Goal: Task Accomplishment & Management: Manage account settings

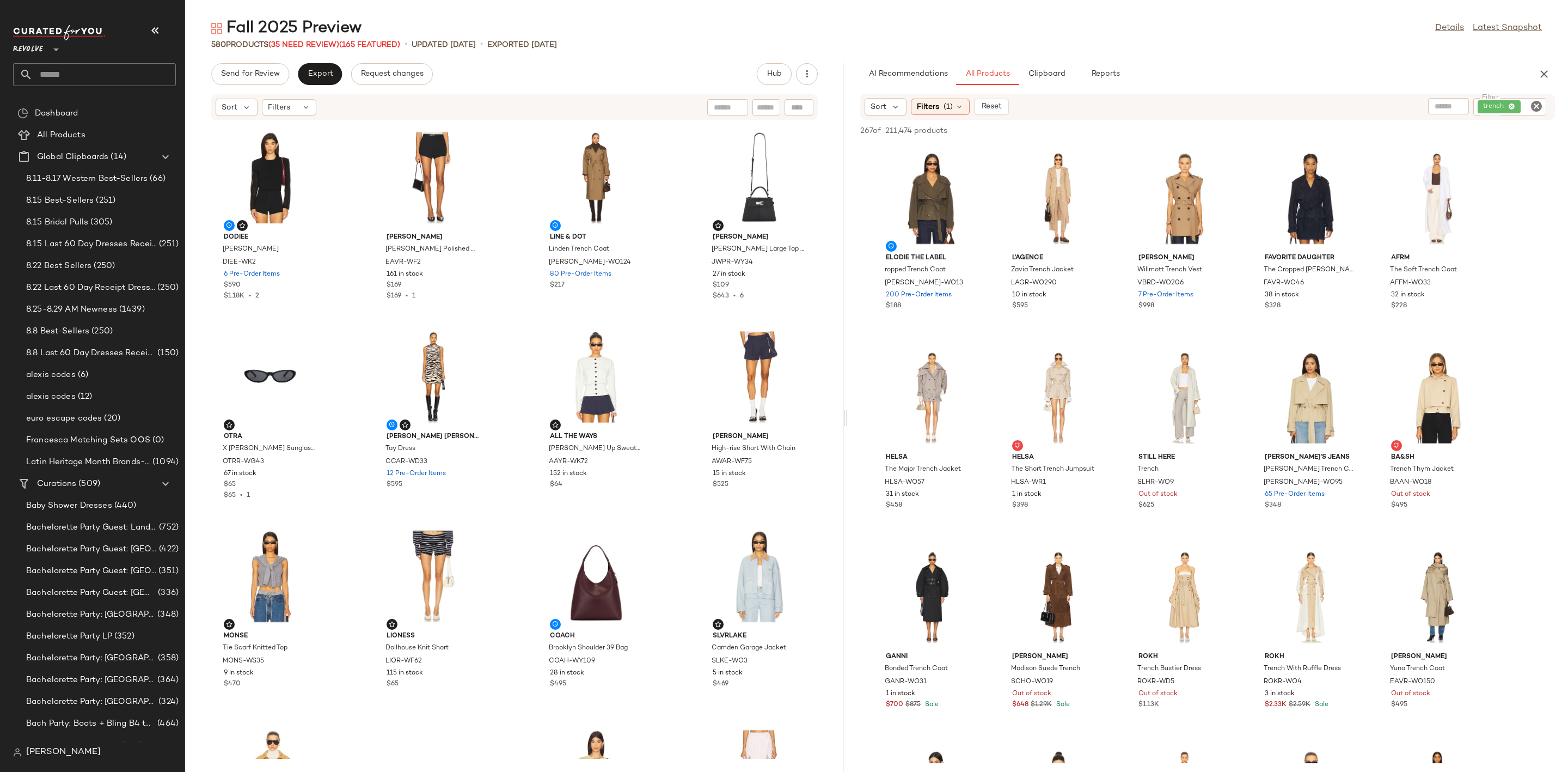
scroll to position [82, 0]
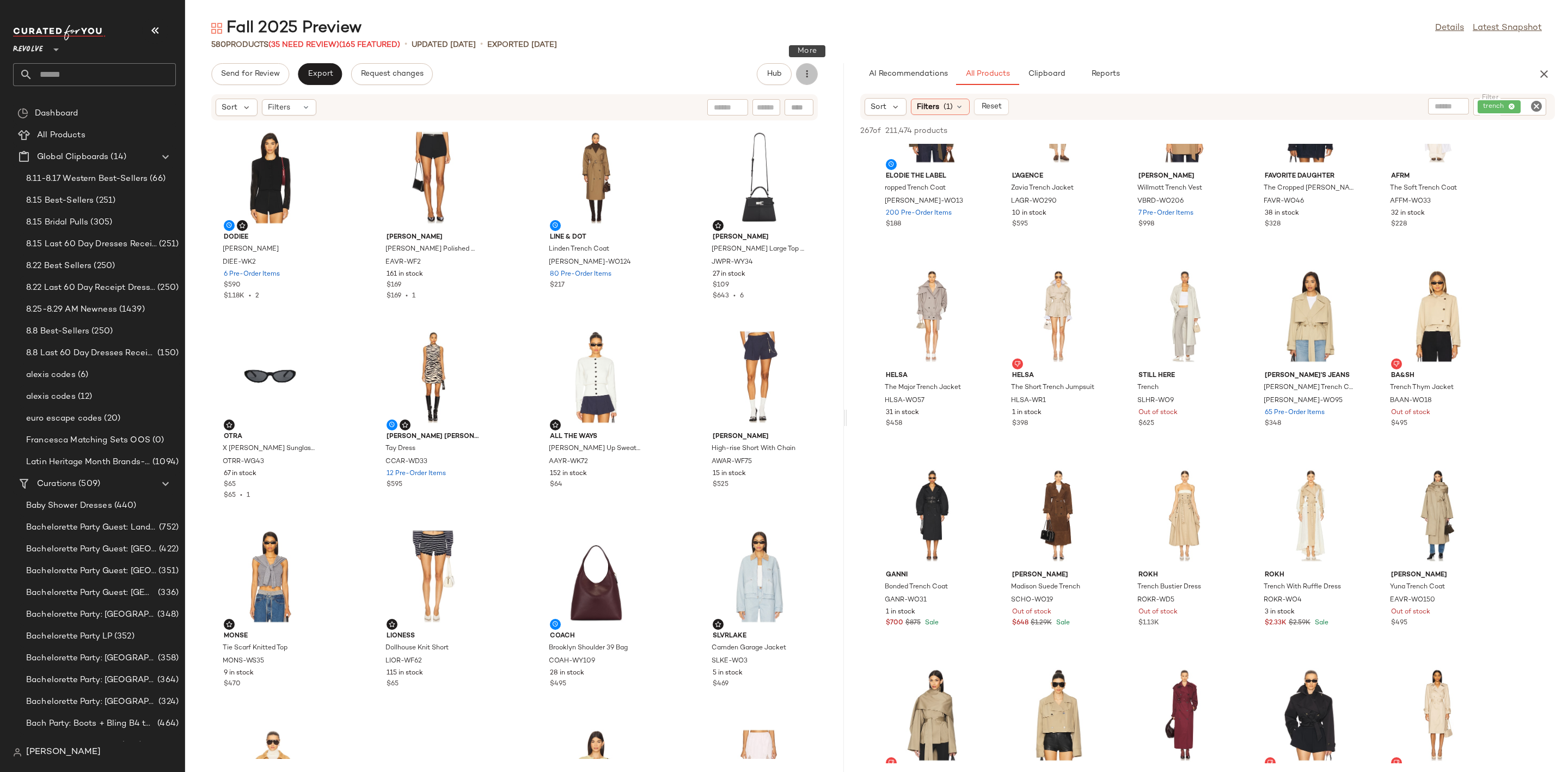
click at [807, 78] on icon "button" at bounding box center [806, 73] width 11 height 11
click at [497, 71] on div "Send for Review Export Request changes Hub" at bounding box center [514, 74] width 606 height 22
click at [562, 28] on div "Fall 2025 Preview Details Latest Snapshot" at bounding box center [876, 28] width 1383 height 22
click at [93, 78] on input "text" at bounding box center [104, 75] width 143 height 23
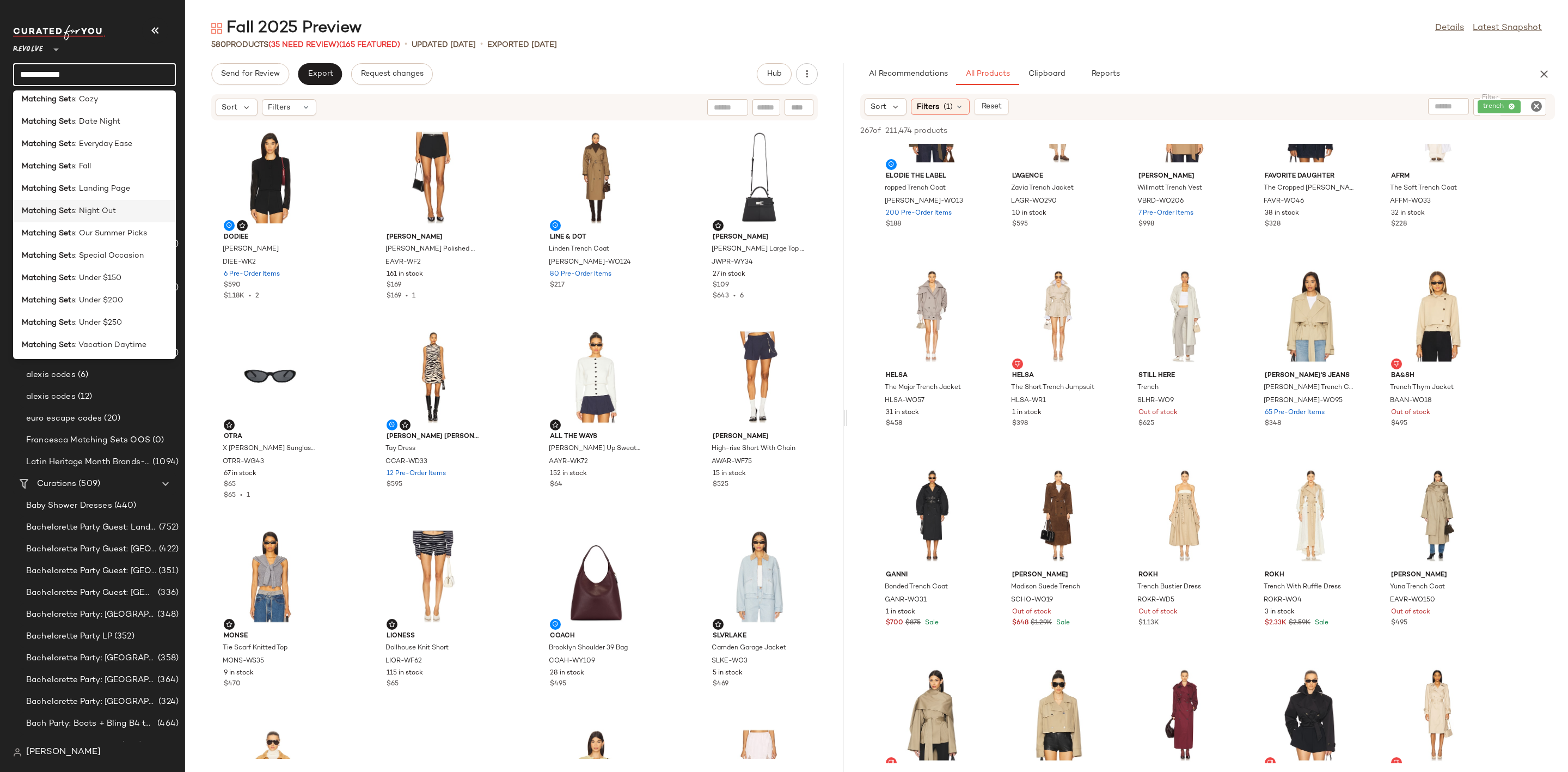
scroll to position [163, 0]
type input "**********"
click at [102, 172] on div "Matching Set s: Landing Page" at bounding box center [94, 165] width 163 height 22
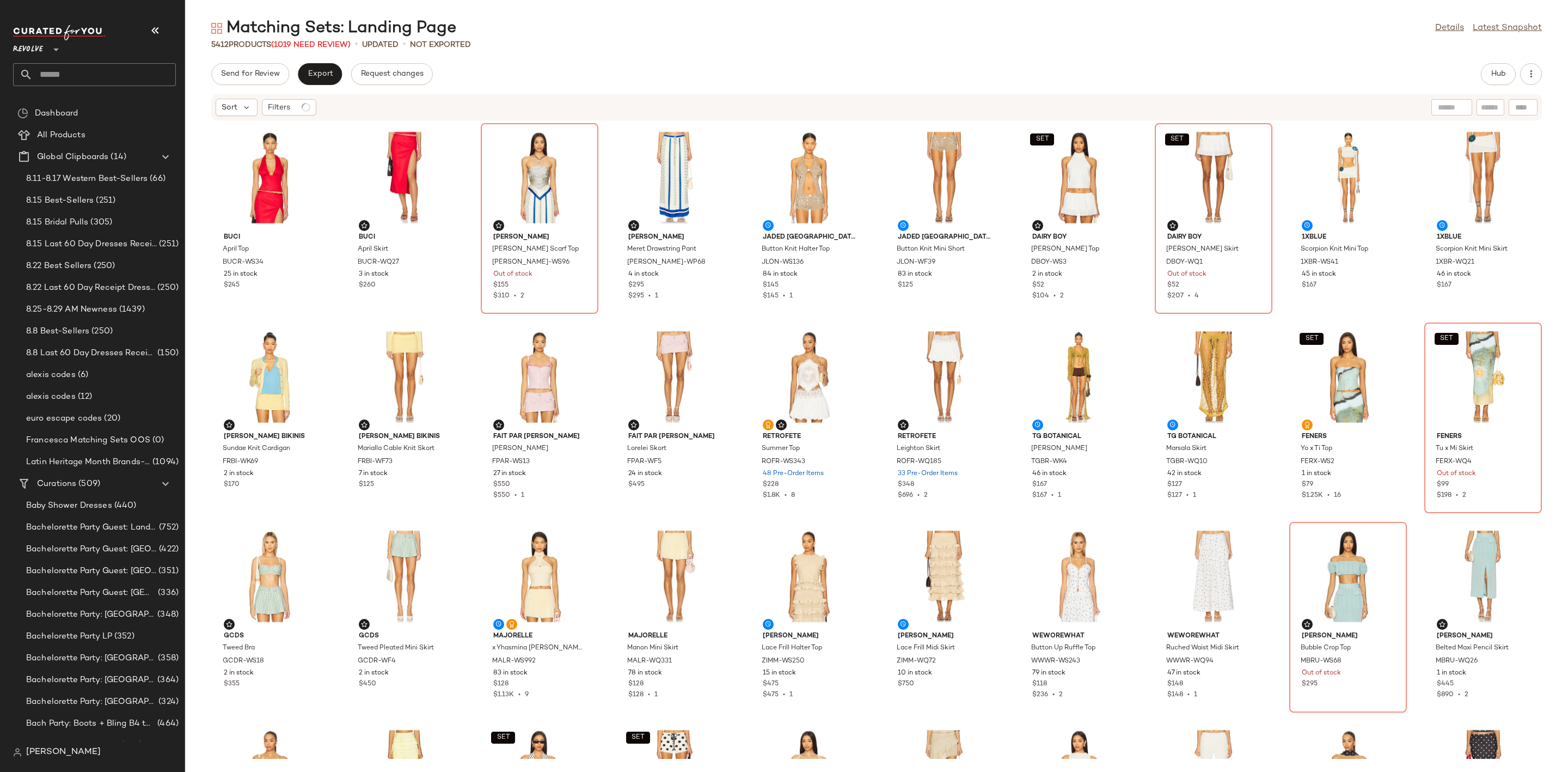
click at [610, 61] on div "Matching Sets: Landing Page Details Latest Snapshot 5412 Products (1019 Need Re…" at bounding box center [876, 394] width 1383 height 754
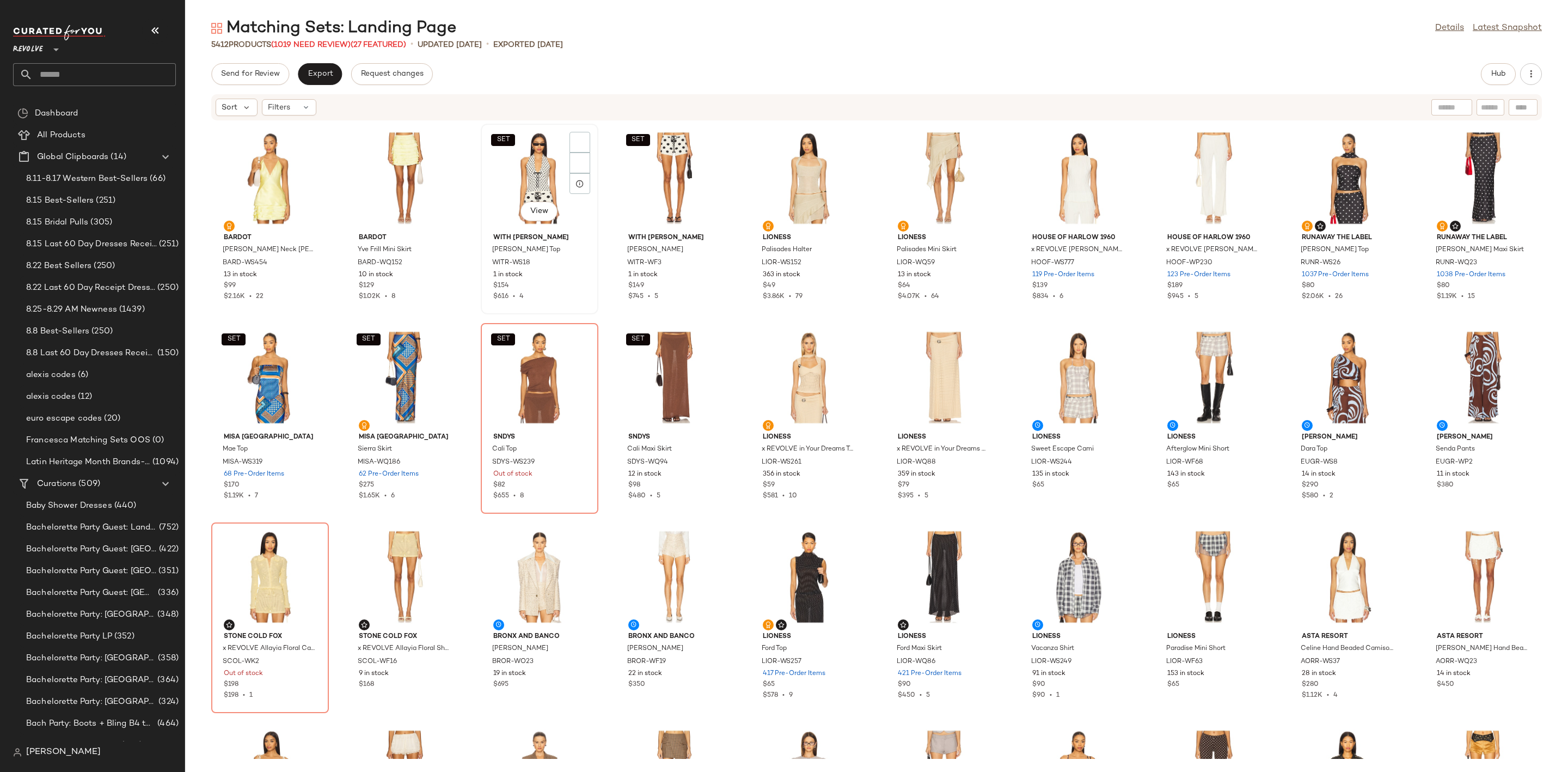
scroll to position [417, 0]
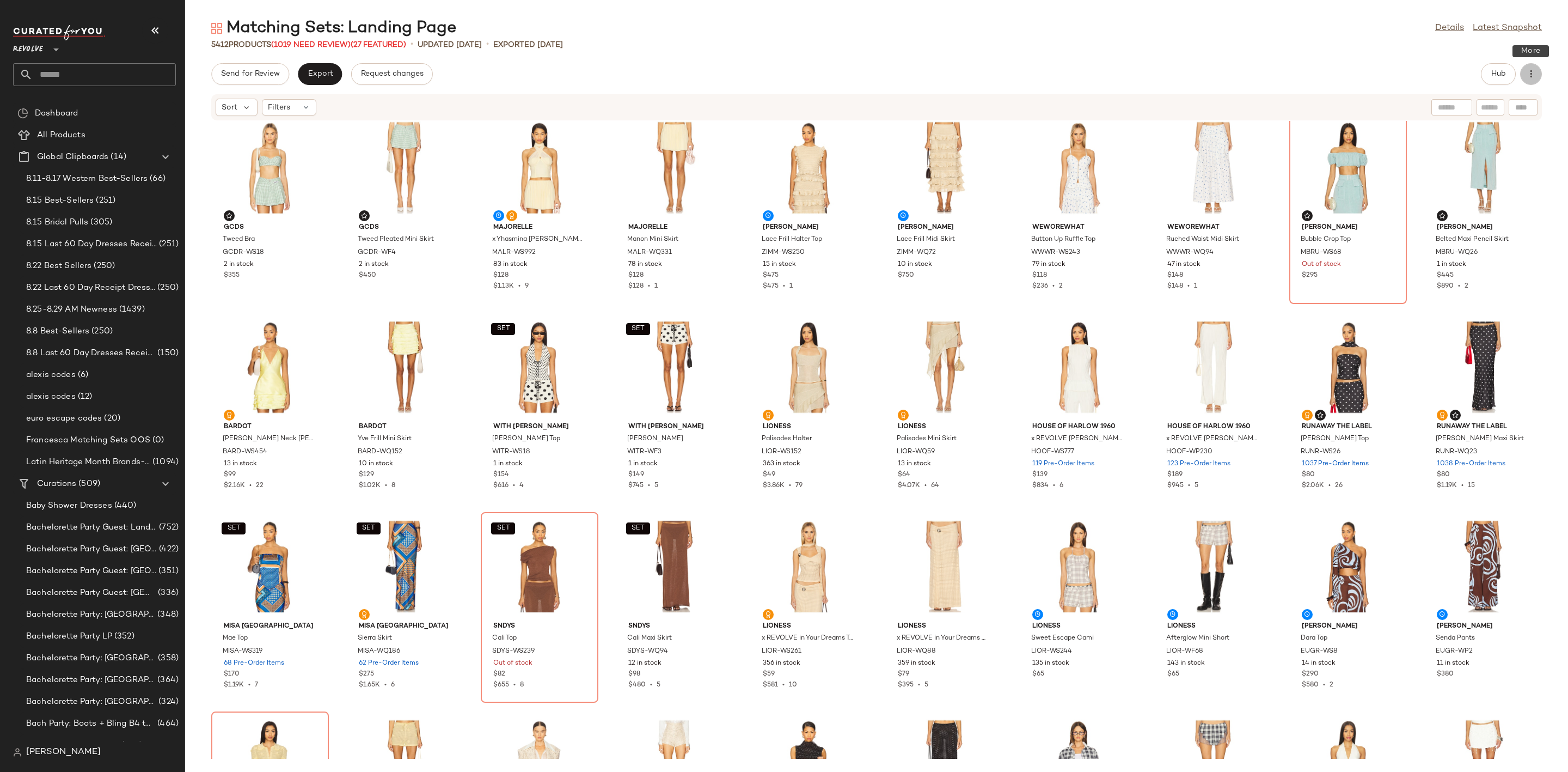
click at [1524, 73] on button "button" at bounding box center [1531, 74] width 22 height 22
click at [1241, 84] on div "Send for Review Export Request changes Hub" at bounding box center [877, 74] width 1331 height 22
click at [755, 48] on div "5412 Products (1019 Need Review) (27 Featured) • updated Aug 25th • Exported Au…" at bounding box center [876, 44] width 1383 height 11
click at [1537, 79] on button "button" at bounding box center [1531, 74] width 22 height 22
click at [1284, 12] on main "Matching Sets: Landing Page Details Latest Snapshot 5412 Products (1019 Need Re…" at bounding box center [784, 386] width 1568 height 772
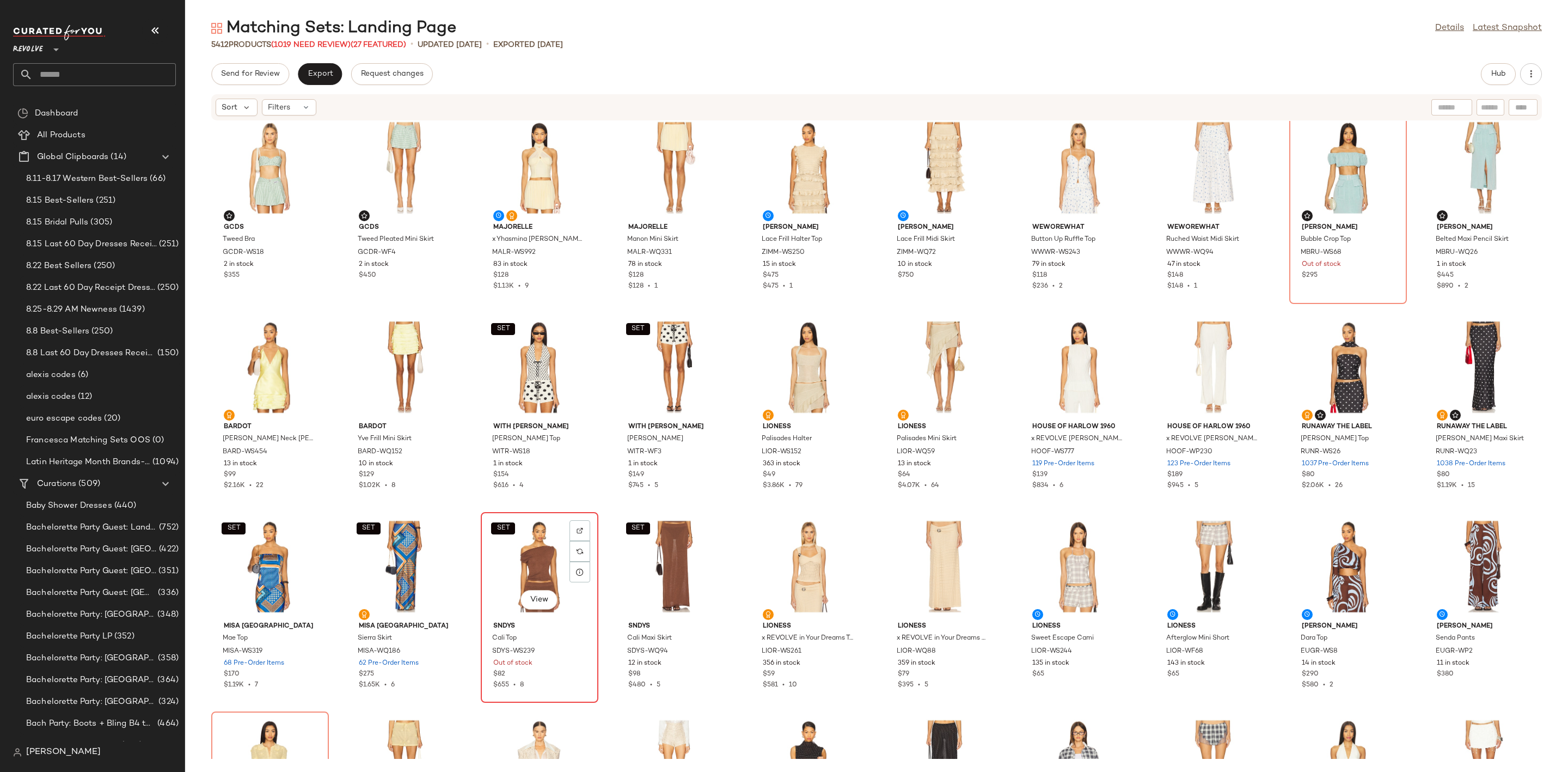
click at [521, 541] on div "SET View" at bounding box center [539, 567] width 110 height 101
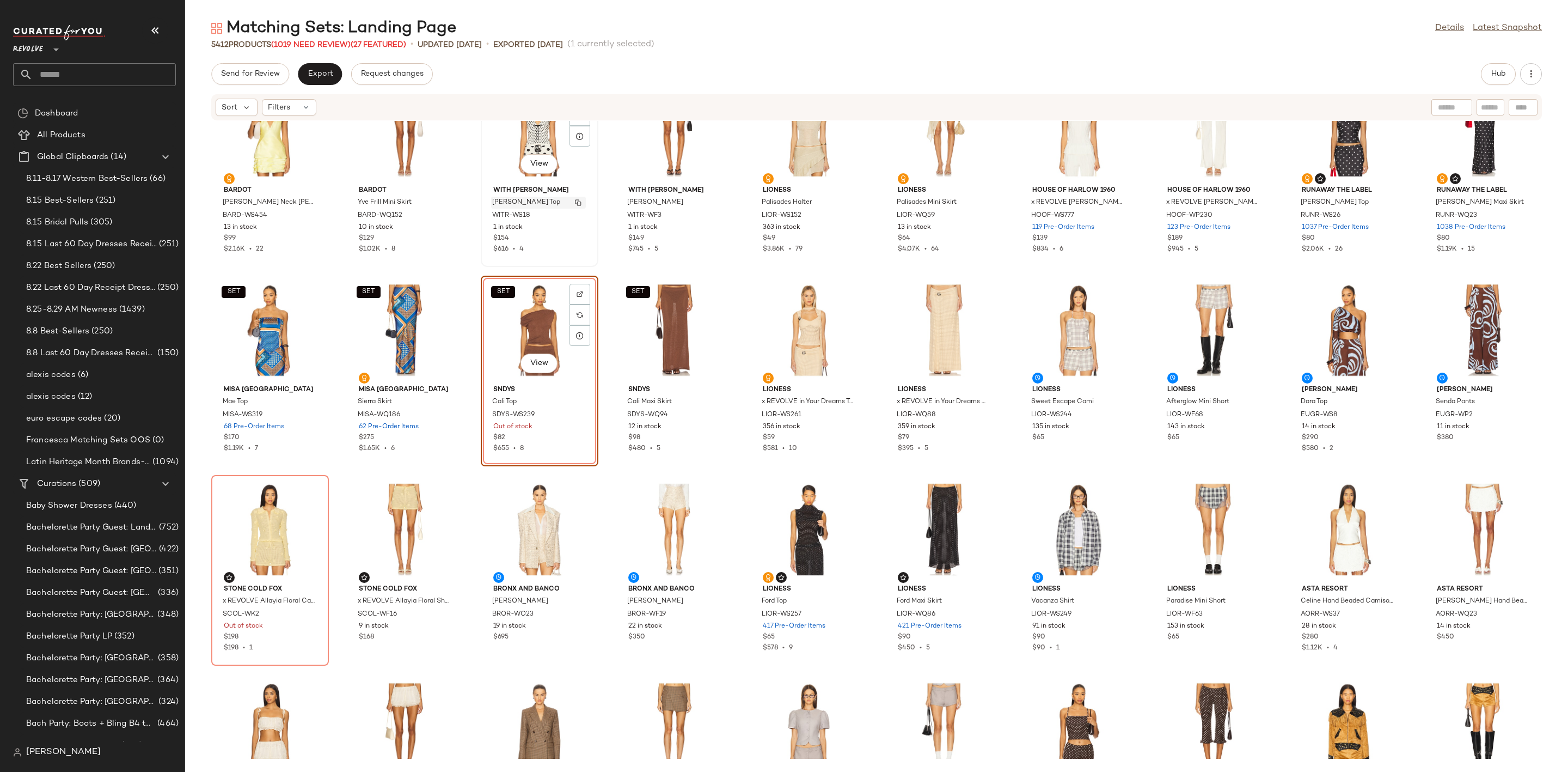
scroll to position [662, 0]
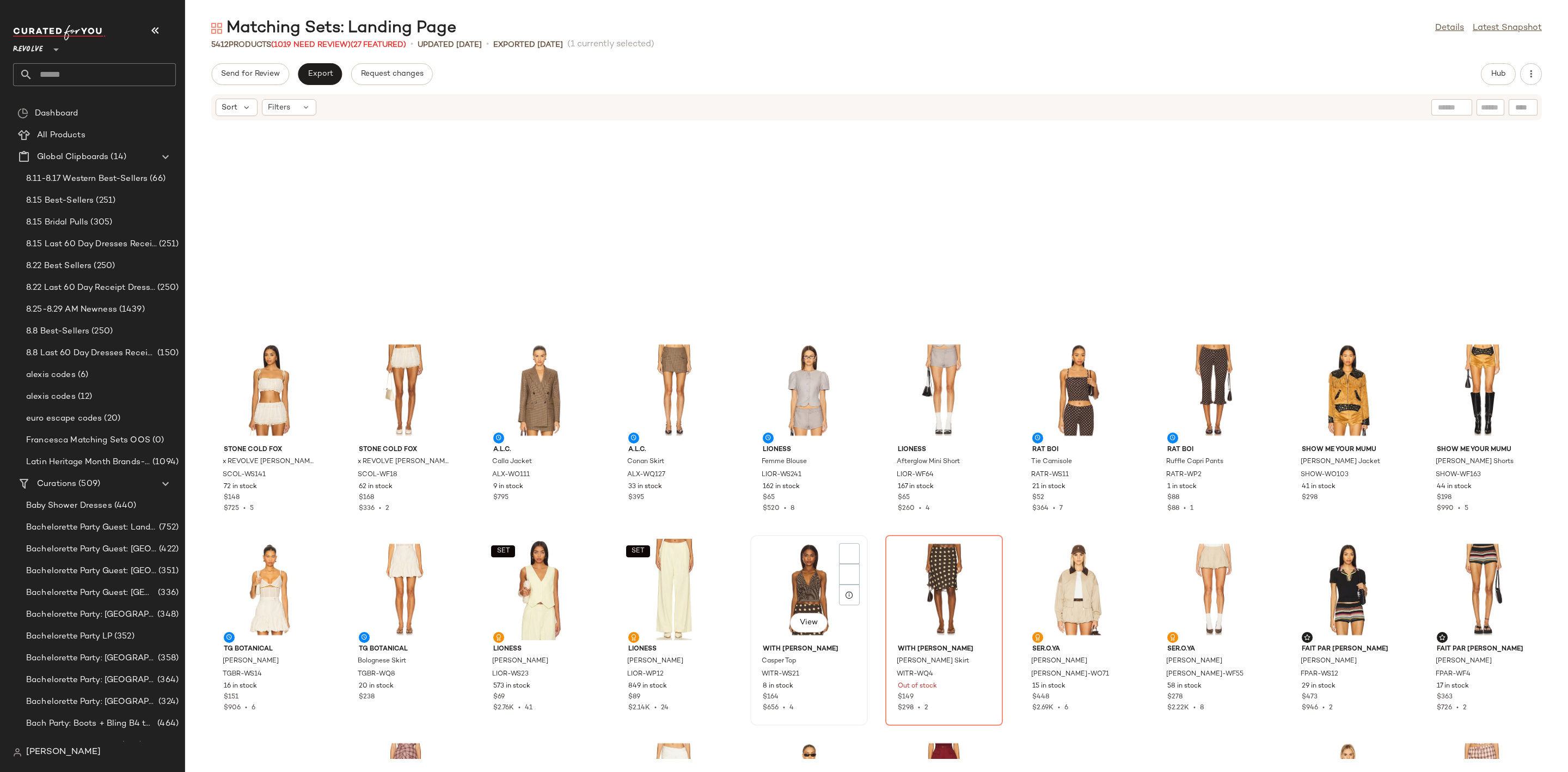
scroll to position [1235, 0]
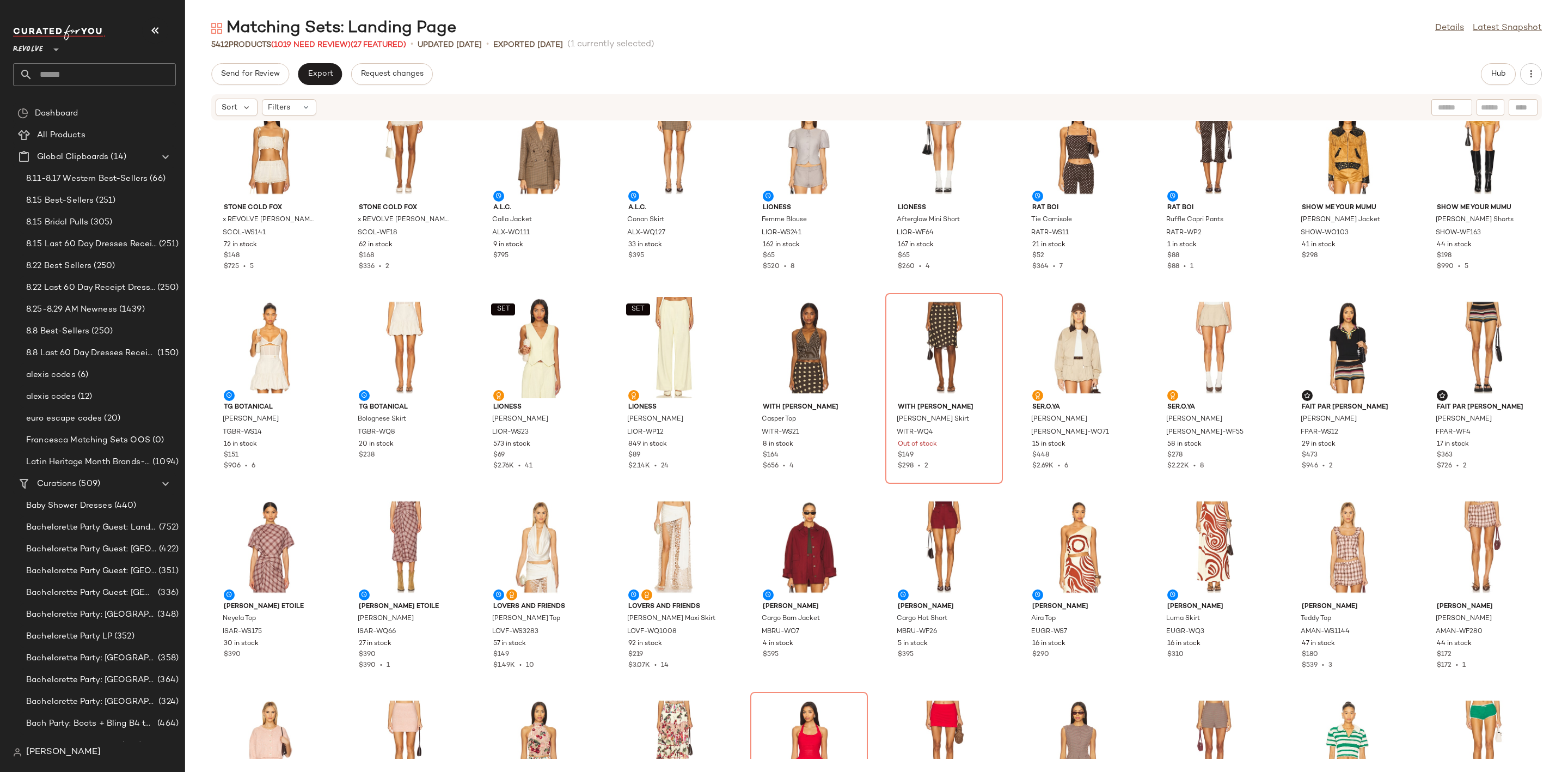
click at [91, 71] on input "text" at bounding box center [104, 75] width 143 height 23
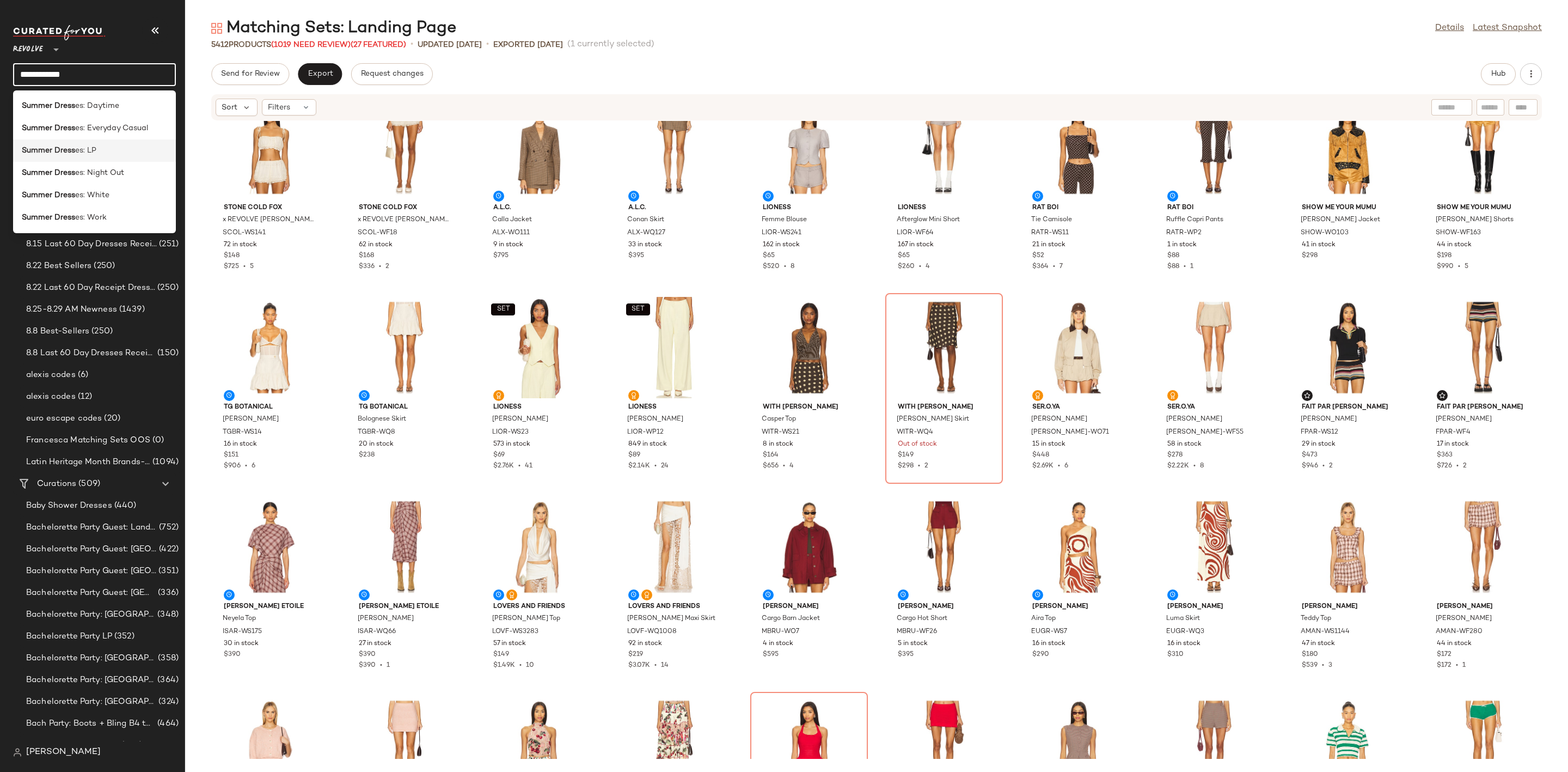
type input "**********"
click at [111, 154] on div "Summer Dress es: LP" at bounding box center [95, 150] width 145 height 11
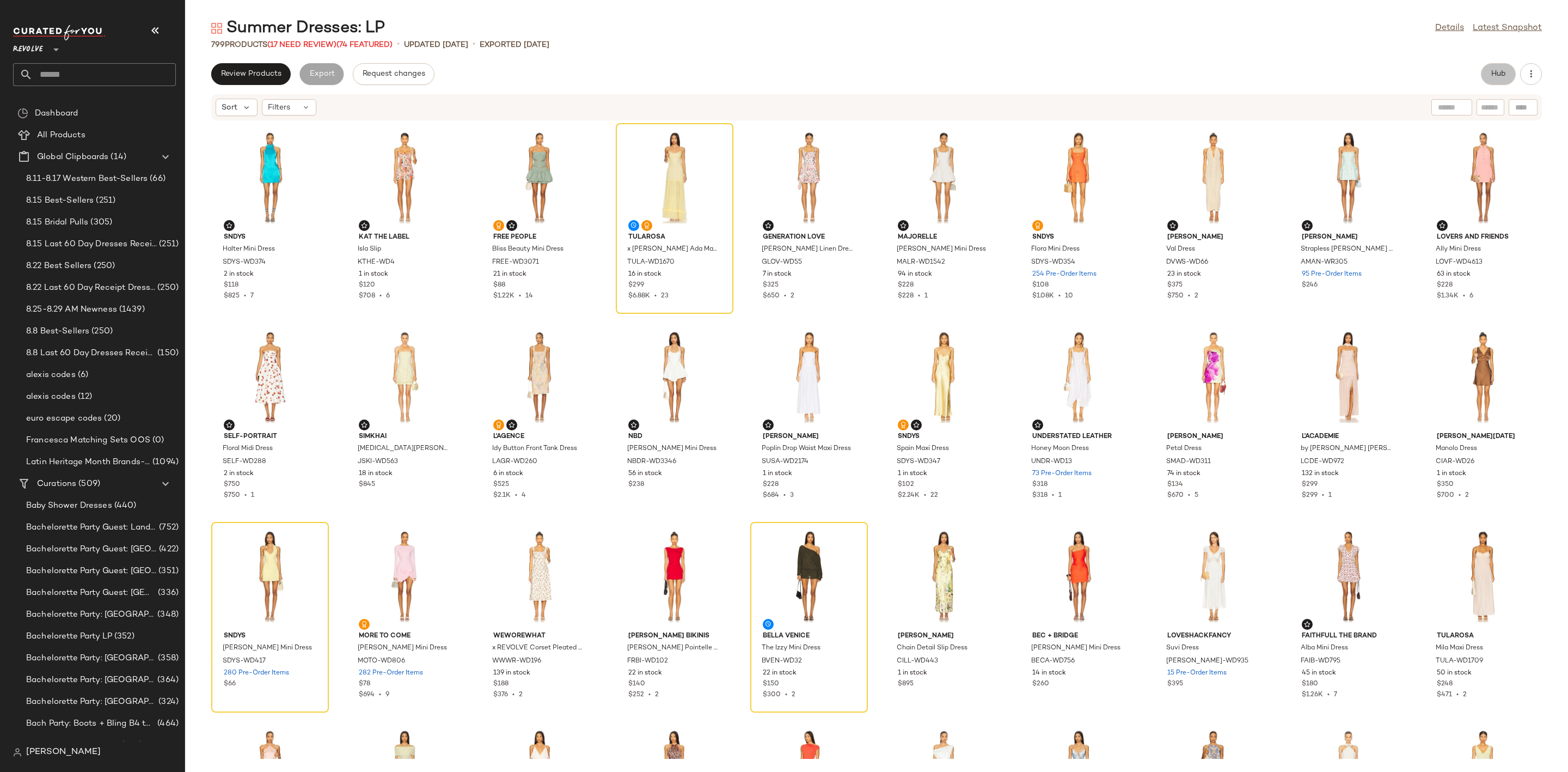
click at [1497, 73] on span "Hub" at bounding box center [1497, 74] width 15 height 9
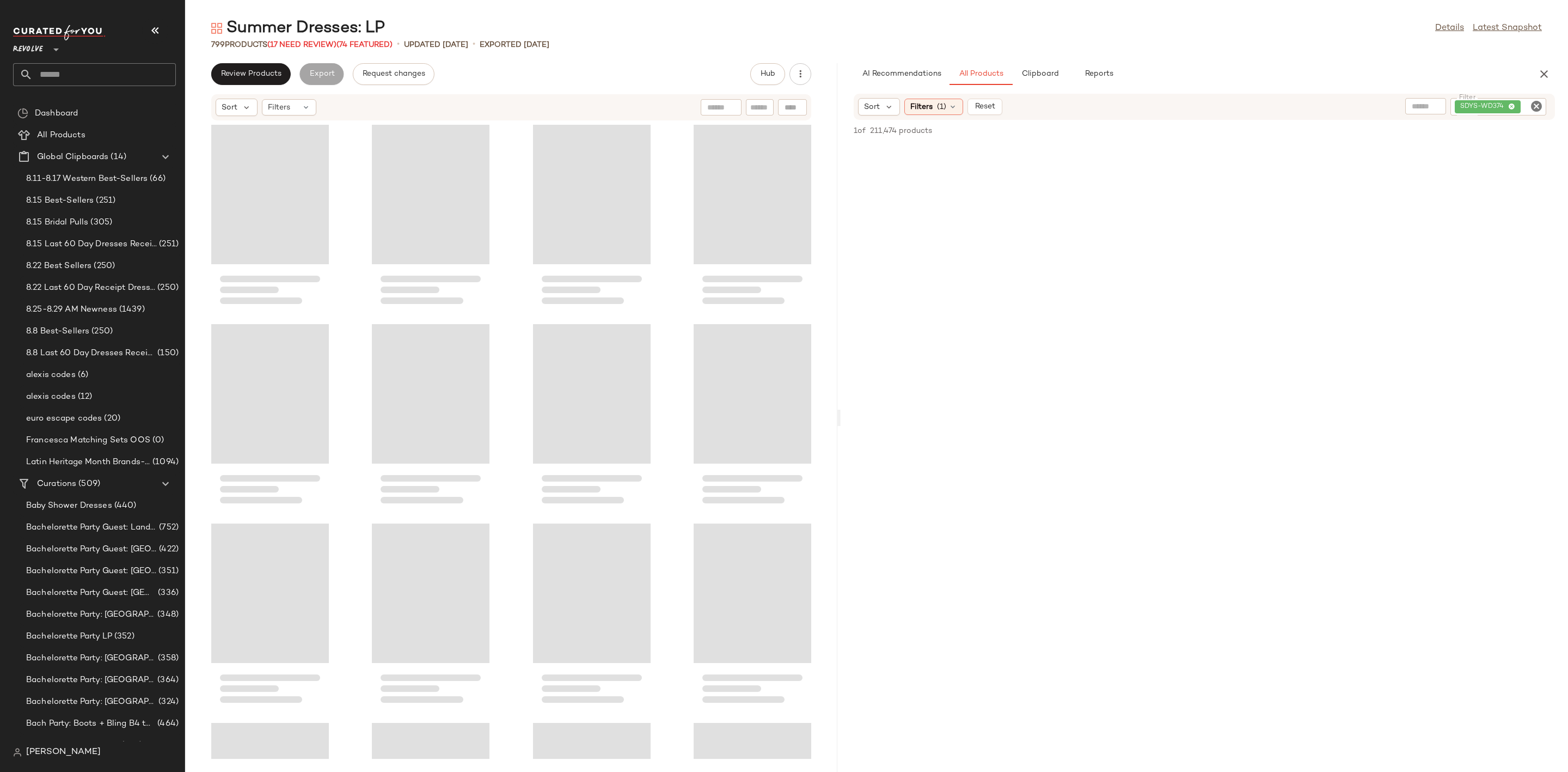
drag, startPoint x: 876, startPoint y: 427, endPoint x: 821, endPoint y: 440, distance: 56.5
click at [821, 440] on div "Summer Dresses: LP Details Latest Snapshot 799 Products (17 Need Review) (74 Fe…" at bounding box center [876, 394] width 1383 height 754
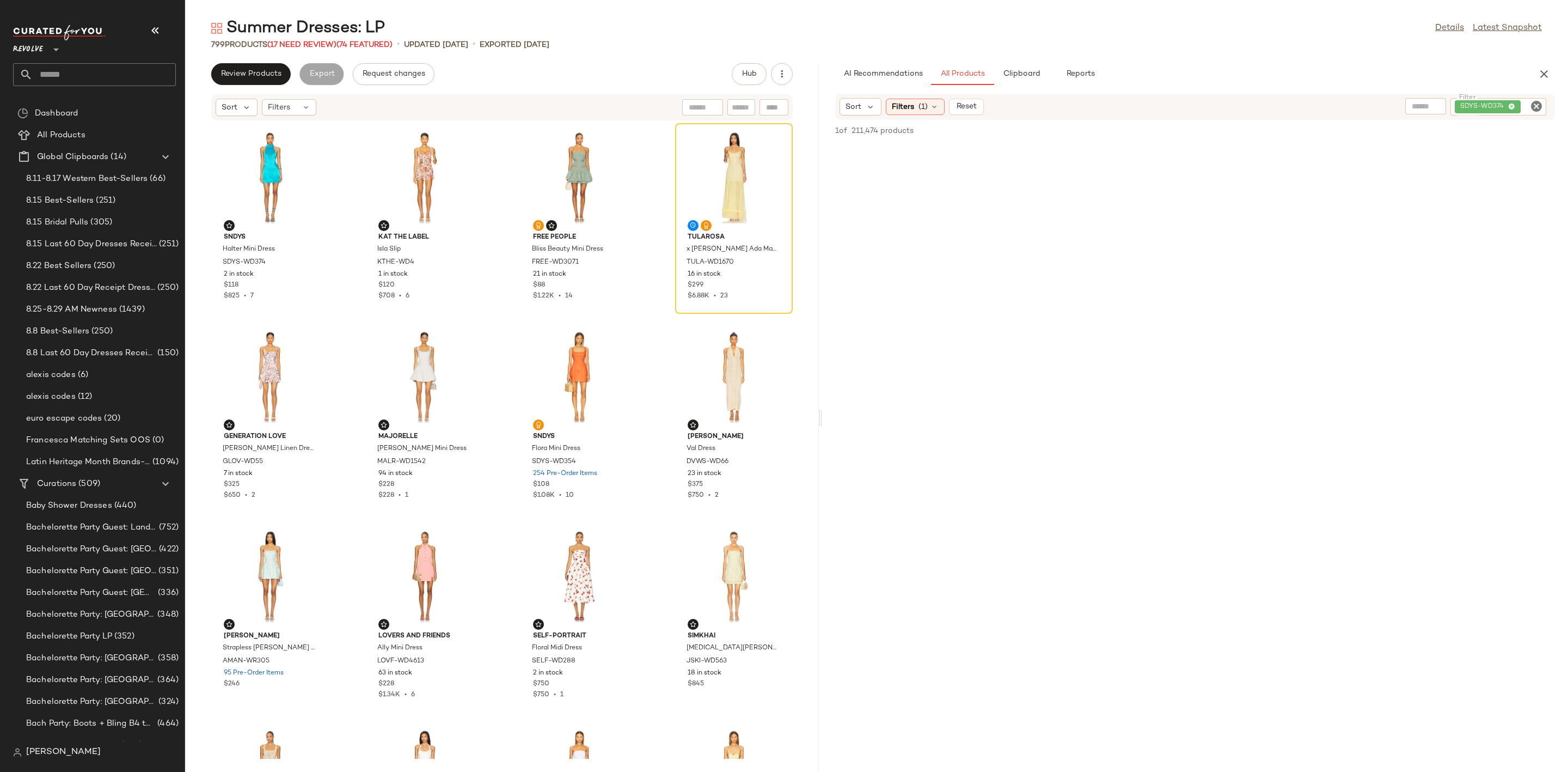
click at [1537, 102] on icon "Clear Filter" at bounding box center [1536, 106] width 13 height 13
paste input "**********"
type input "**********"
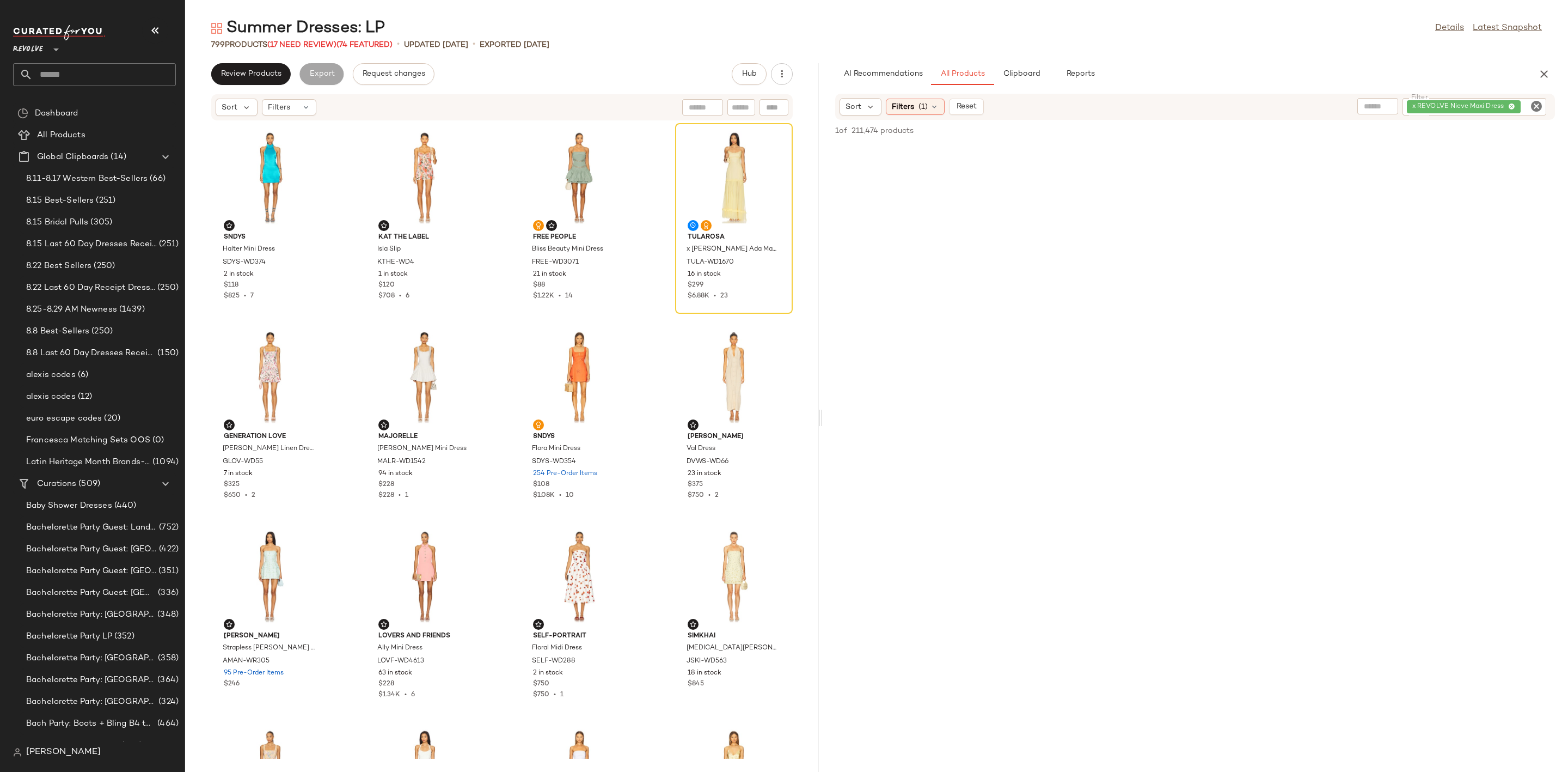
scroll to position [0, 0]
click at [895, 181] on div "View" at bounding box center [907, 198] width 110 height 101
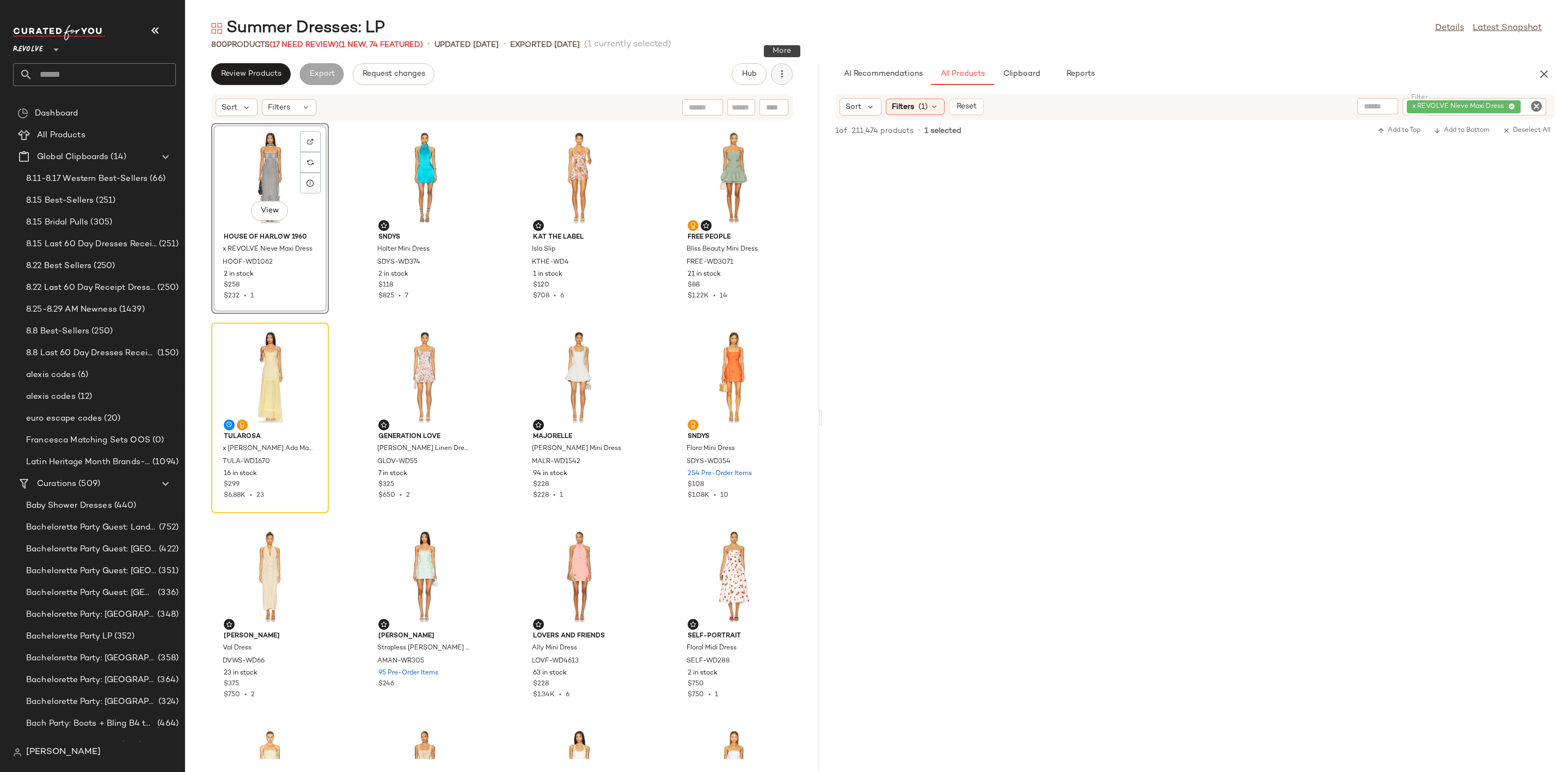
click at [779, 77] on icon "button" at bounding box center [782, 73] width 11 height 11
click at [759, 158] on span "Clear Suggested Products" at bounding box center [732, 158] width 103 height 11
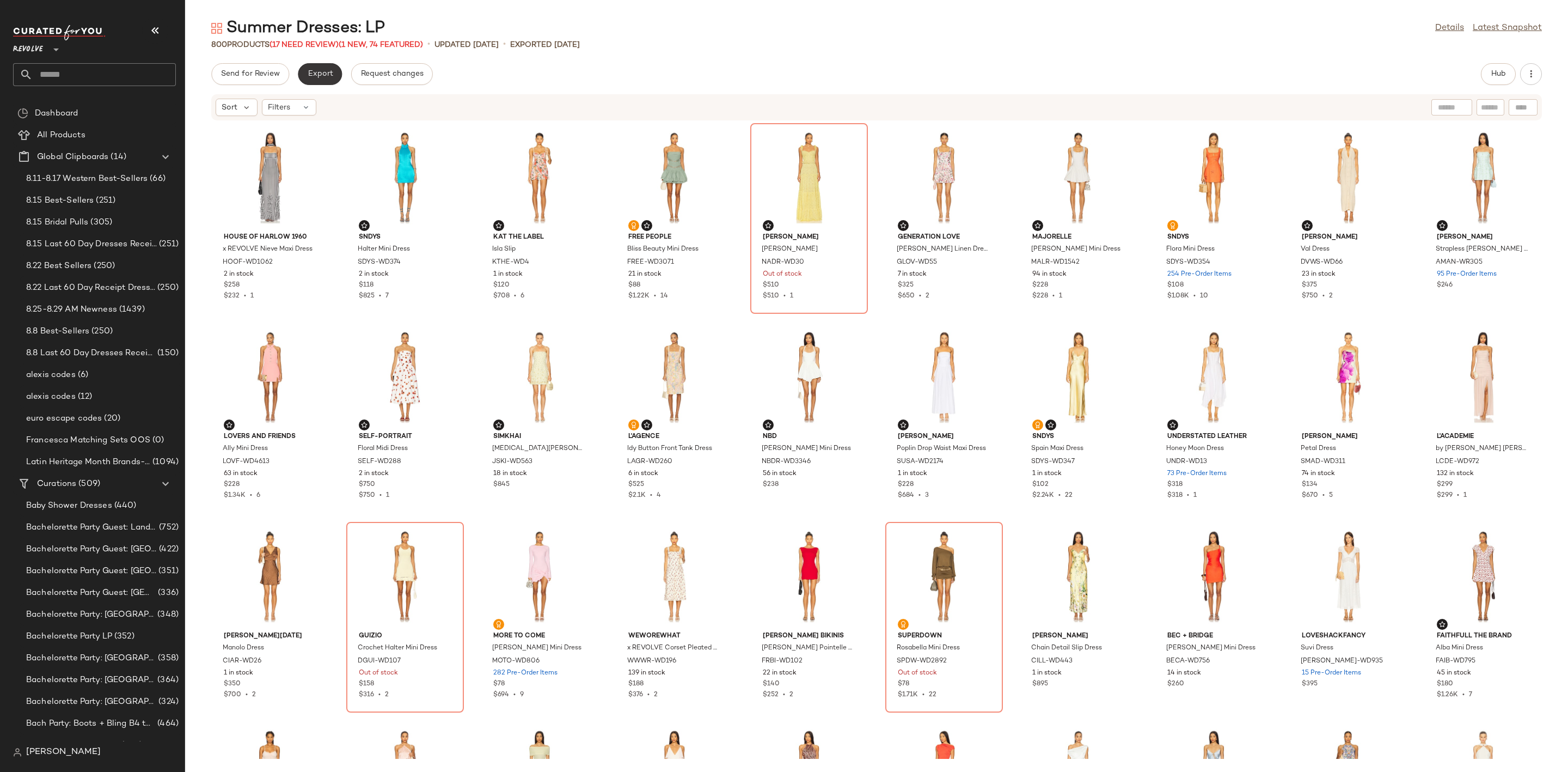
click at [322, 76] on span "Export" at bounding box center [320, 74] width 26 height 9
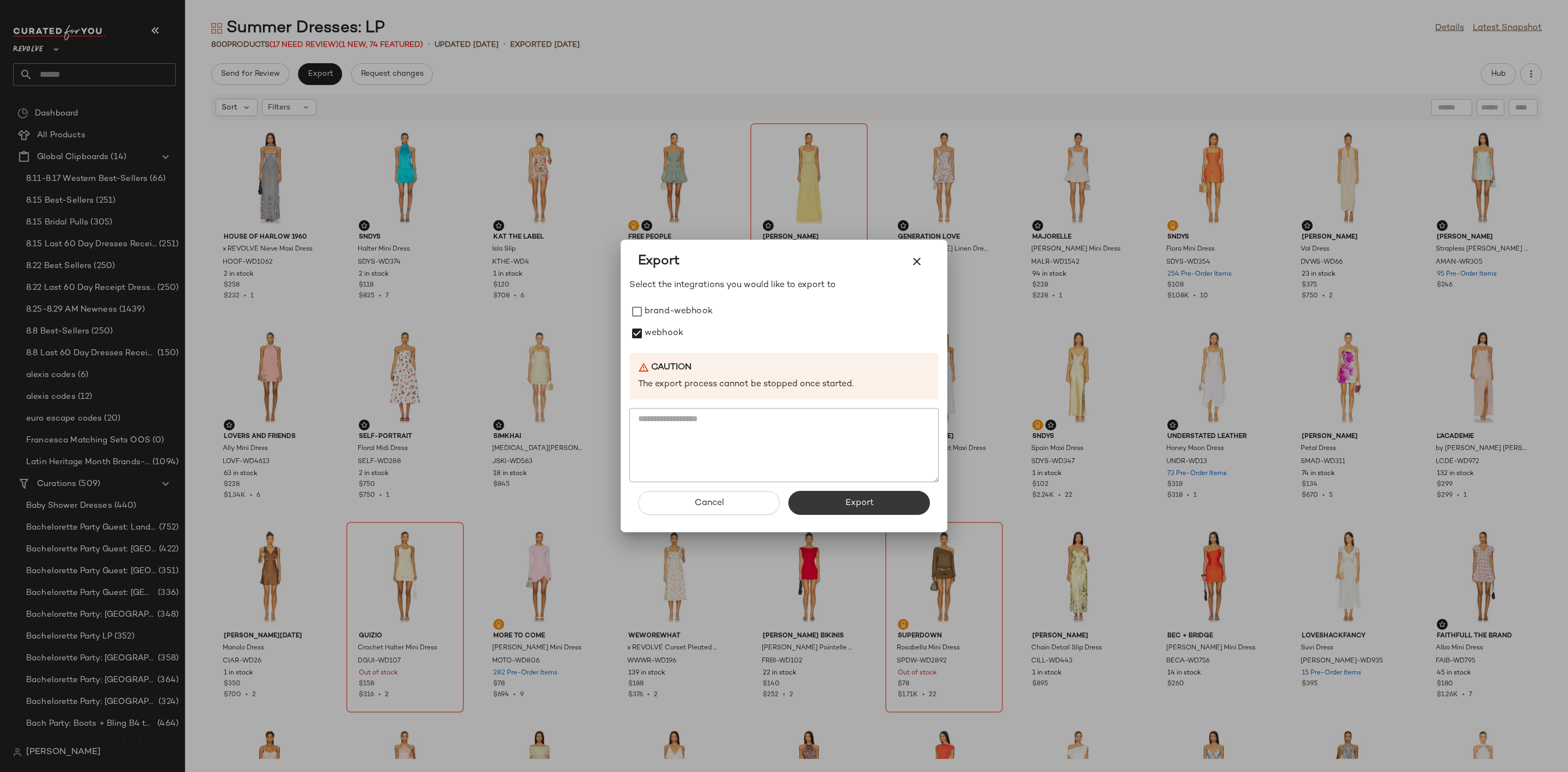
click at [830, 505] on button "Export" at bounding box center [859, 503] width 142 height 24
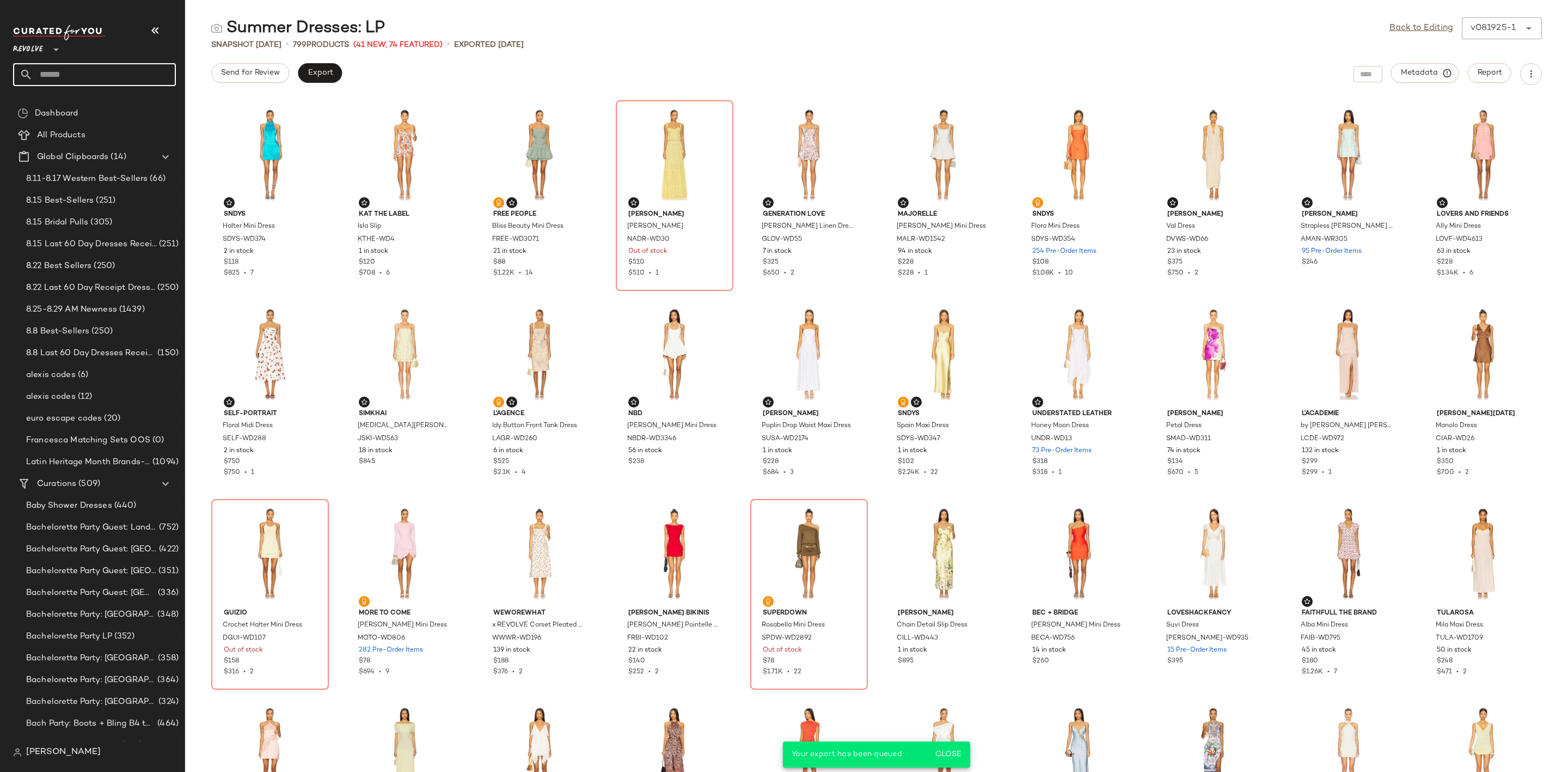
click at [118, 75] on input "text" at bounding box center [104, 75] width 143 height 23
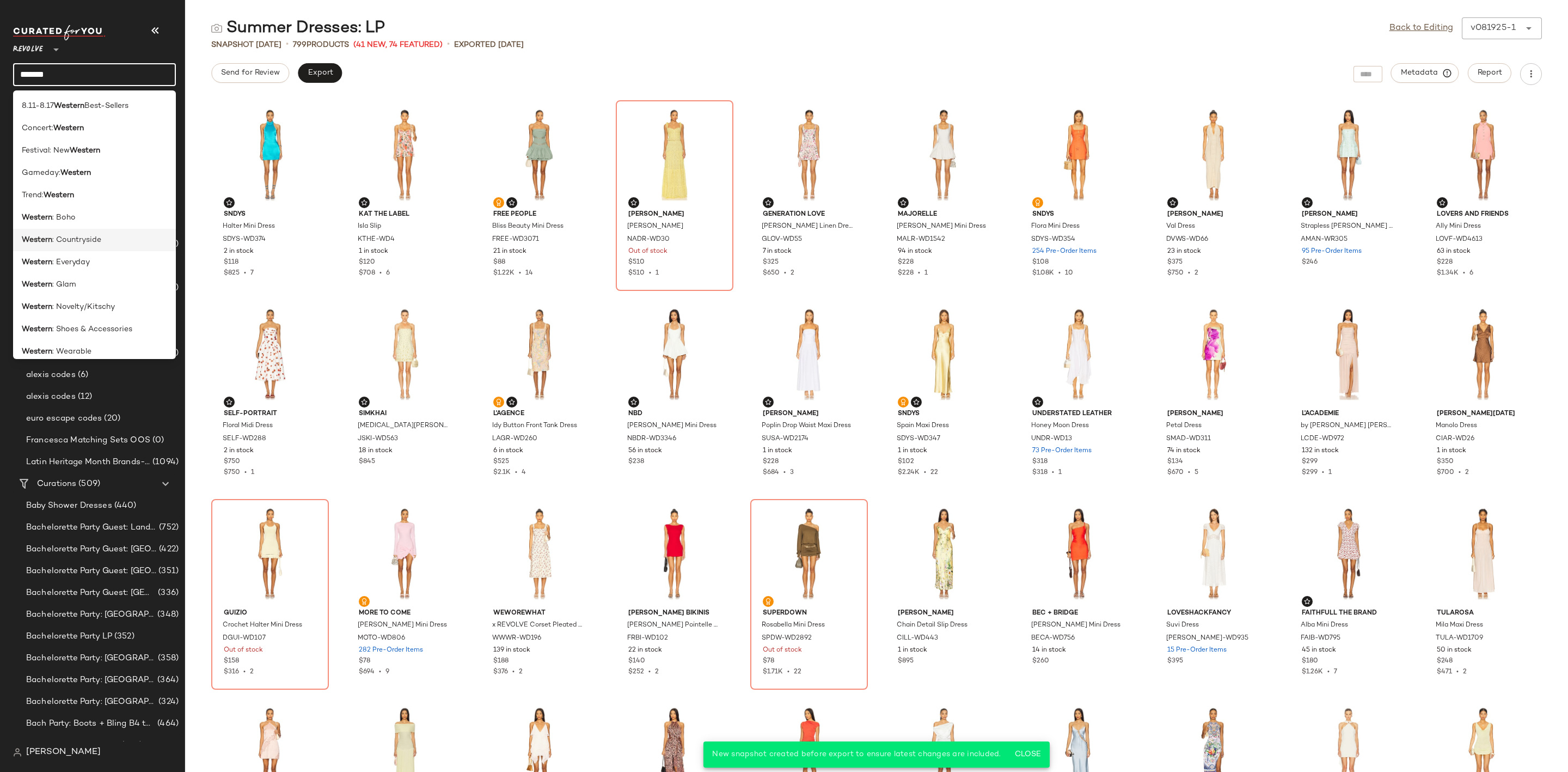
type input "*******"
click at [123, 242] on div "Western : Countryside" at bounding box center [95, 240] width 145 height 11
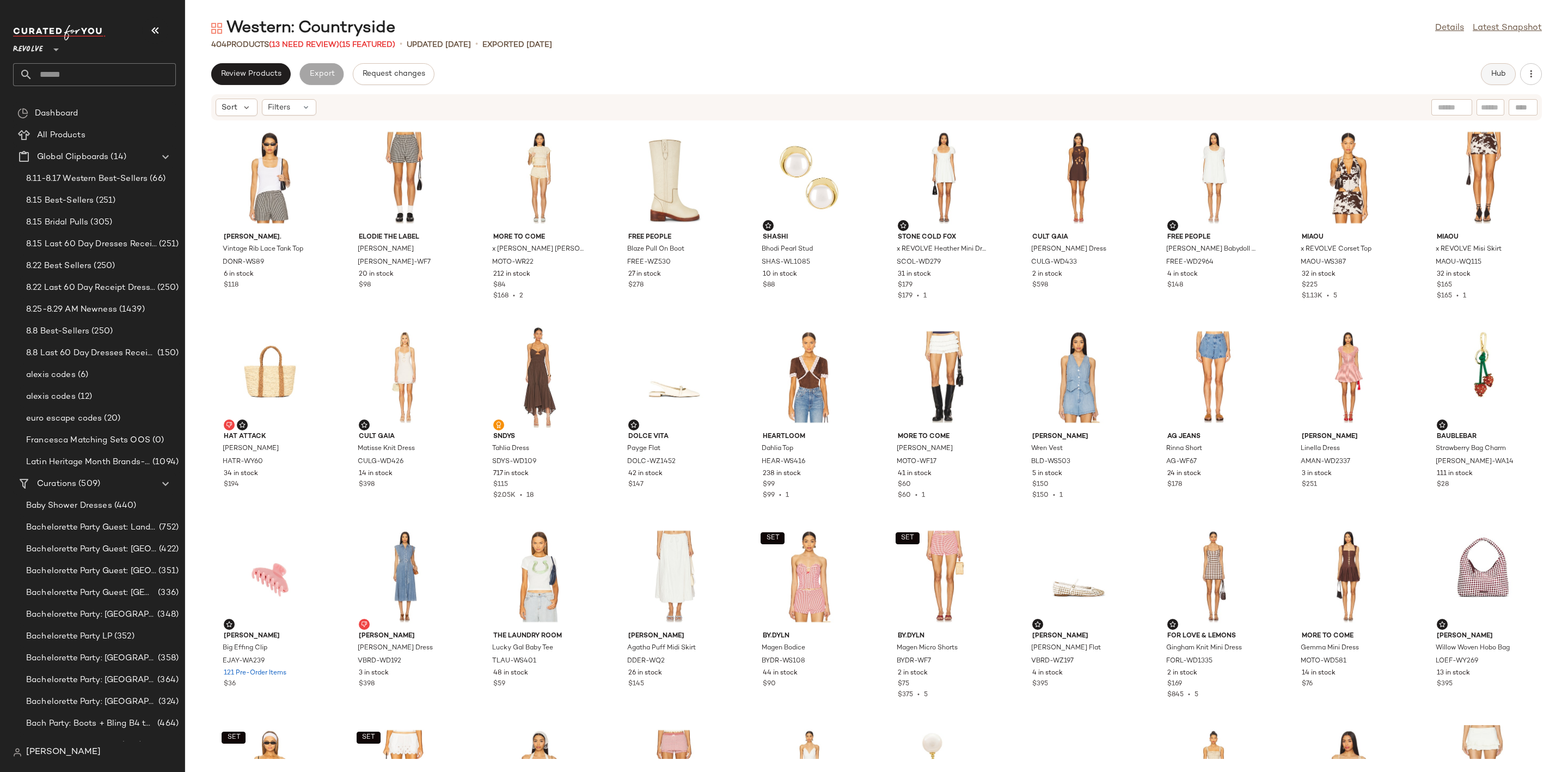
click at [1496, 75] on span "Hub" at bounding box center [1497, 74] width 15 height 9
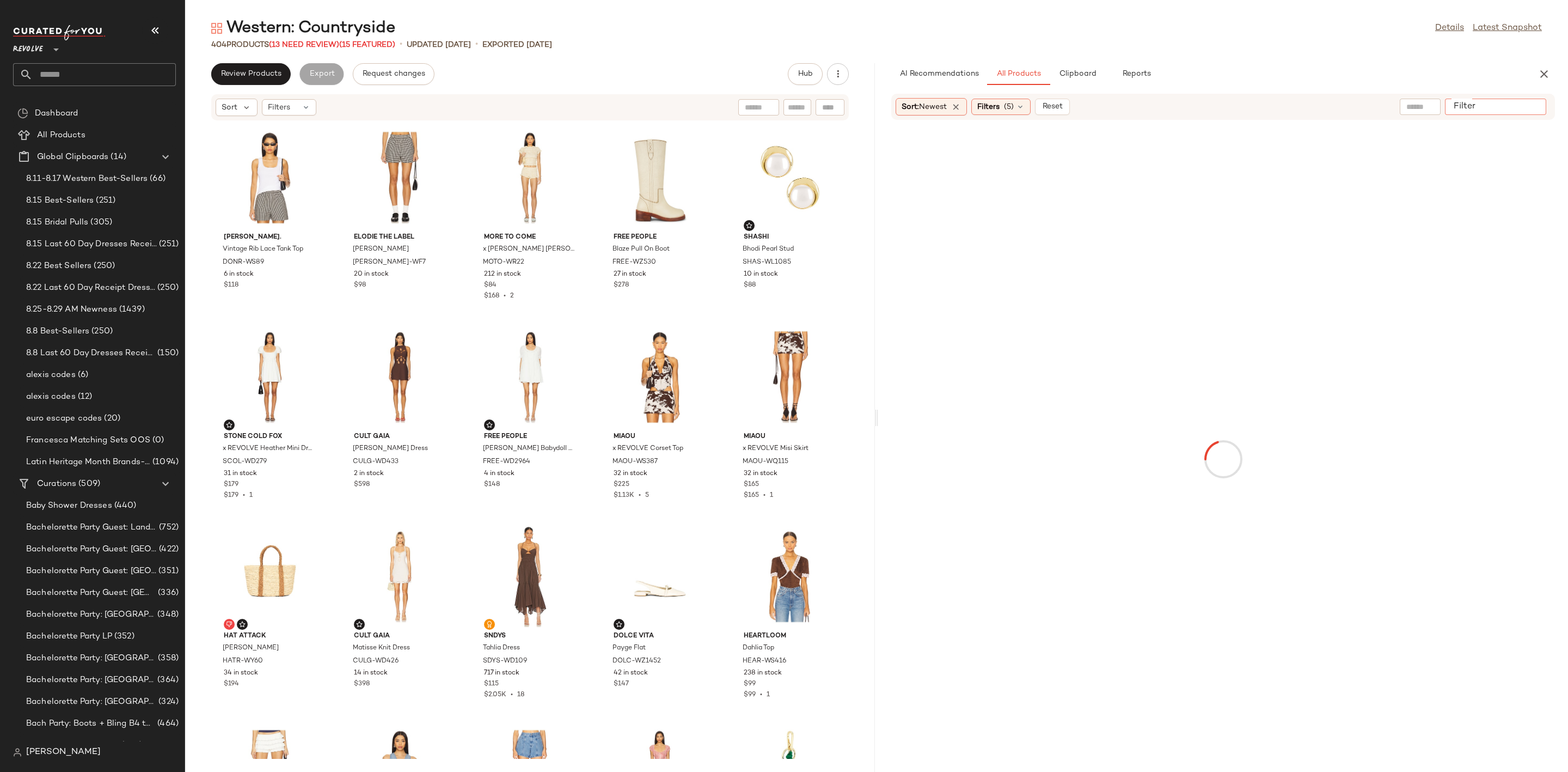
click at [1532, 110] on input "Filter" at bounding box center [1495, 107] width 93 height 11
paste input "*********"
type input "*********"
type button "CompanyProducts"
click at [1429, 77] on div "AI Recommendations All Products Clipboard Reports" at bounding box center [1205, 74] width 629 height 22
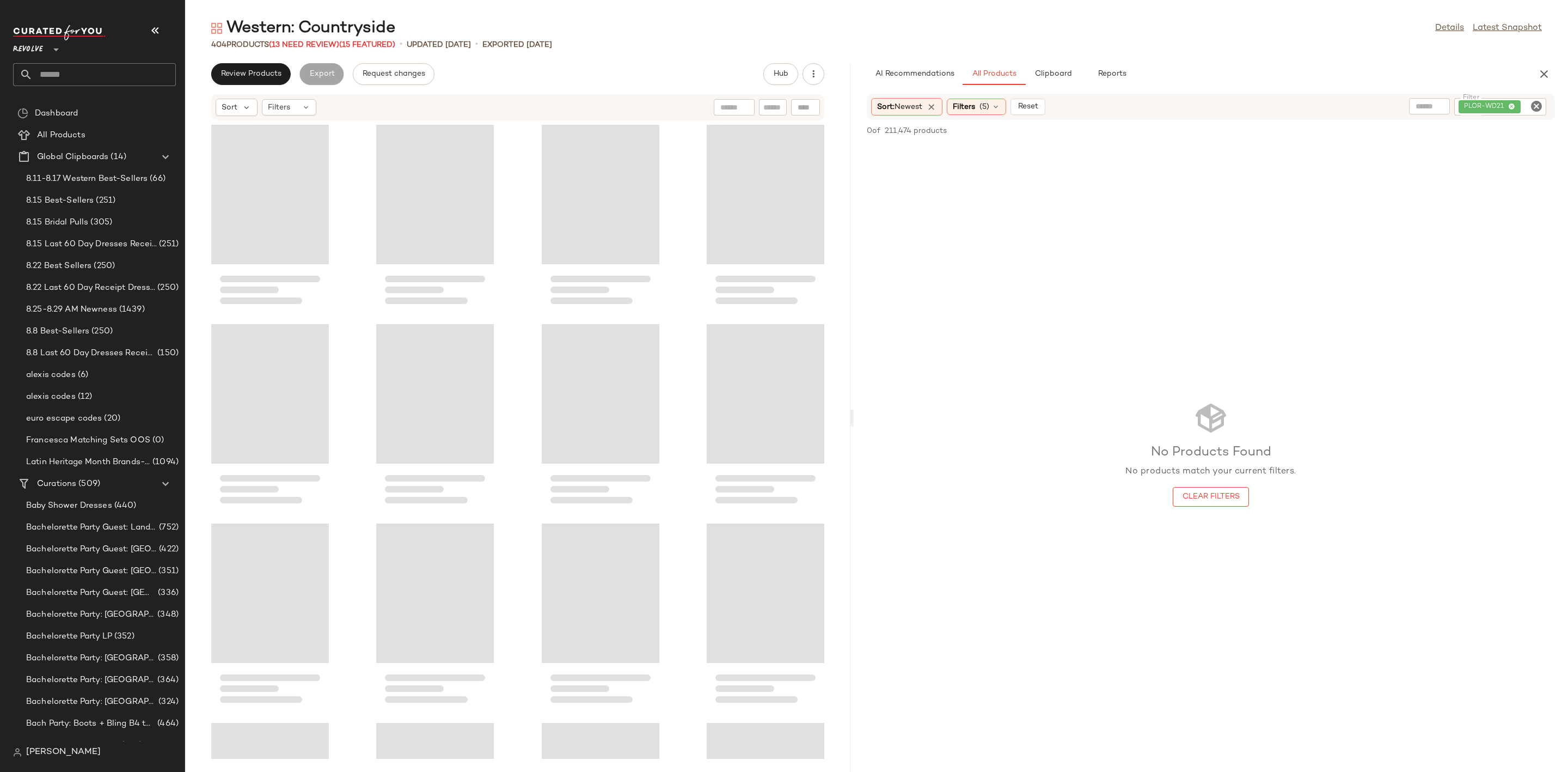
drag, startPoint x: 876, startPoint y: 413, endPoint x: 840, endPoint y: 418, distance: 36.3
click at [840, 418] on div "Western: Countryside Details Latest Snapshot 404 Products (13 Need Review) (15 …" at bounding box center [876, 394] width 1383 height 754
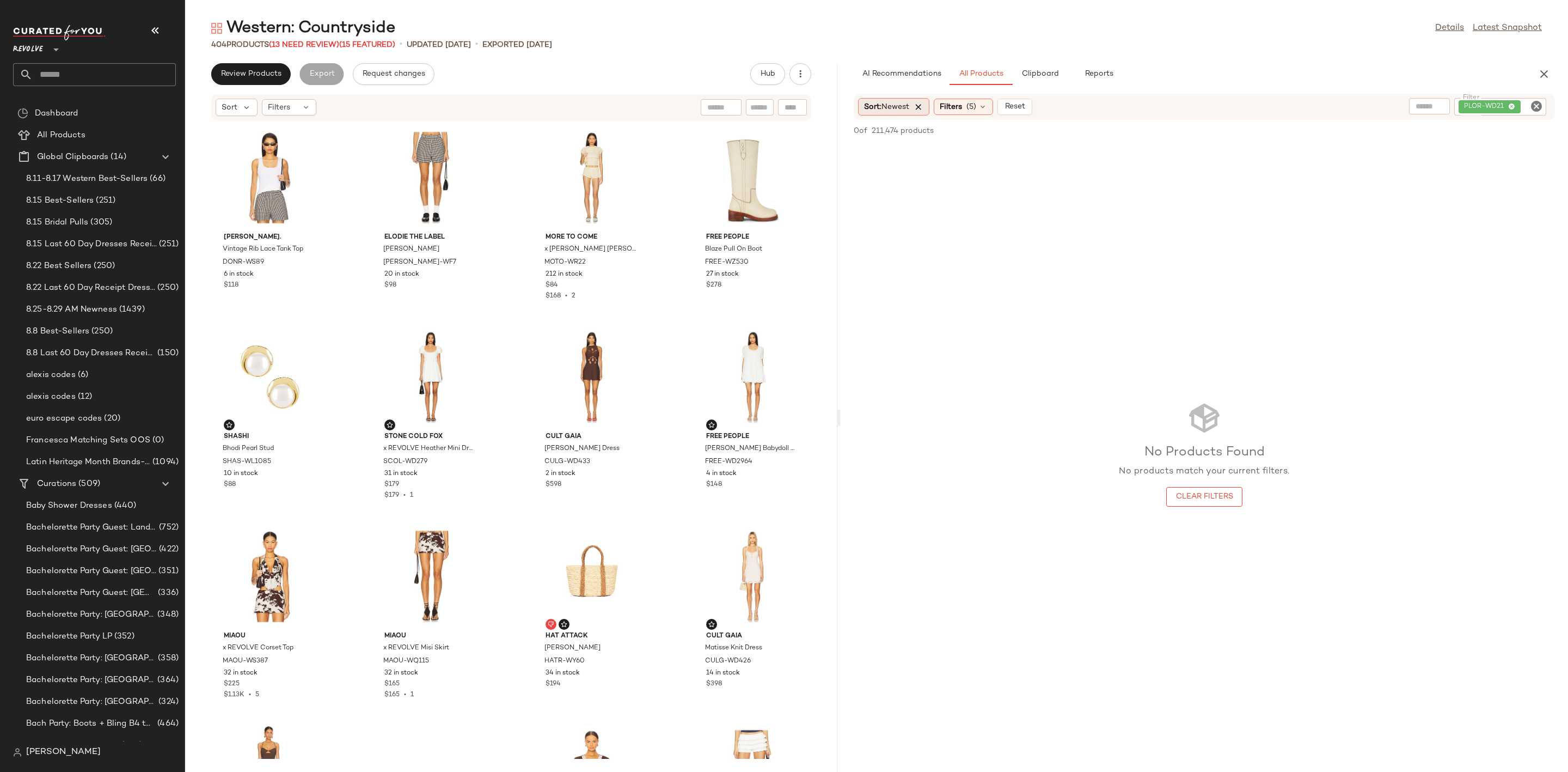
click at [920, 105] on icon at bounding box center [918, 107] width 10 height 10
click at [977, 108] on span "Reset" at bounding box center [985, 107] width 21 height 9
click at [1530, 112] on input "text" at bounding box center [1532, 107] width 19 height 11
paste input "*********"
type input "*********"
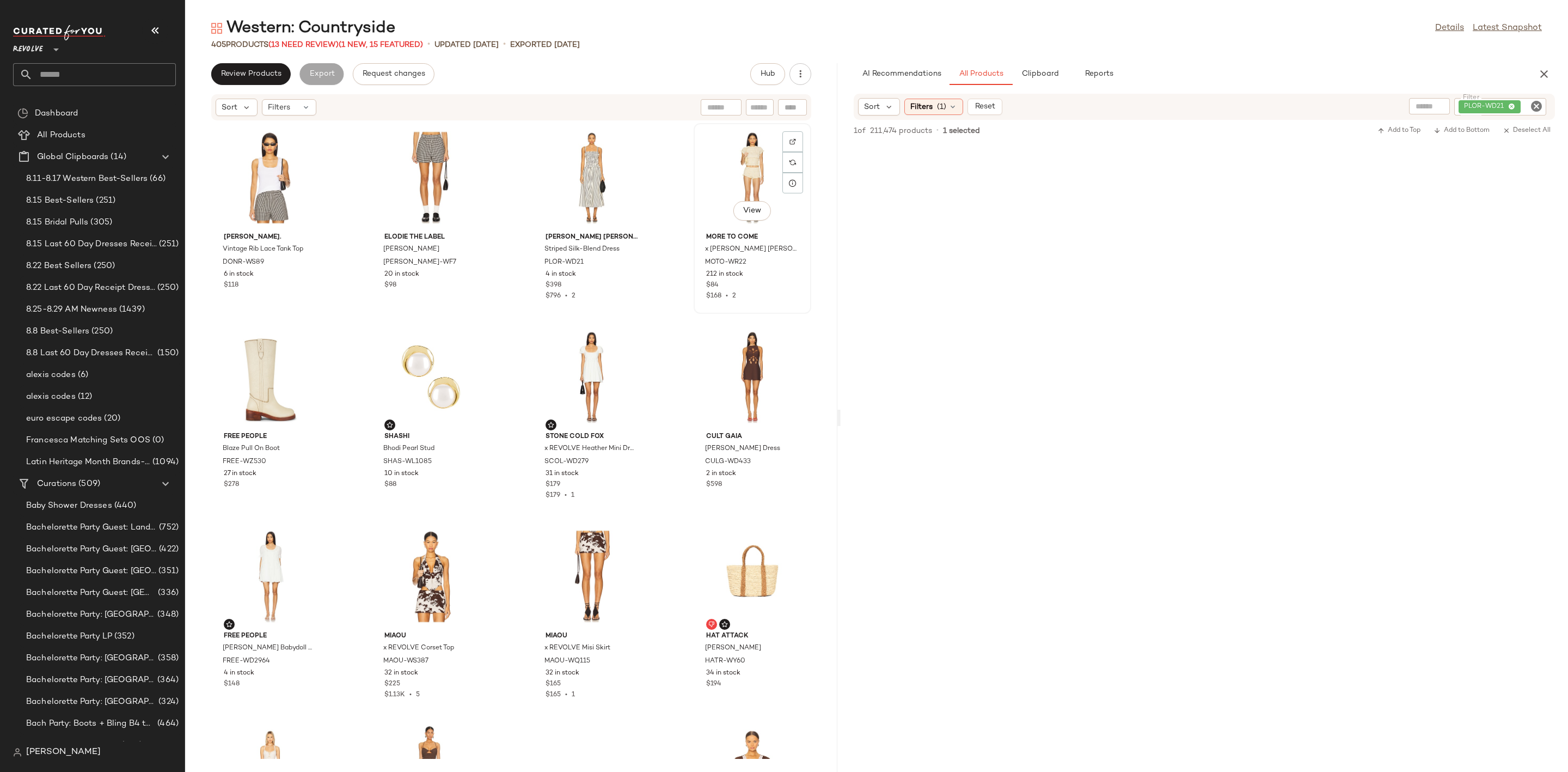
click at [714, 174] on div "View" at bounding box center [752, 177] width 110 height 101
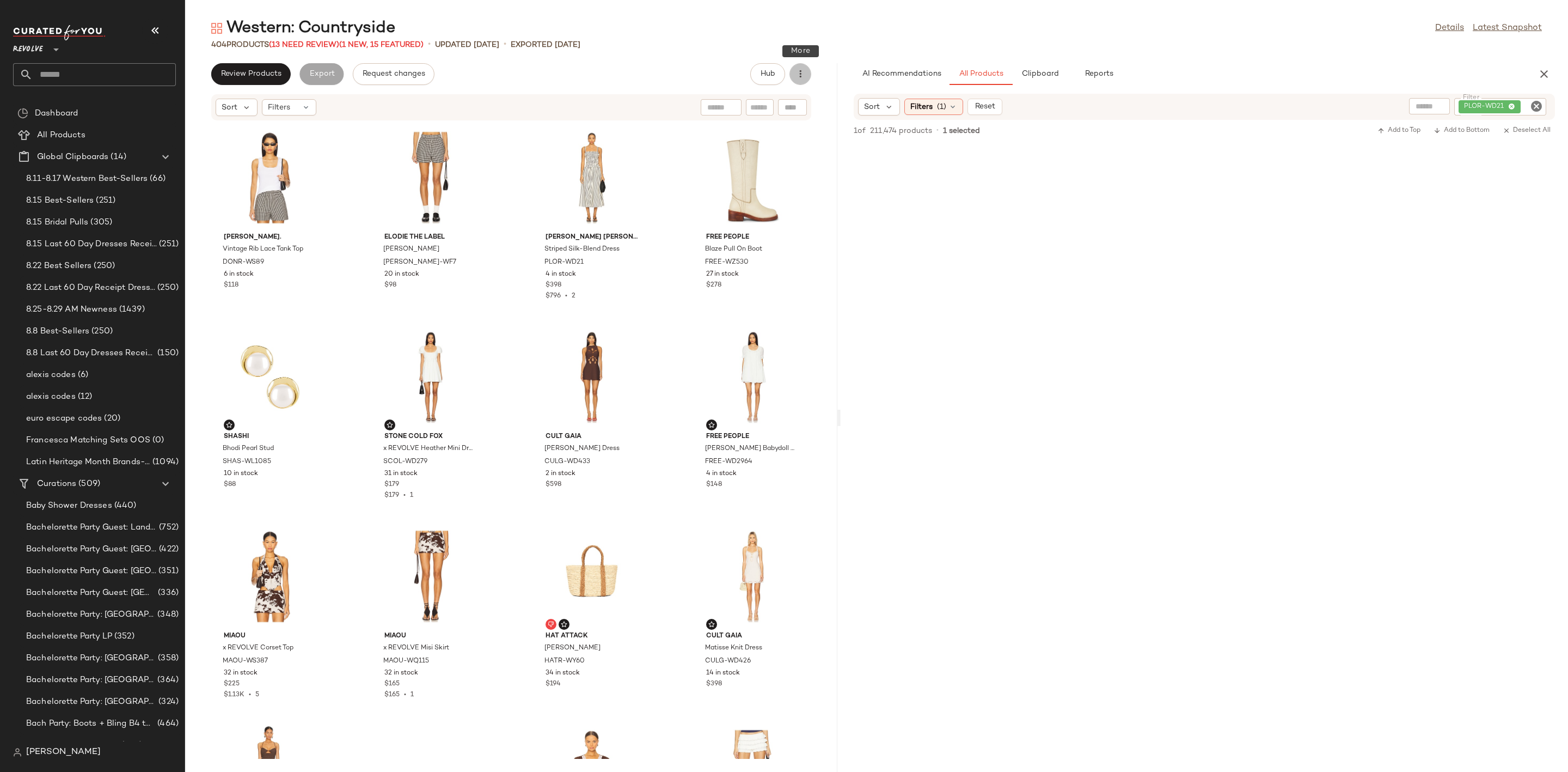
click at [800, 76] on icon "button" at bounding box center [800, 73] width 11 height 11
click at [767, 160] on span "Clear Suggested Products" at bounding box center [752, 158] width 103 height 11
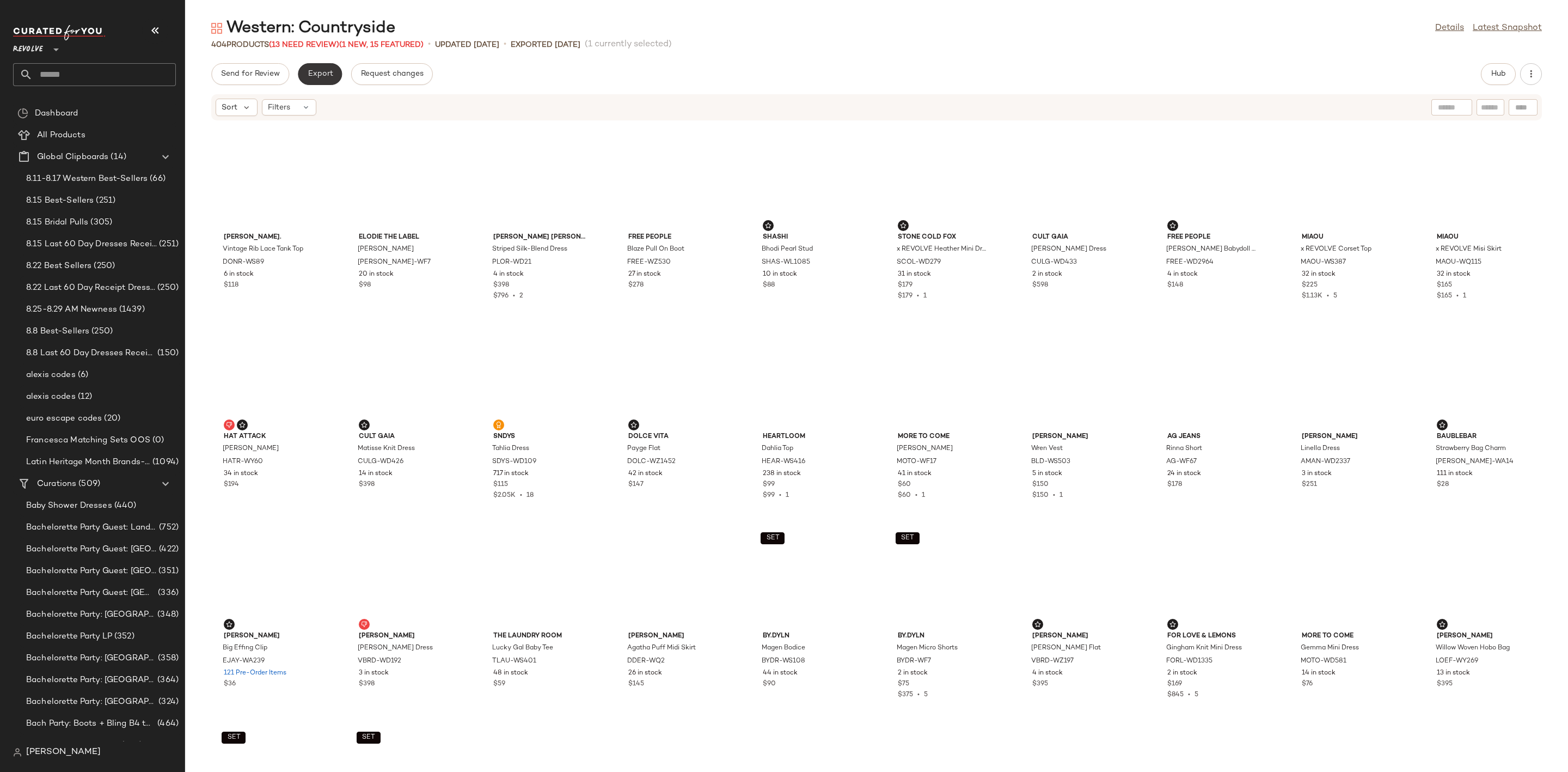
click at [317, 74] on span "Export" at bounding box center [320, 74] width 26 height 9
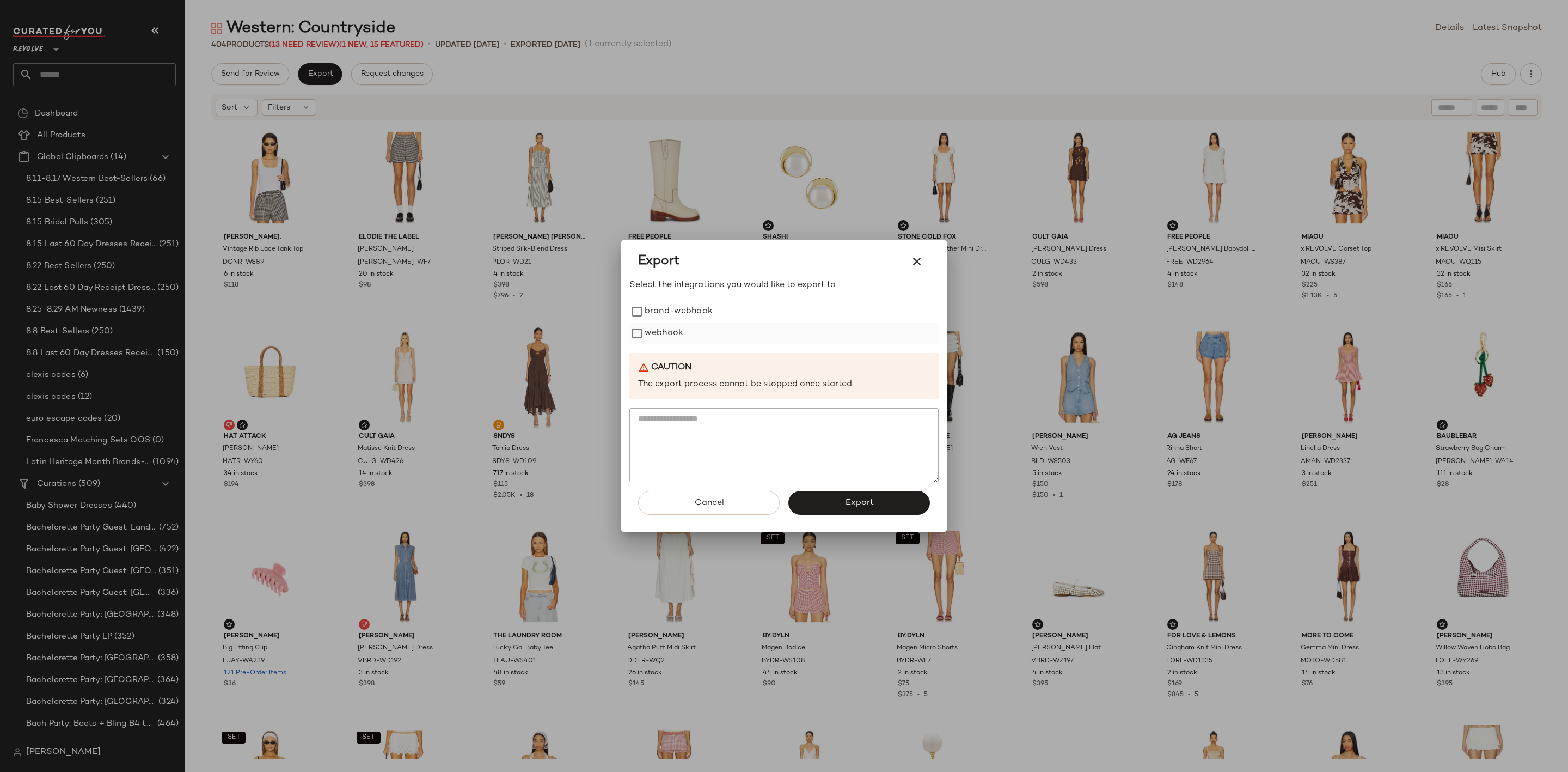
click at [667, 334] on label "webhook" at bounding box center [664, 333] width 38 height 22
click at [858, 505] on span "Export" at bounding box center [858, 503] width 29 height 11
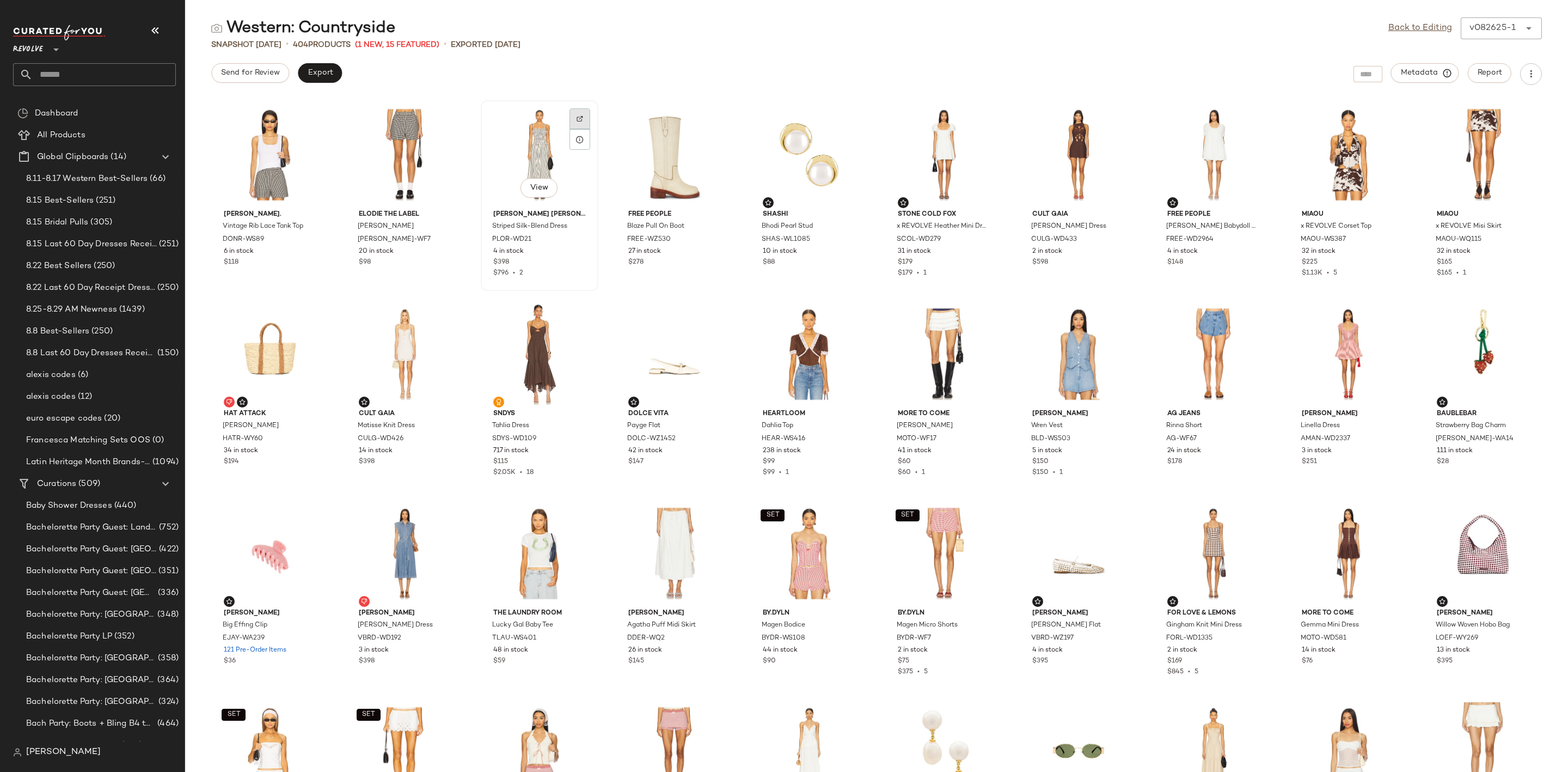
click at [576, 118] on img at bounding box center [579, 118] width 6 height 6
click at [131, 68] on input "text" at bounding box center [104, 75] width 143 height 23
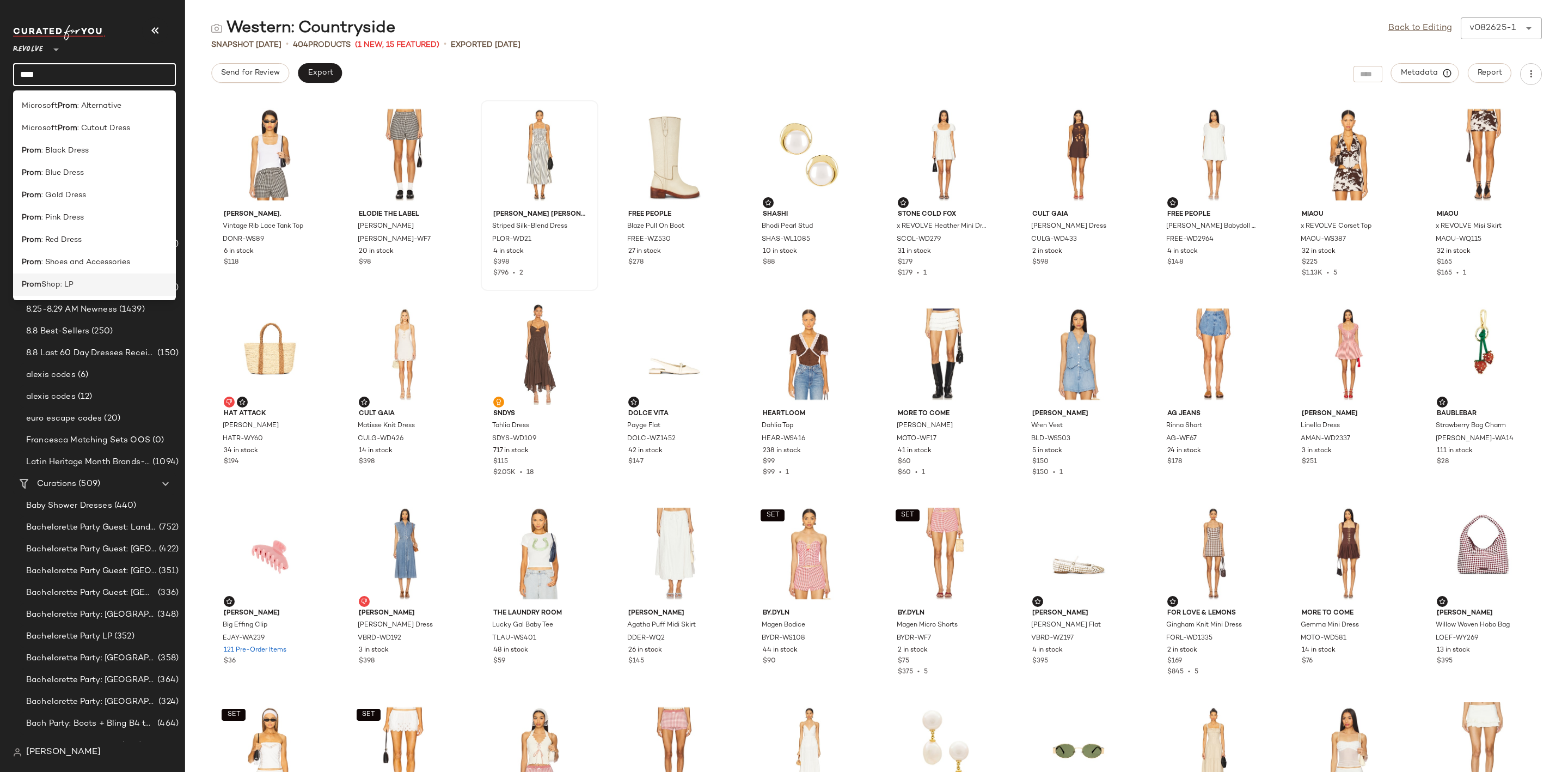
type input "****"
click at [112, 282] on div "Prom Shop: LP" at bounding box center [95, 284] width 145 height 11
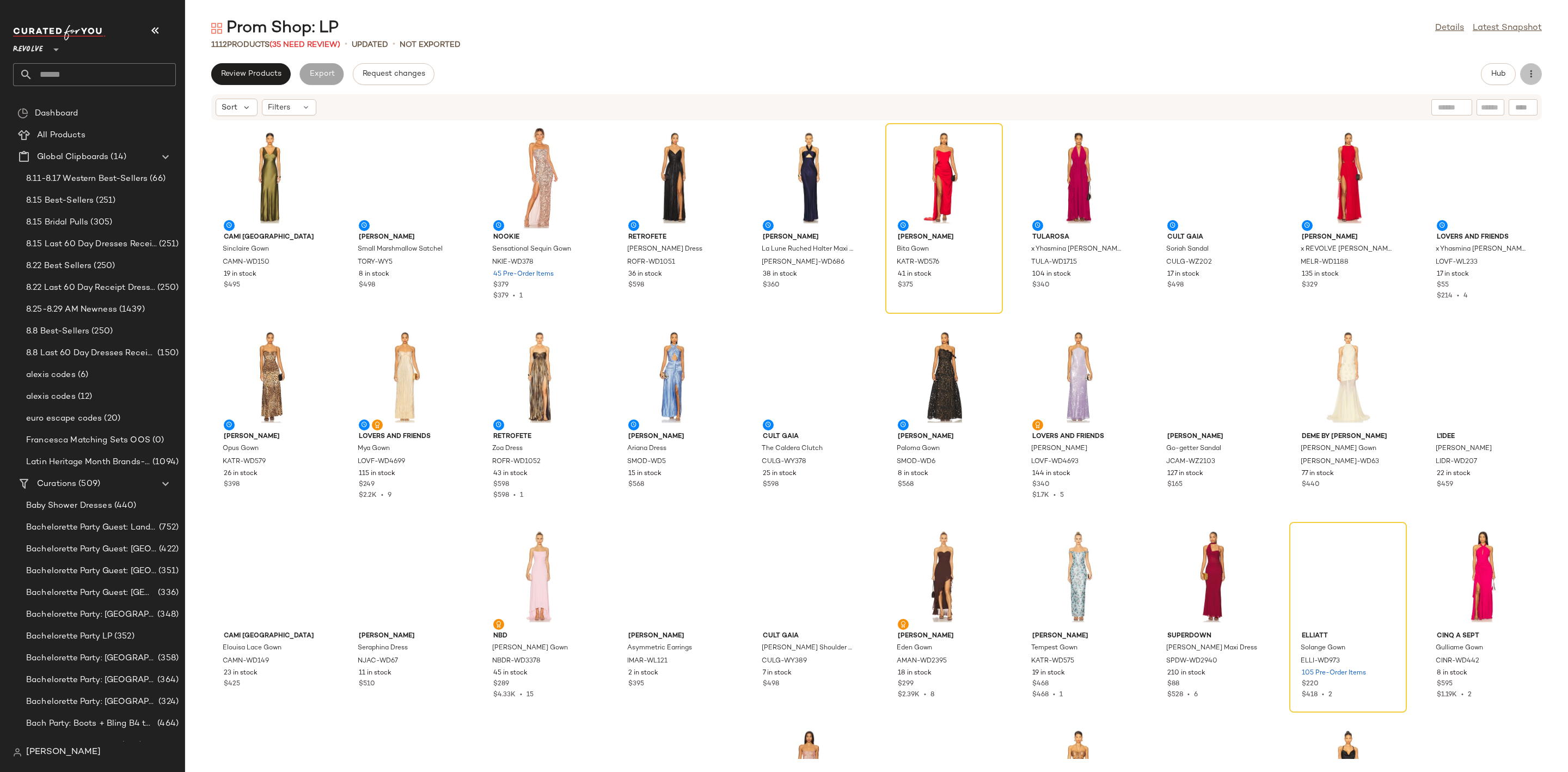
click at [1527, 82] on button "button" at bounding box center [1531, 74] width 22 height 22
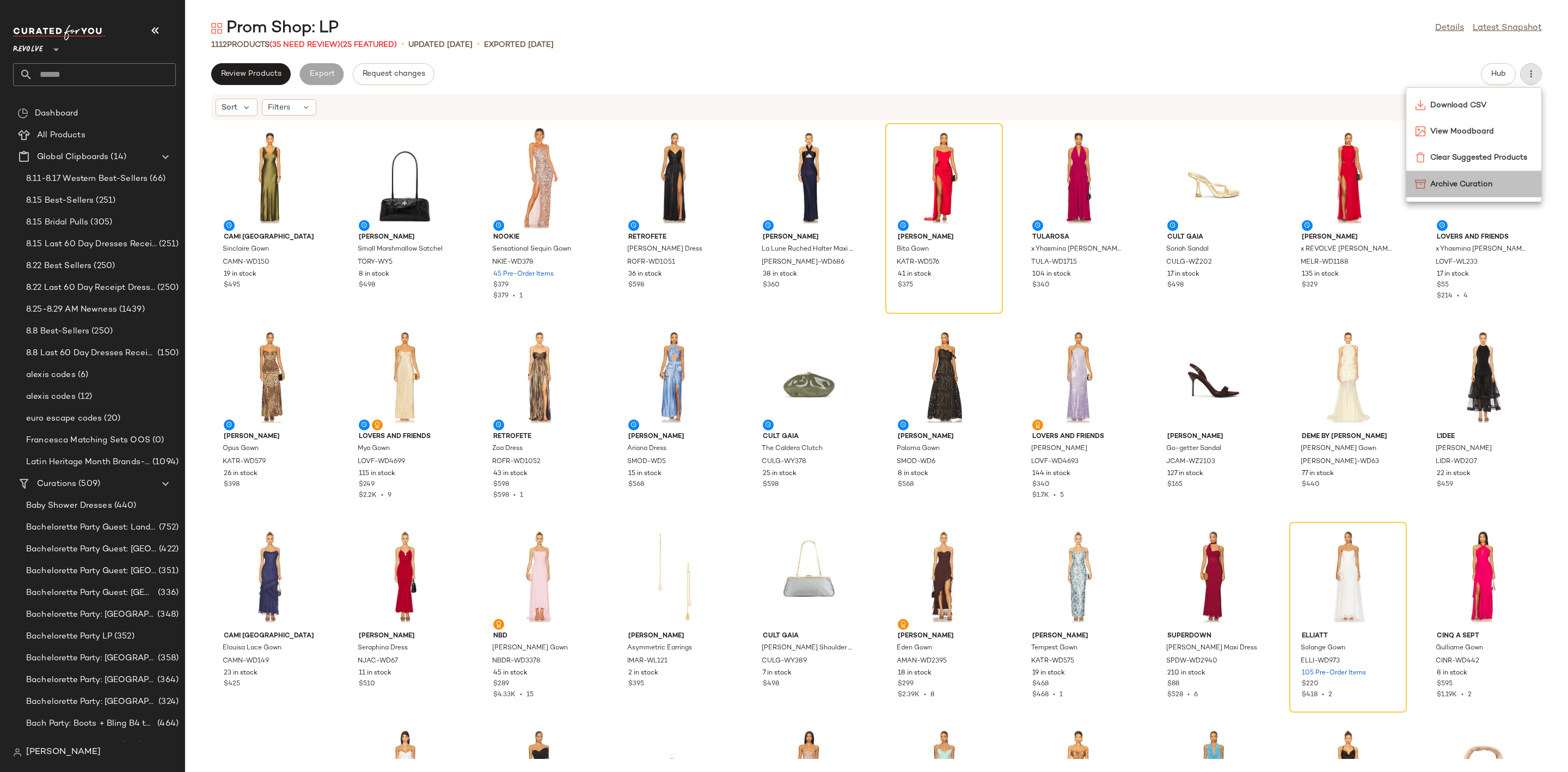
click at [1474, 184] on span "Archive Curation" at bounding box center [1482, 185] width 103 height 11
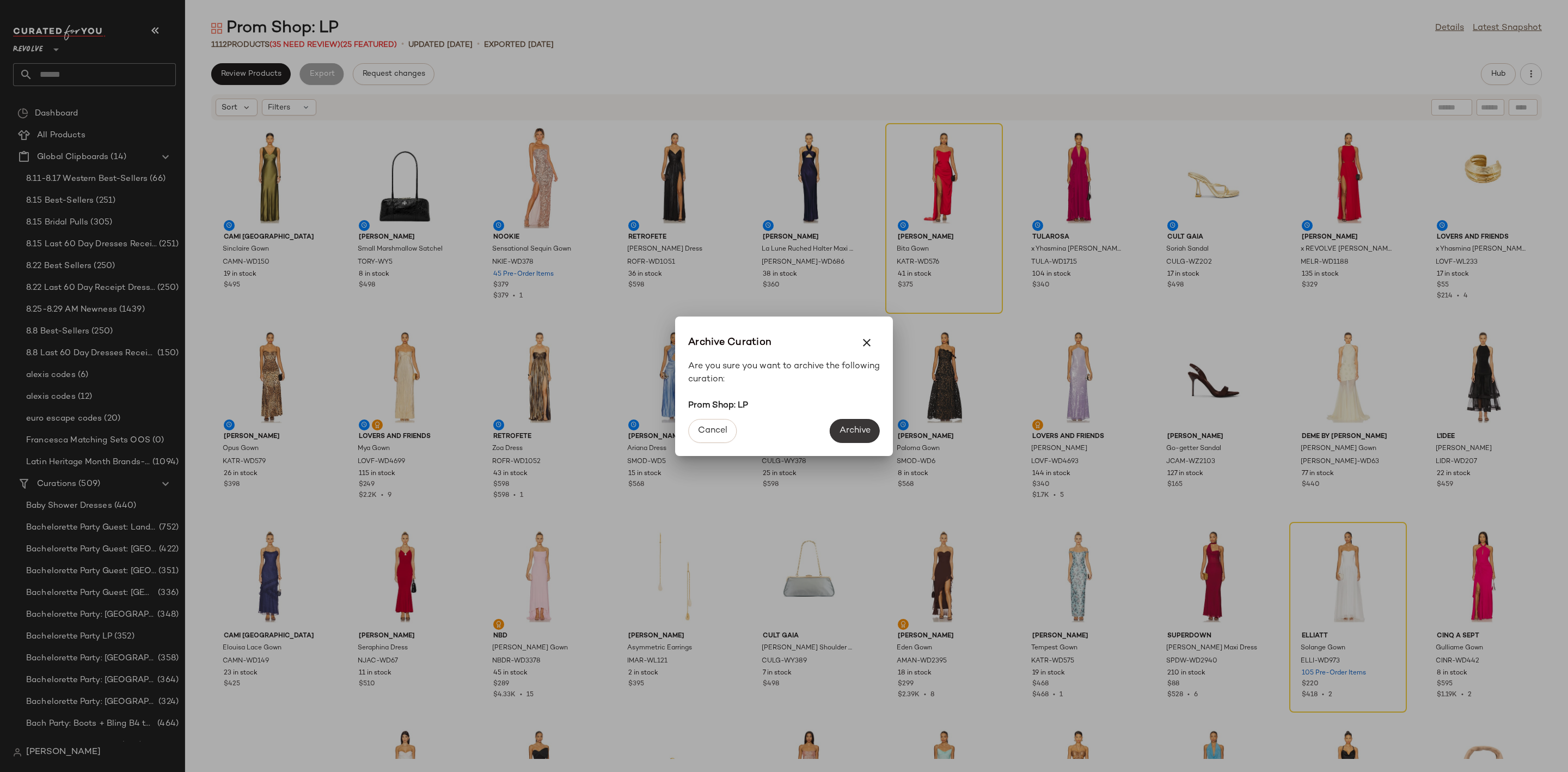
click at [864, 431] on span "Archive" at bounding box center [855, 431] width 31 height 11
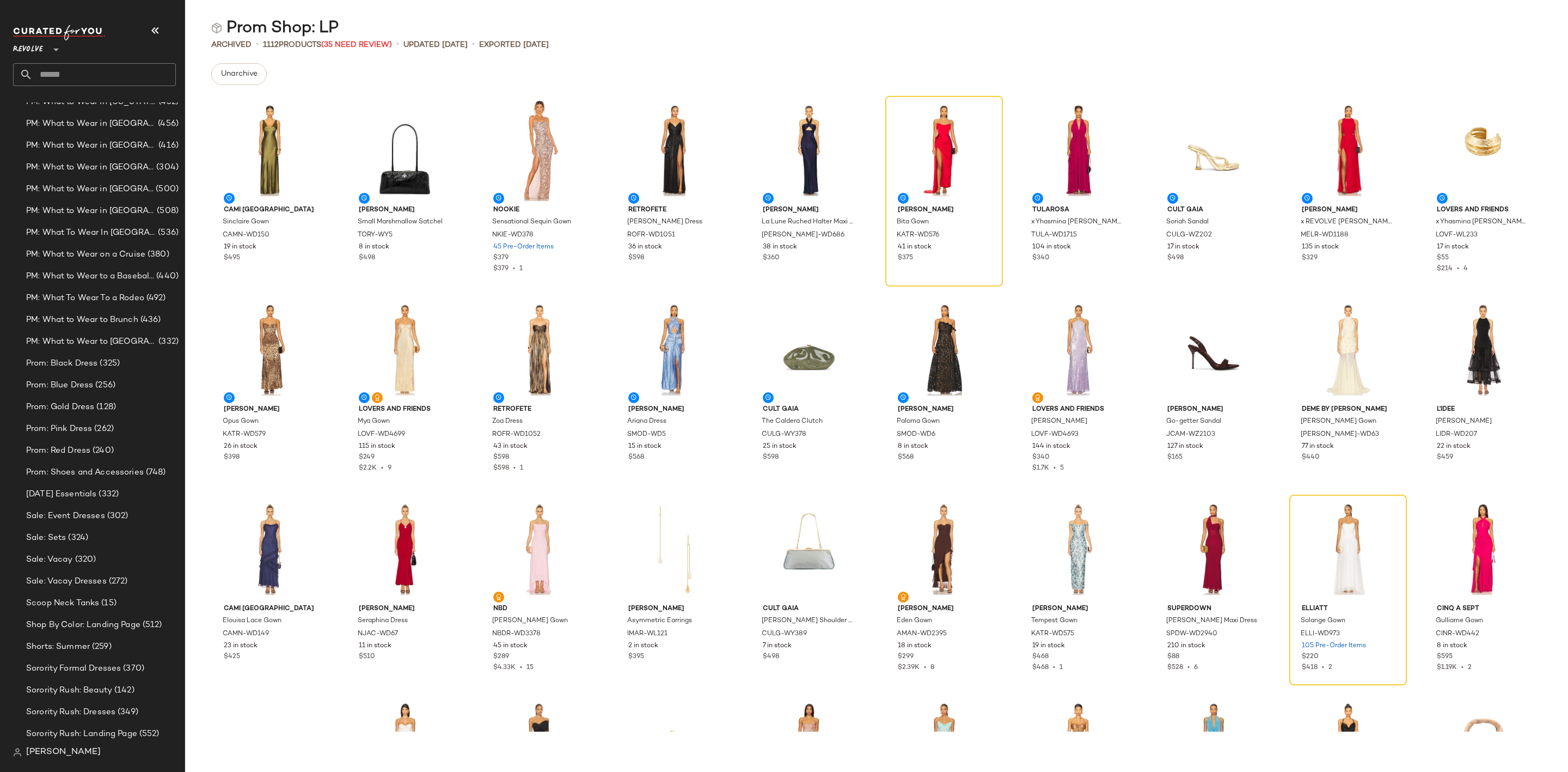
scroll to position [1713, 0]
click at [115, 363] on span "(325)" at bounding box center [108, 362] width 22 height 13
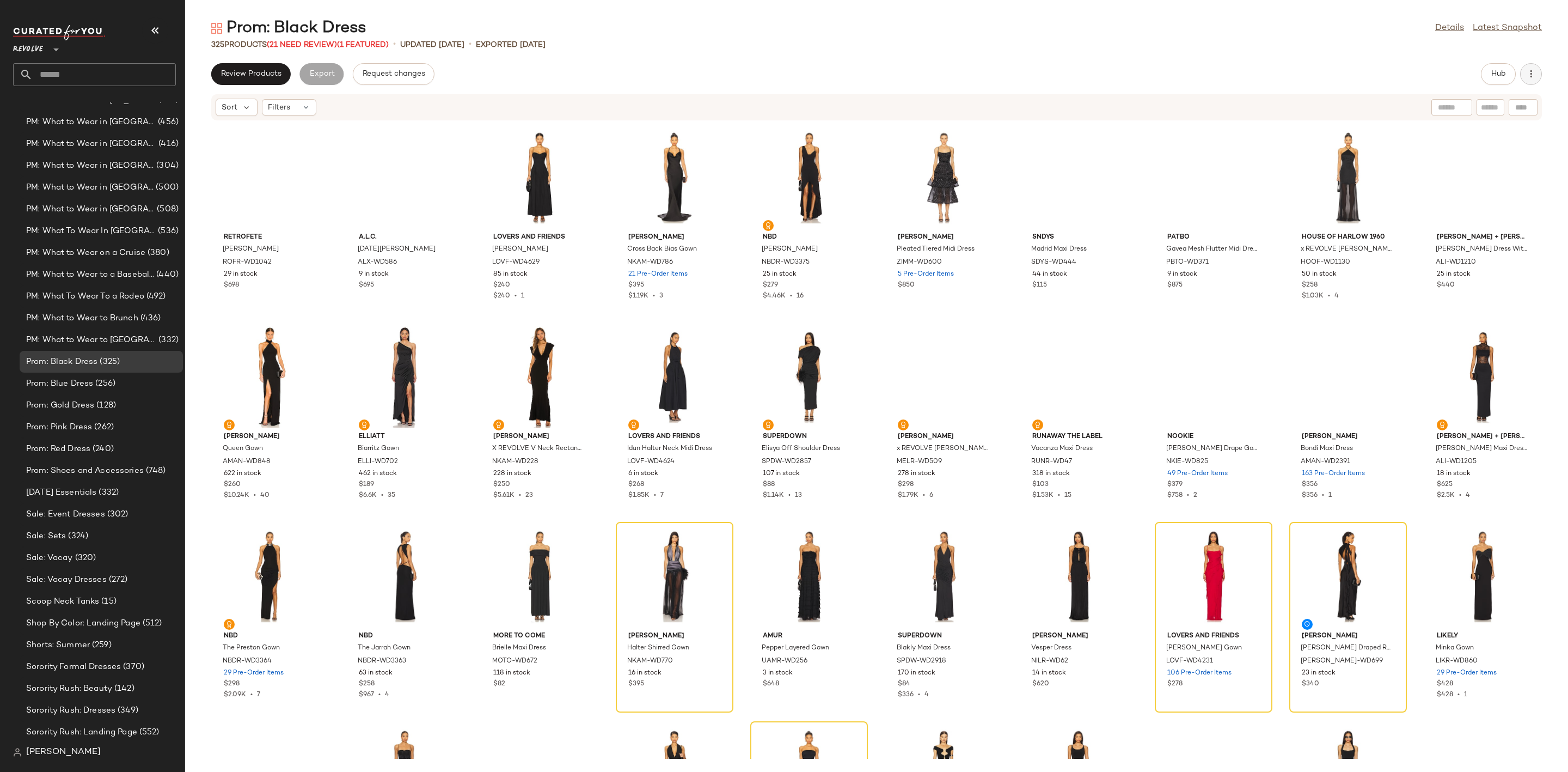
click at [1532, 78] on icon "button" at bounding box center [1530, 73] width 11 height 11
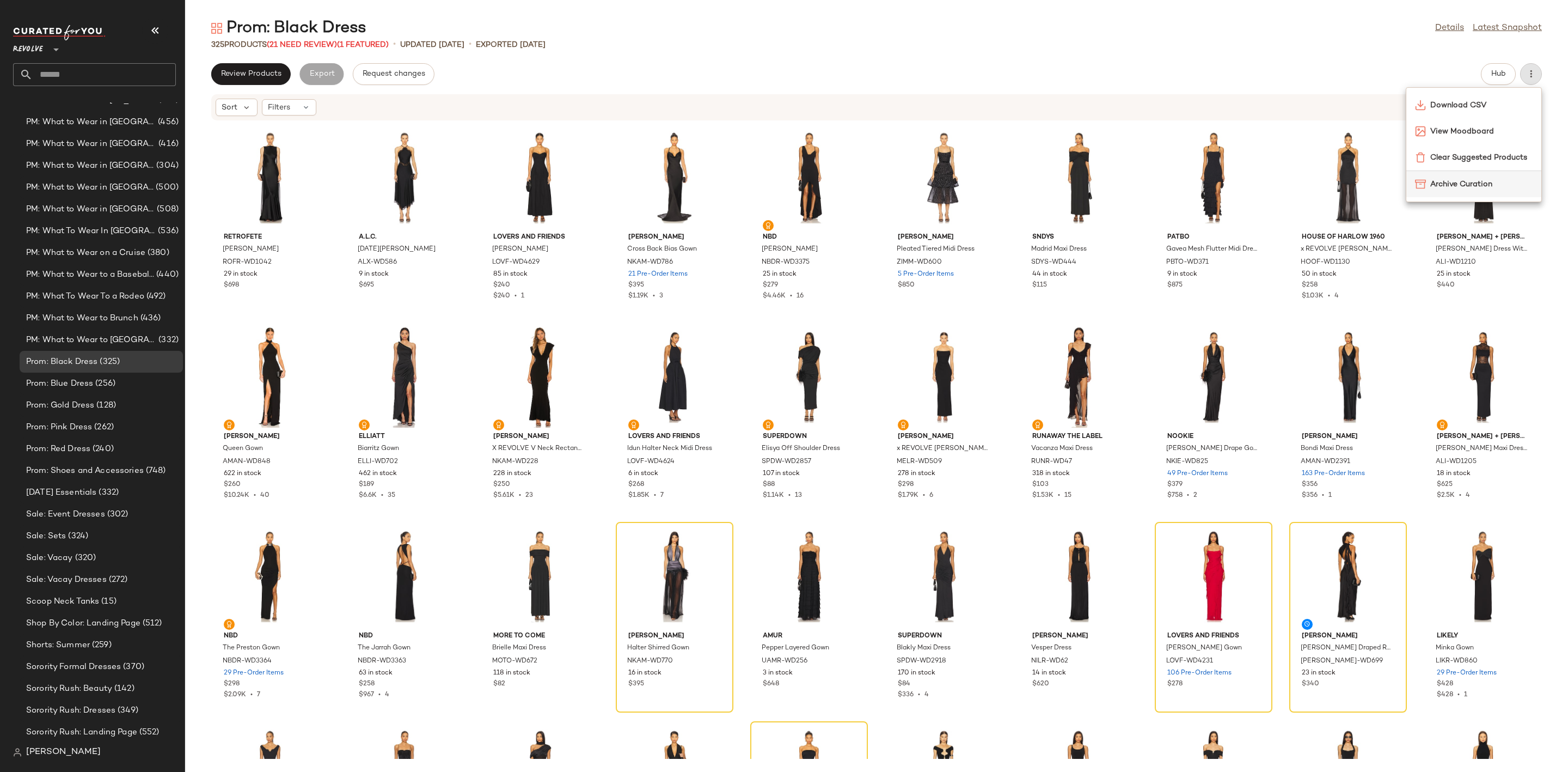
click at [1484, 188] on span "Archive Curation" at bounding box center [1482, 185] width 103 height 11
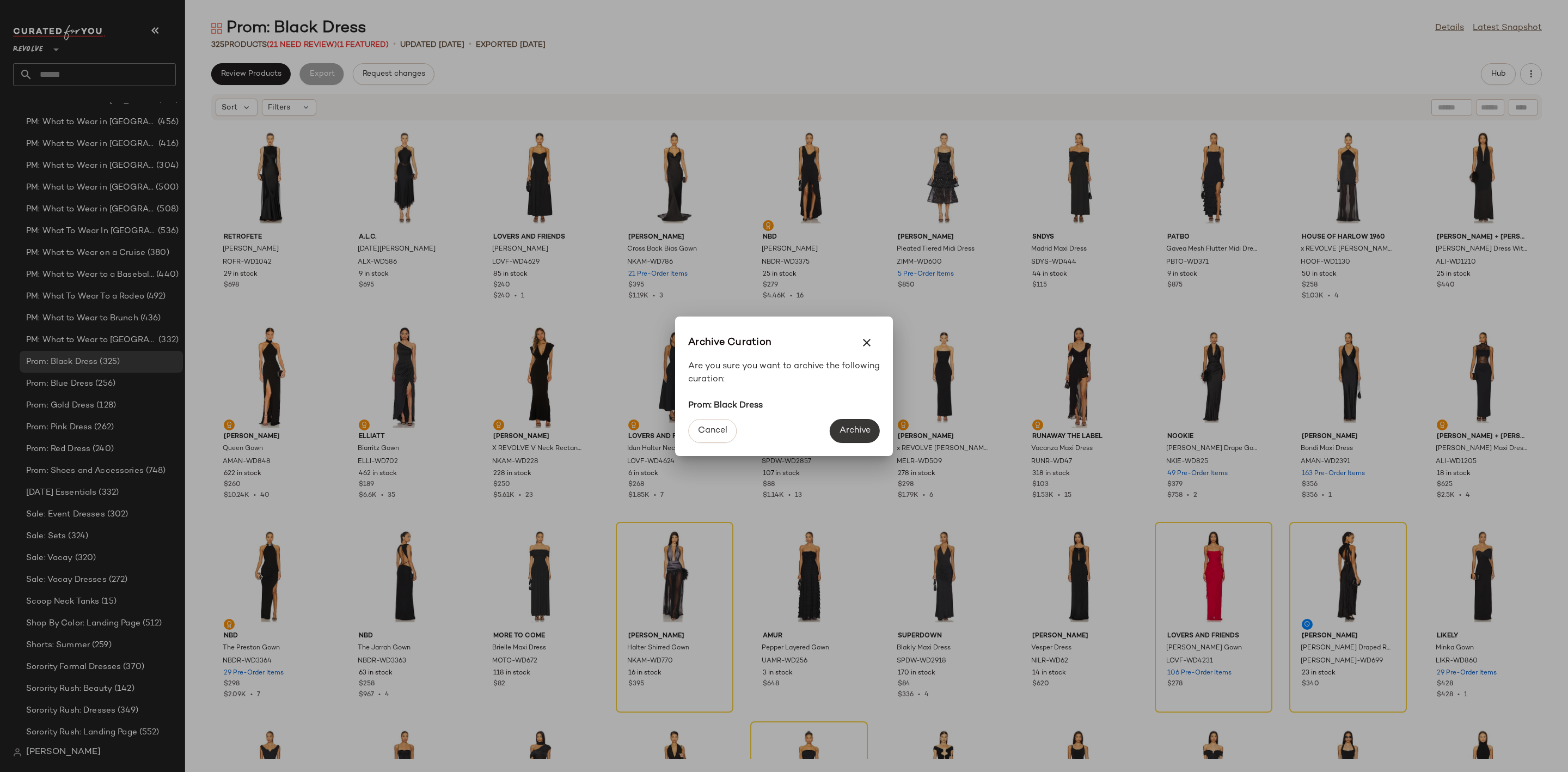
click at [854, 431] on span "Archive" at bounding box center [855, 431] width 31 height 11
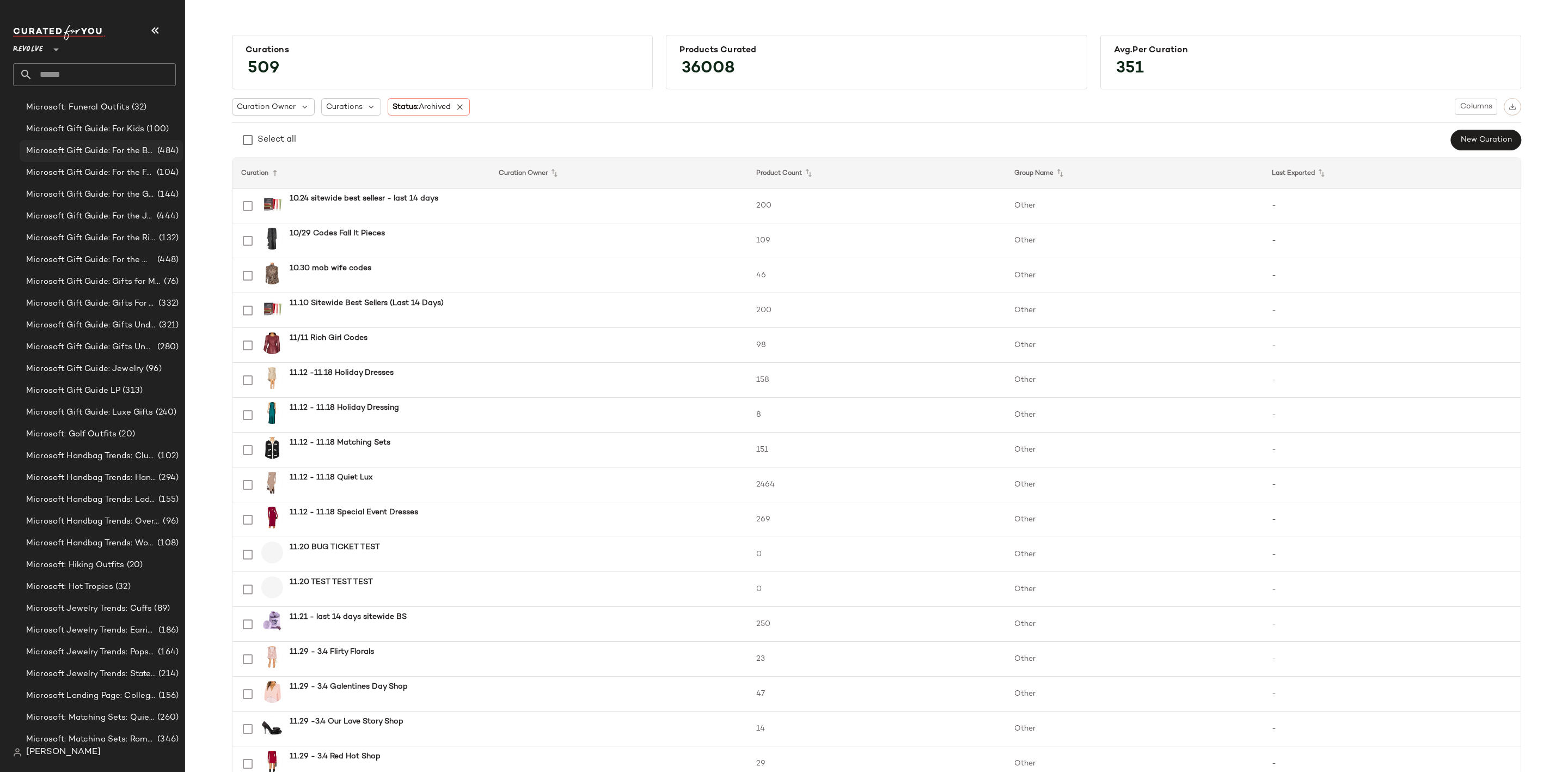
scroll to position [5222, 0]
click at [130, 73] on input "text" at bounding box center [104, 75] width 143 height 23
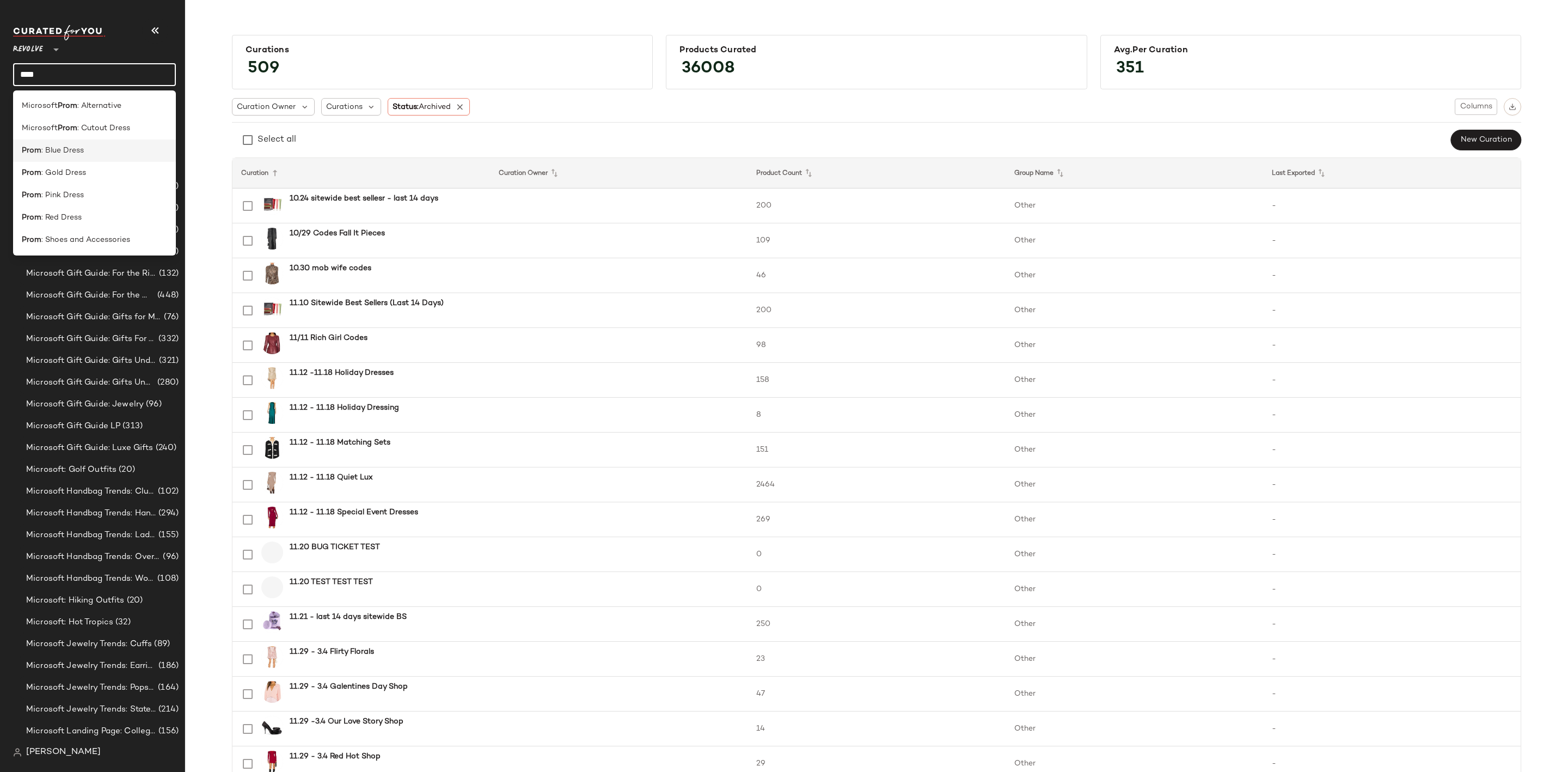
type input "****"
click at [121, 153] on div "Prom : Blue Dress" at bounding box center [95, 150] width 145 height 11
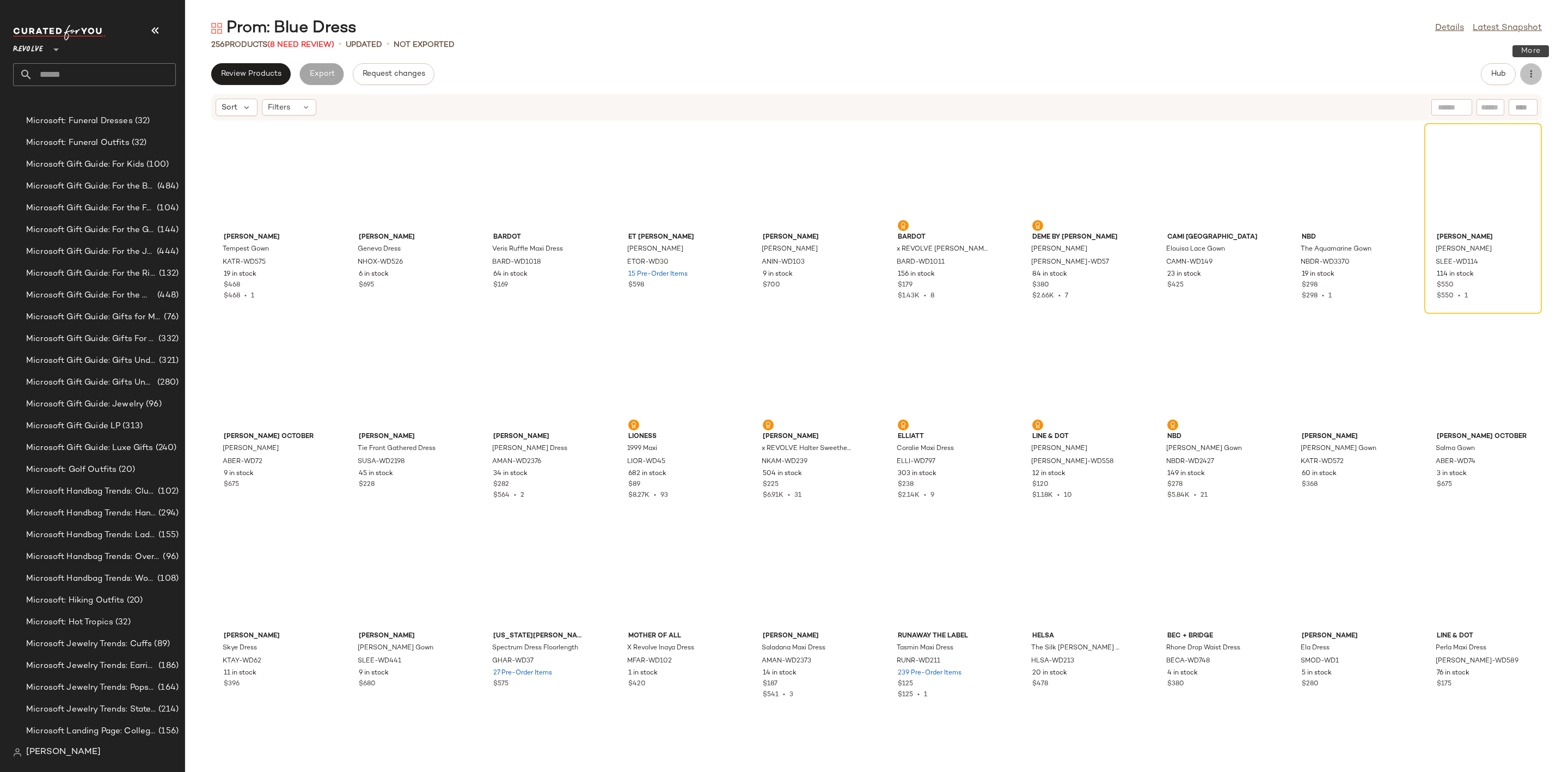
click at [1537, 76] on button "button" at bounding box center [1531, 74] width 22 height 22
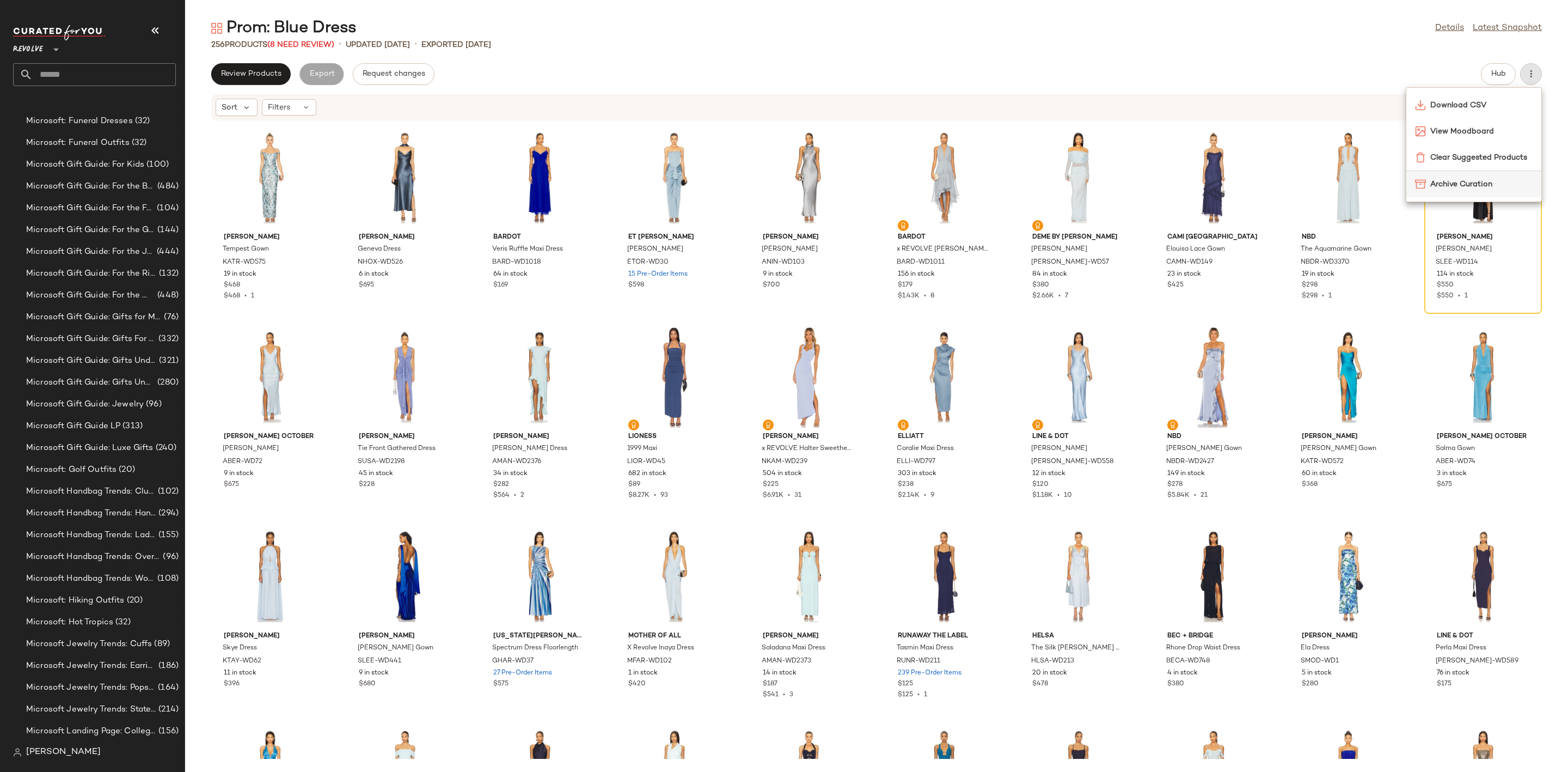
click at [1468, 186] on span "Archive Curation" at bounding box center [1482, 185] width 103 height 11
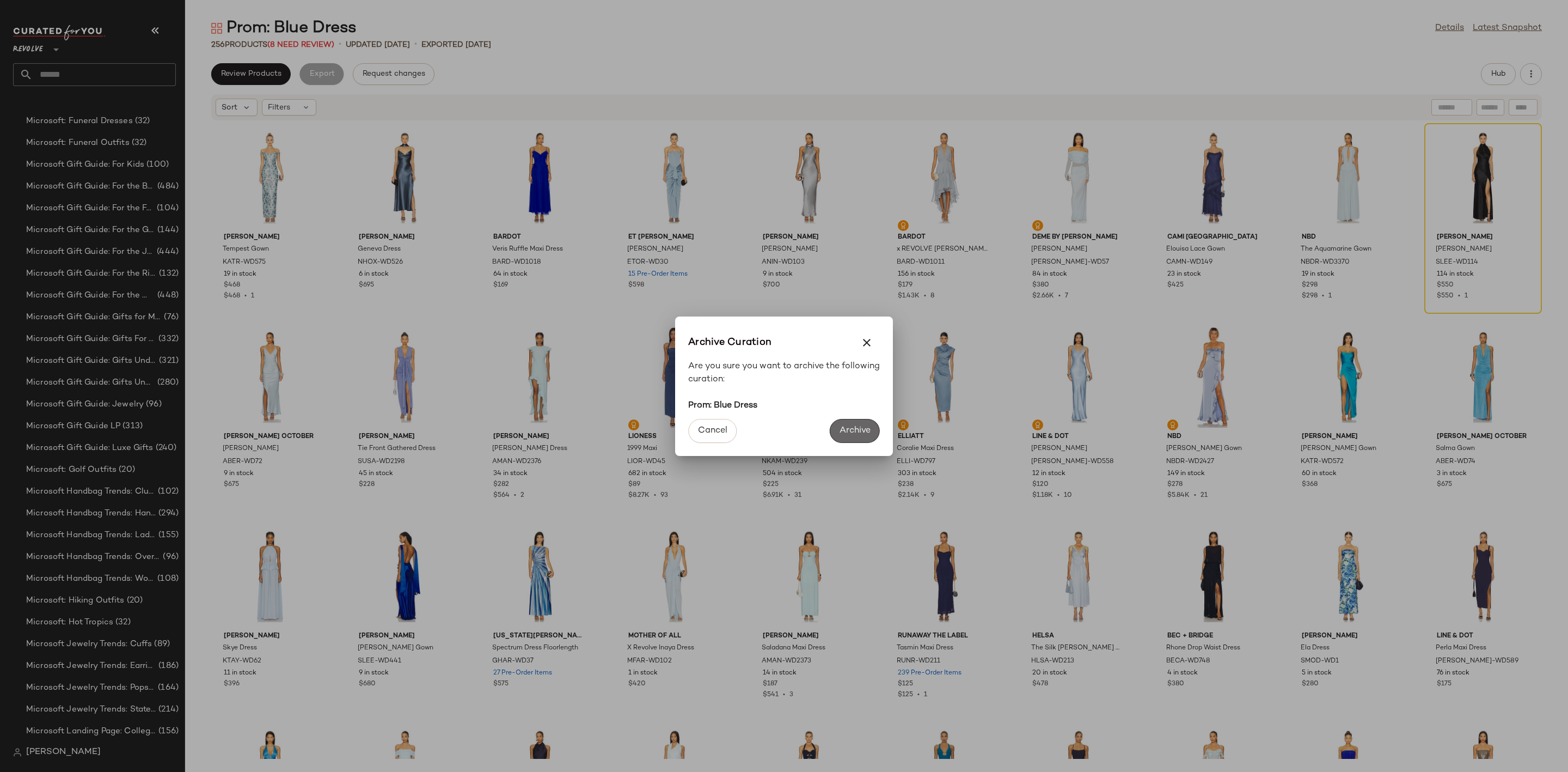
click at [854, 428] on span "Archive" at bounding box center [855, 431] width 31 height 11
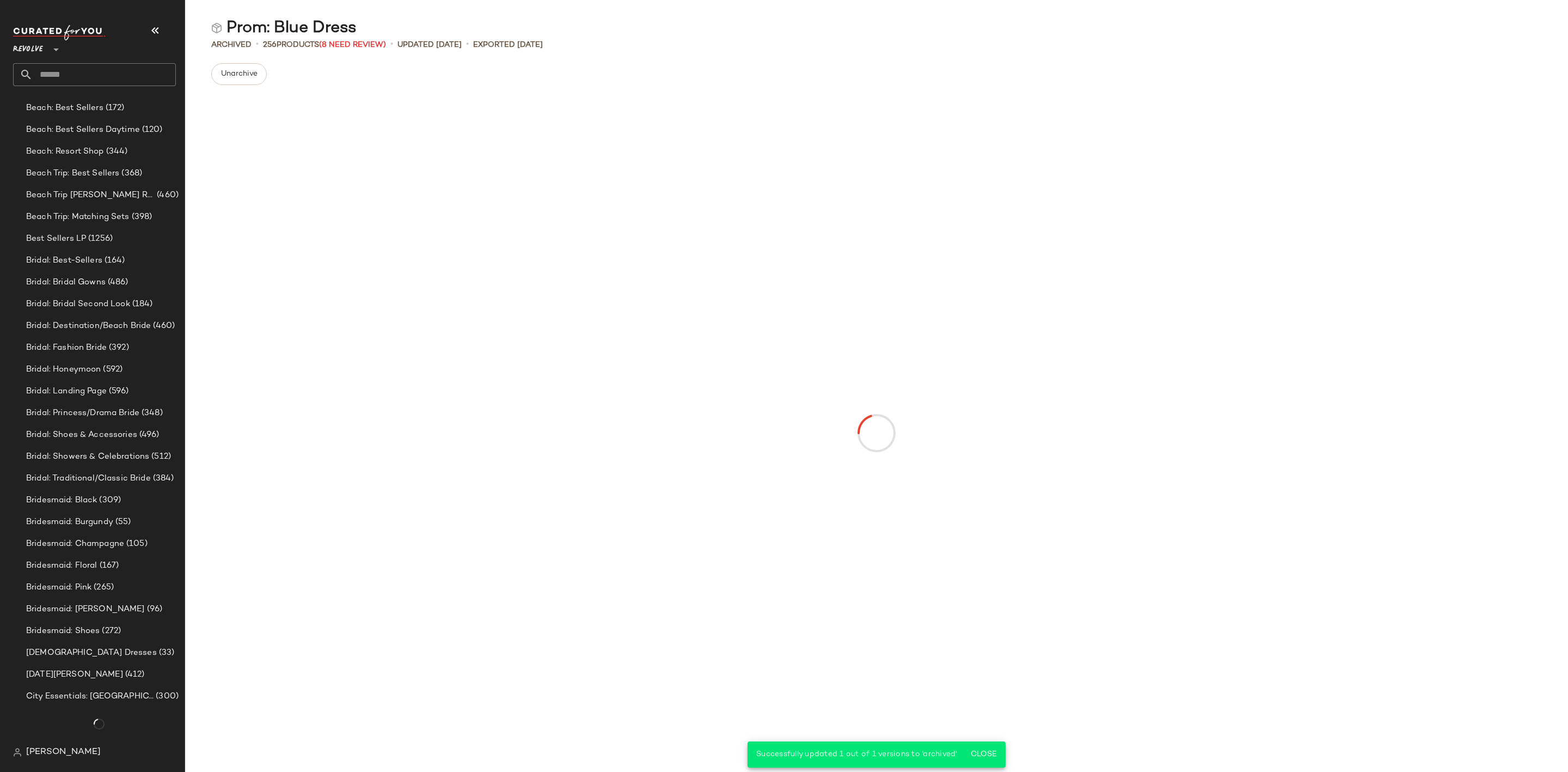
click at [71, 73] on input "text" at bounding box center [104, 75] width 143 height 23
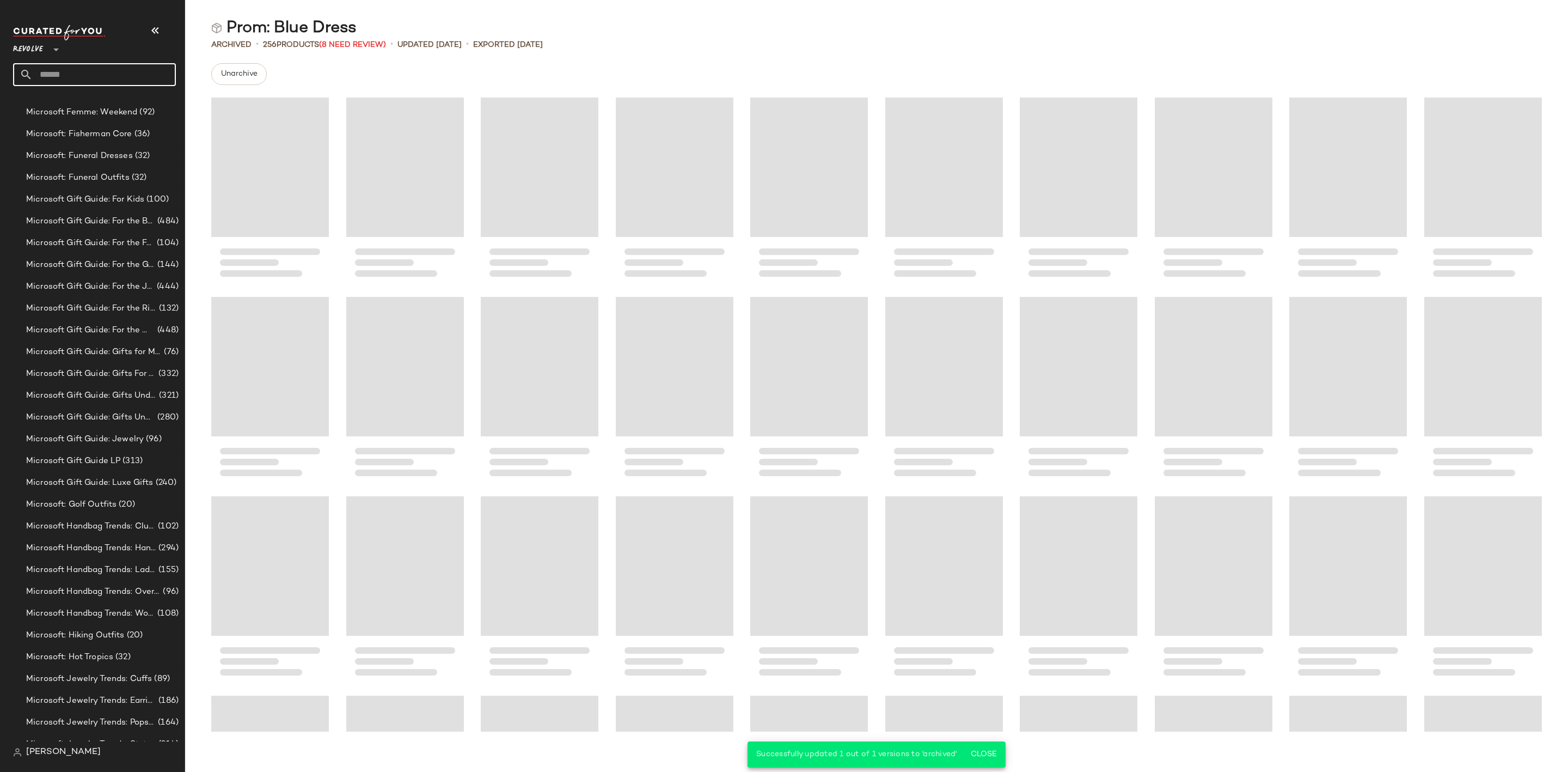
scroll to position [5222, 0]
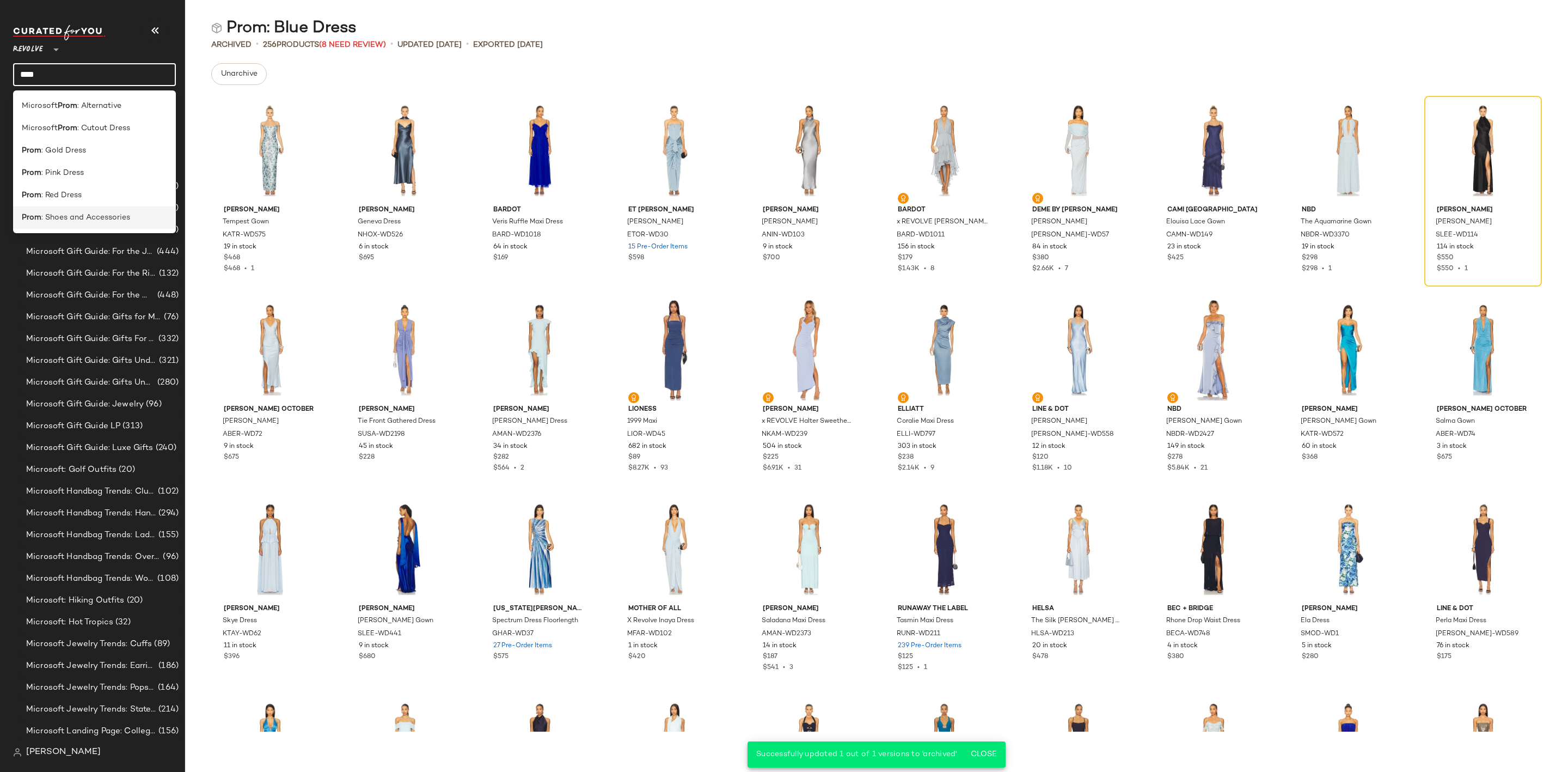
type input "****"
drag, startPoint x: 115, startPoint y: 213, endPoint x: 380, endPoint y: 163, distance: 269.7
click at [117, 213] on span ": Shoes and Accessories" at bounding box center [85, 217] width 89 height 11
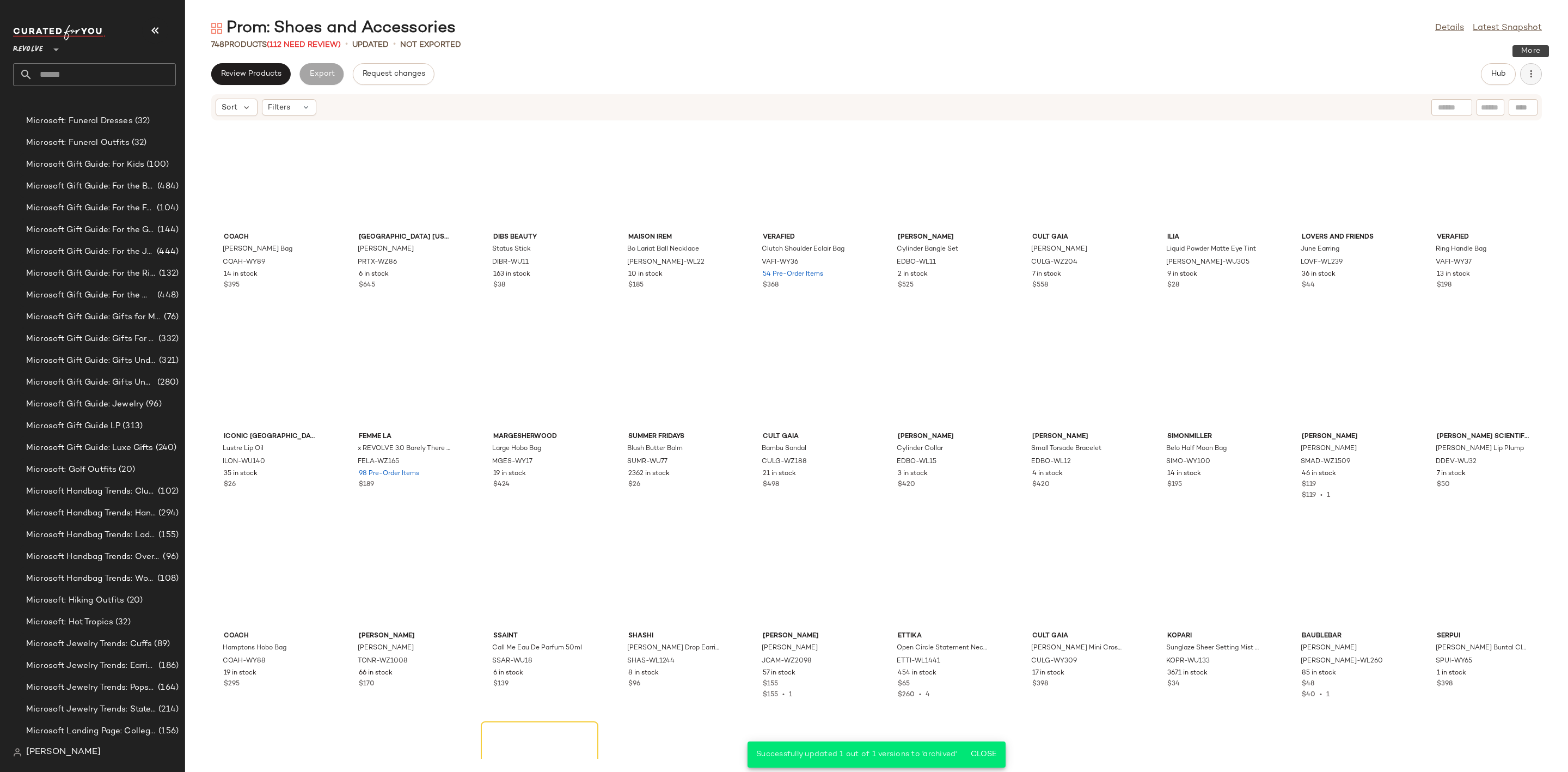
click at [1530, 67] on button "button" at bounding box center [1531, 74] width 22 height 22
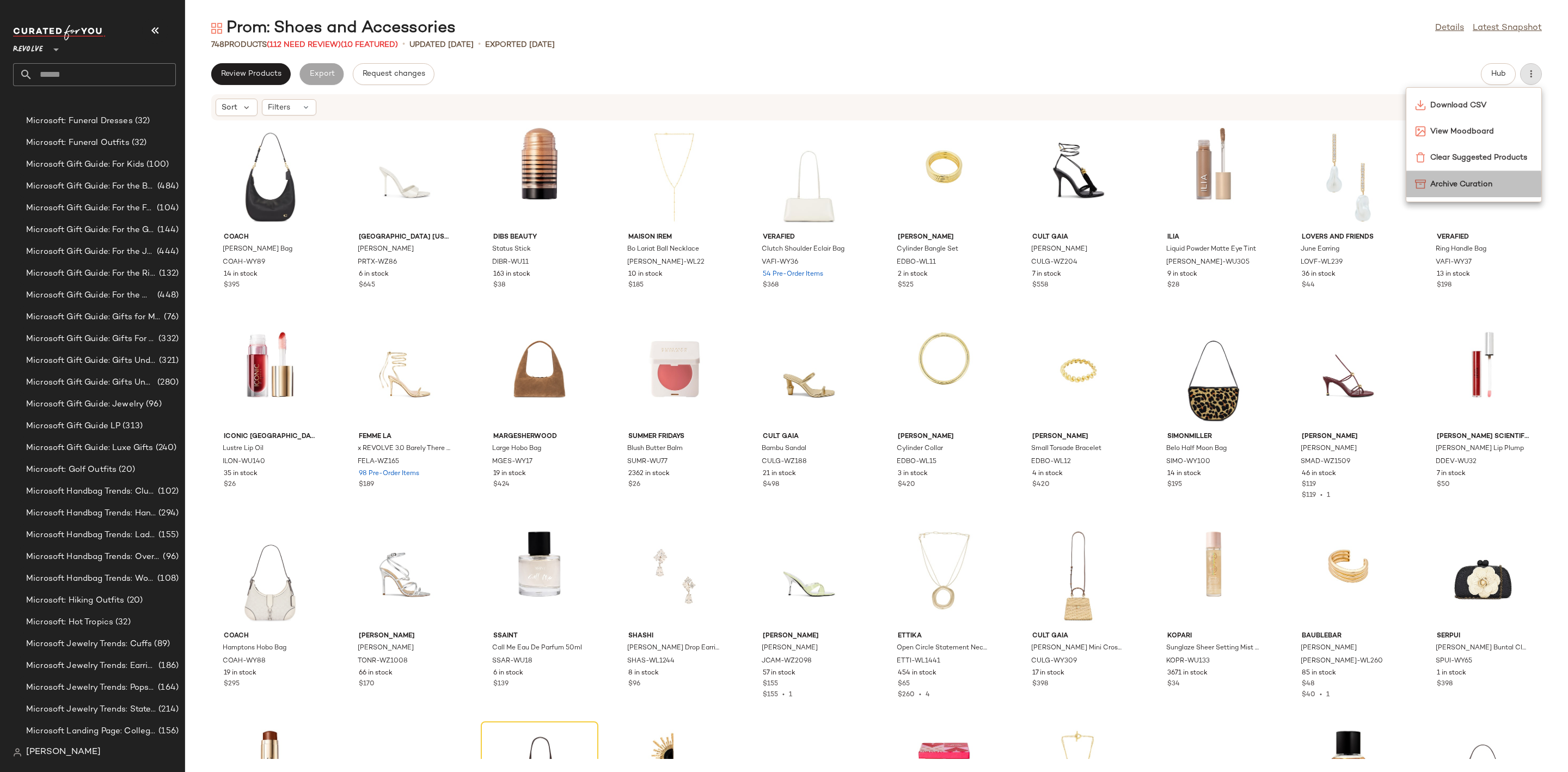
click at [1472, 180] on span "Archive Curation" at bounding box center [1482, 185] width 103 height 11
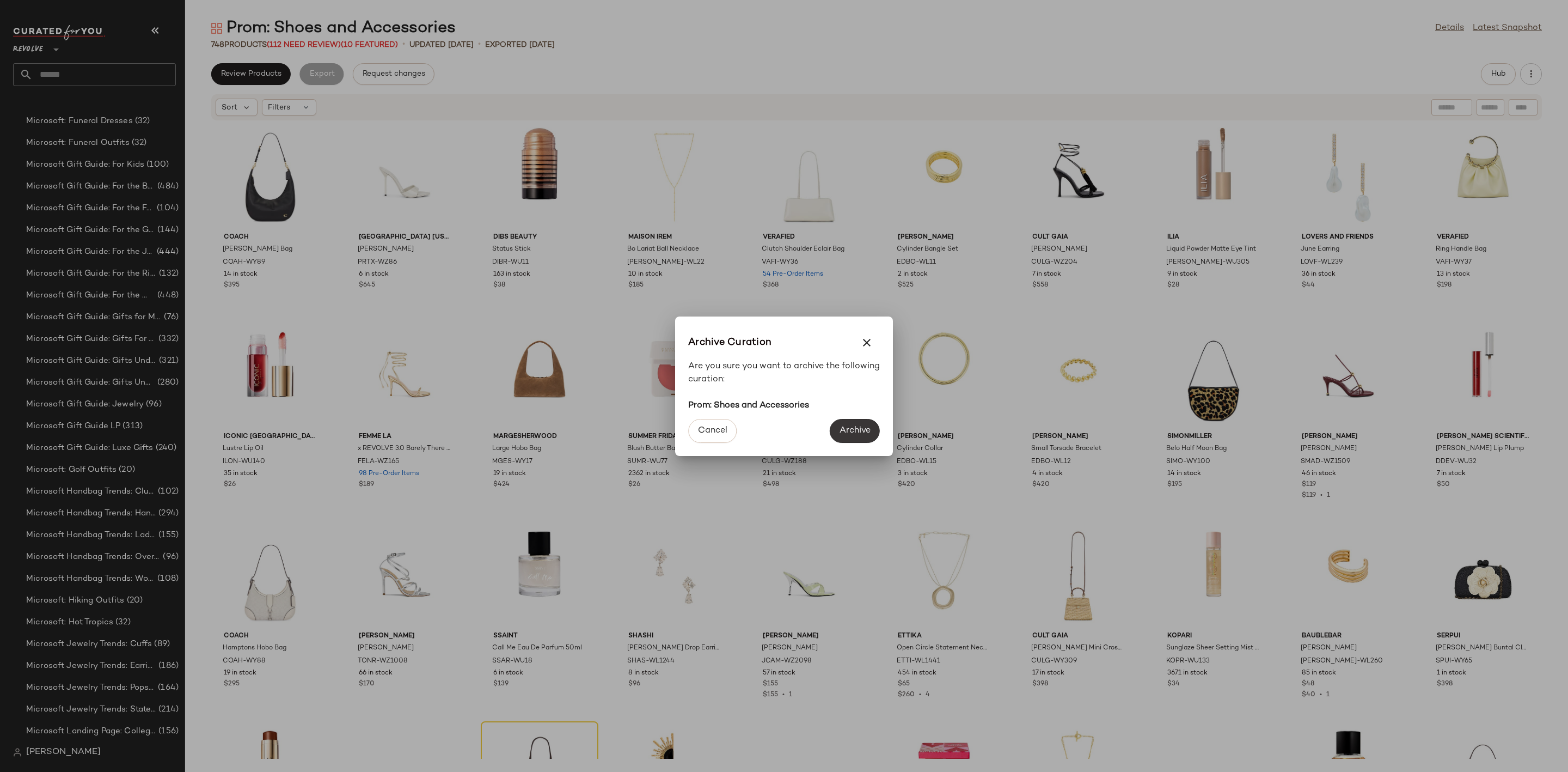
click at [851, 423] on button "Archive" at bounding box center [855, 431] width 50 height 24
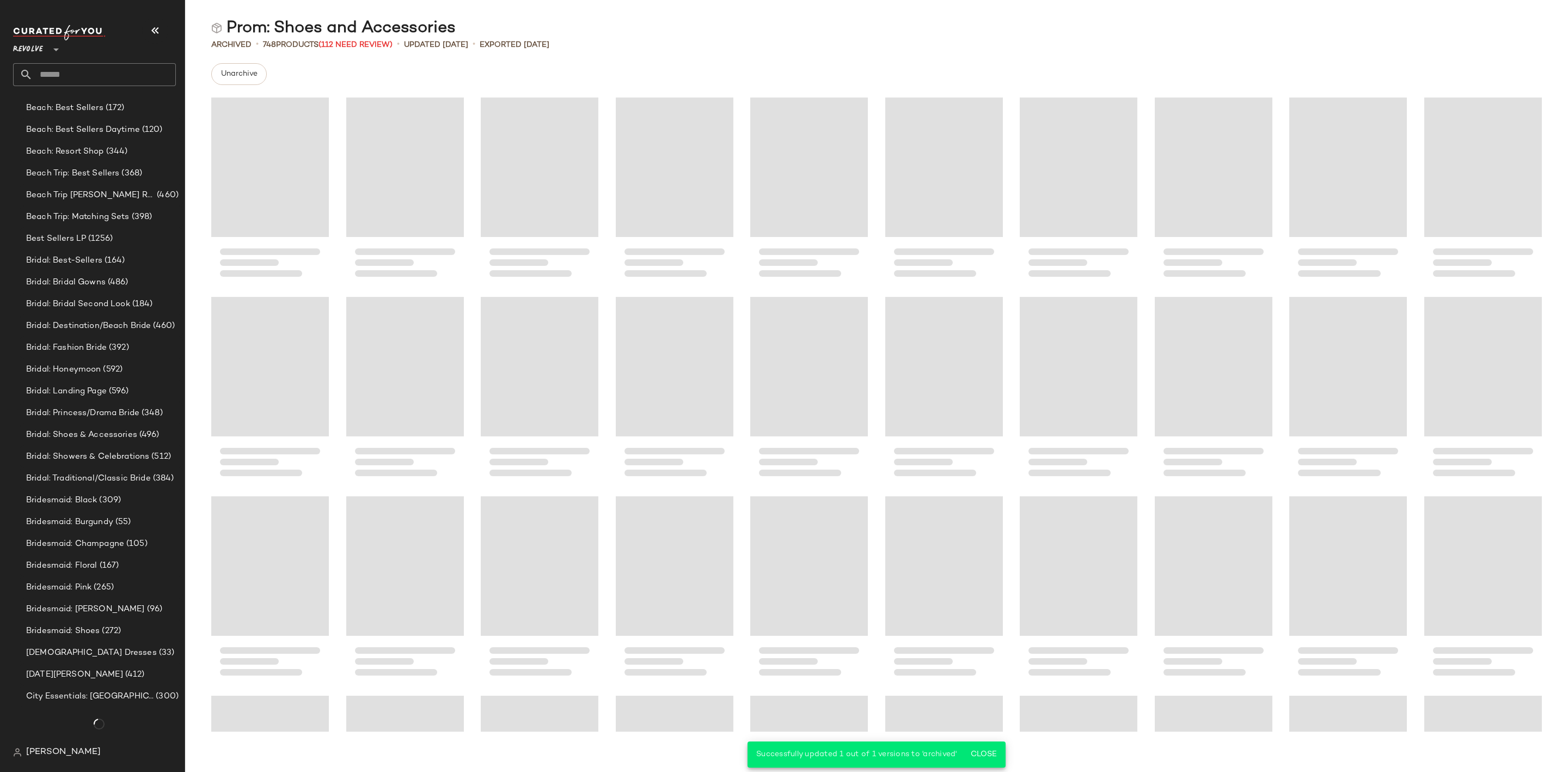
click at [75, 68] on input "text" at bounding box center [104, 75] width 143 height 23
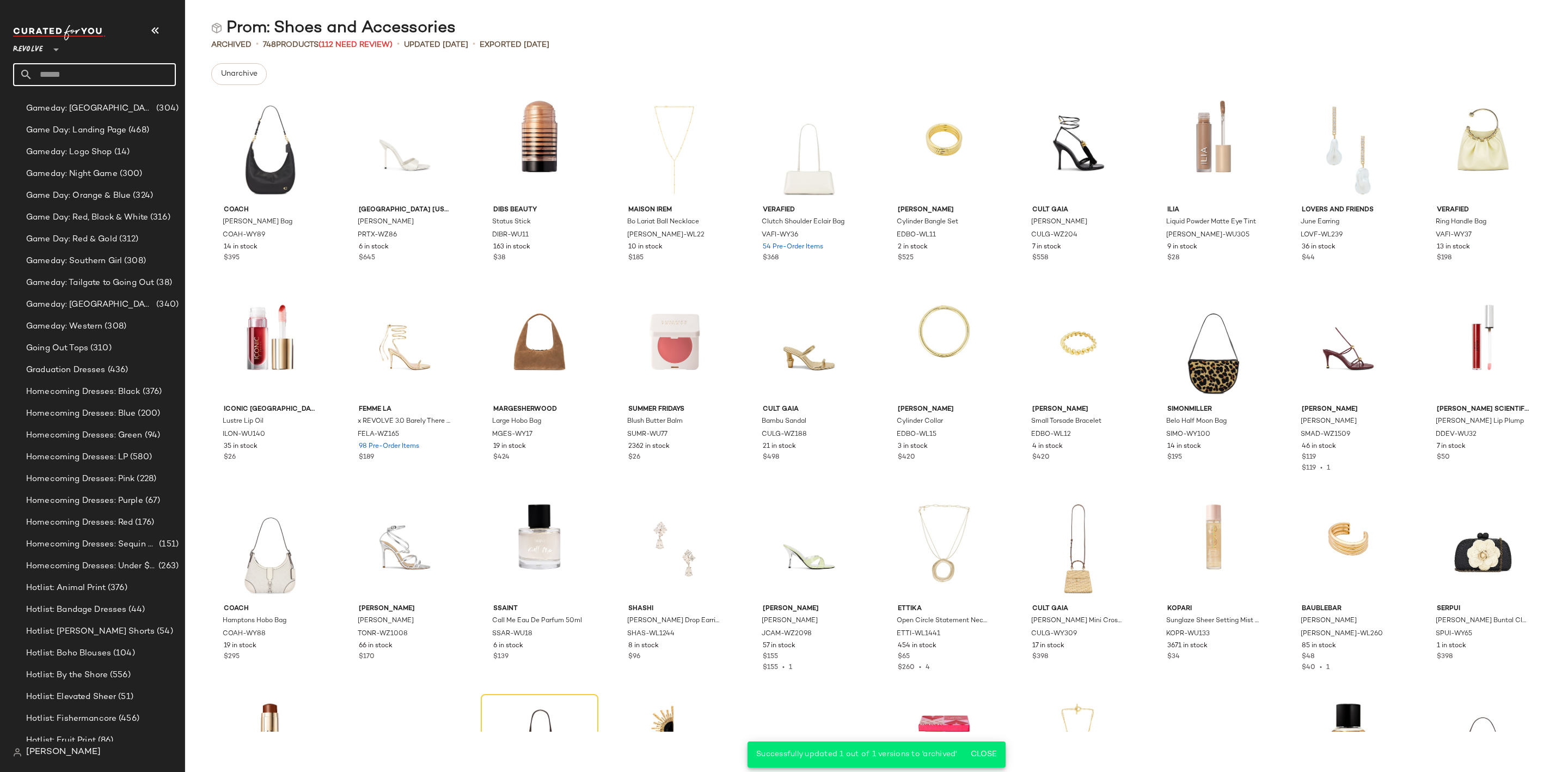
scroll to position [5222, 0]
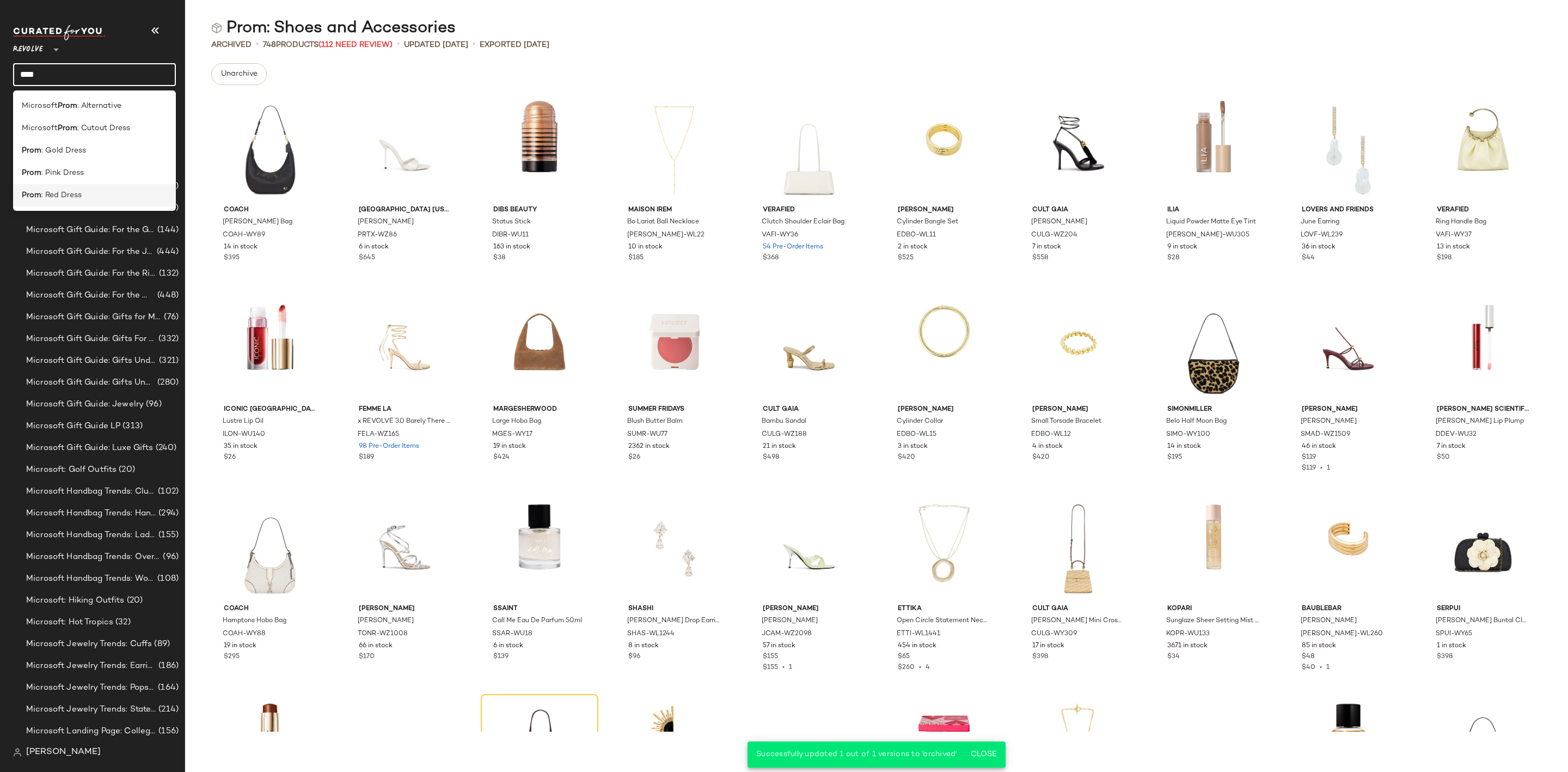
type input "****"
click at [102, 202] on div "Prom : Red Dress" at bounding box center [94, 195] width 163 height 22
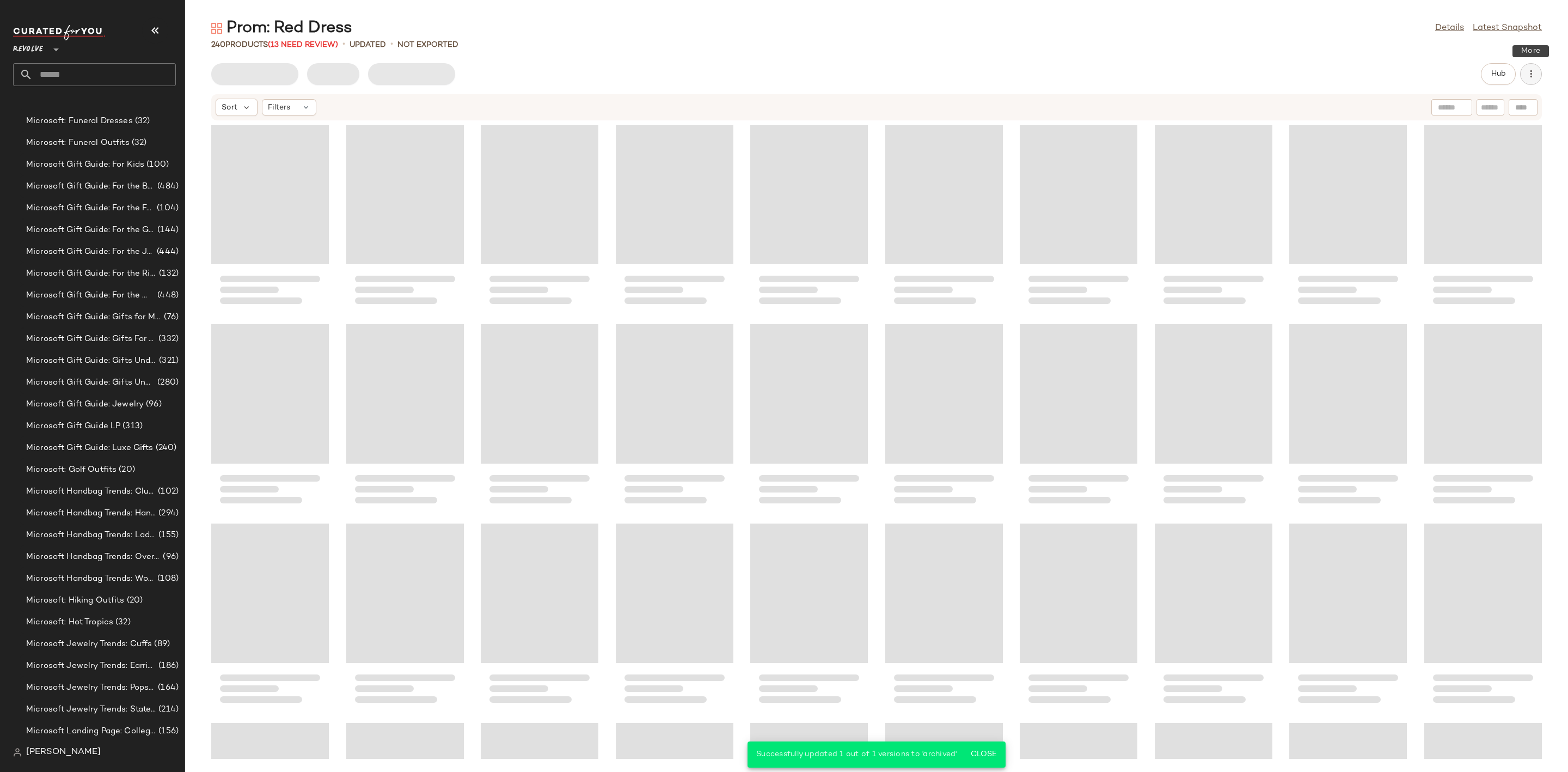
click at [1534, 72] on icon "button" at bounding box center [1530, 73] width 11 height 11
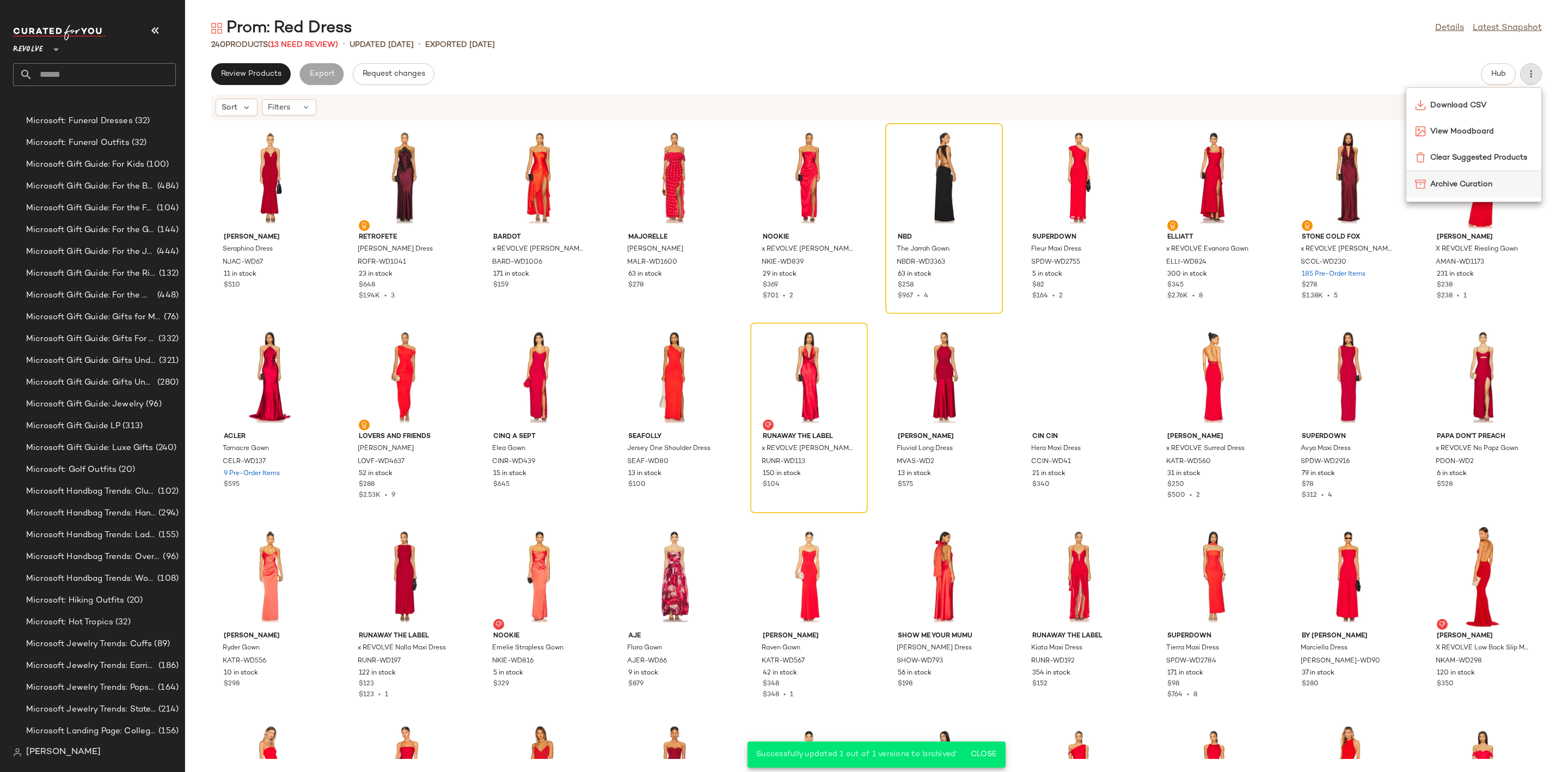
click at [1470, 185] on span "Archive Curation" at bounding box center [1482, 185] width 103 height 11
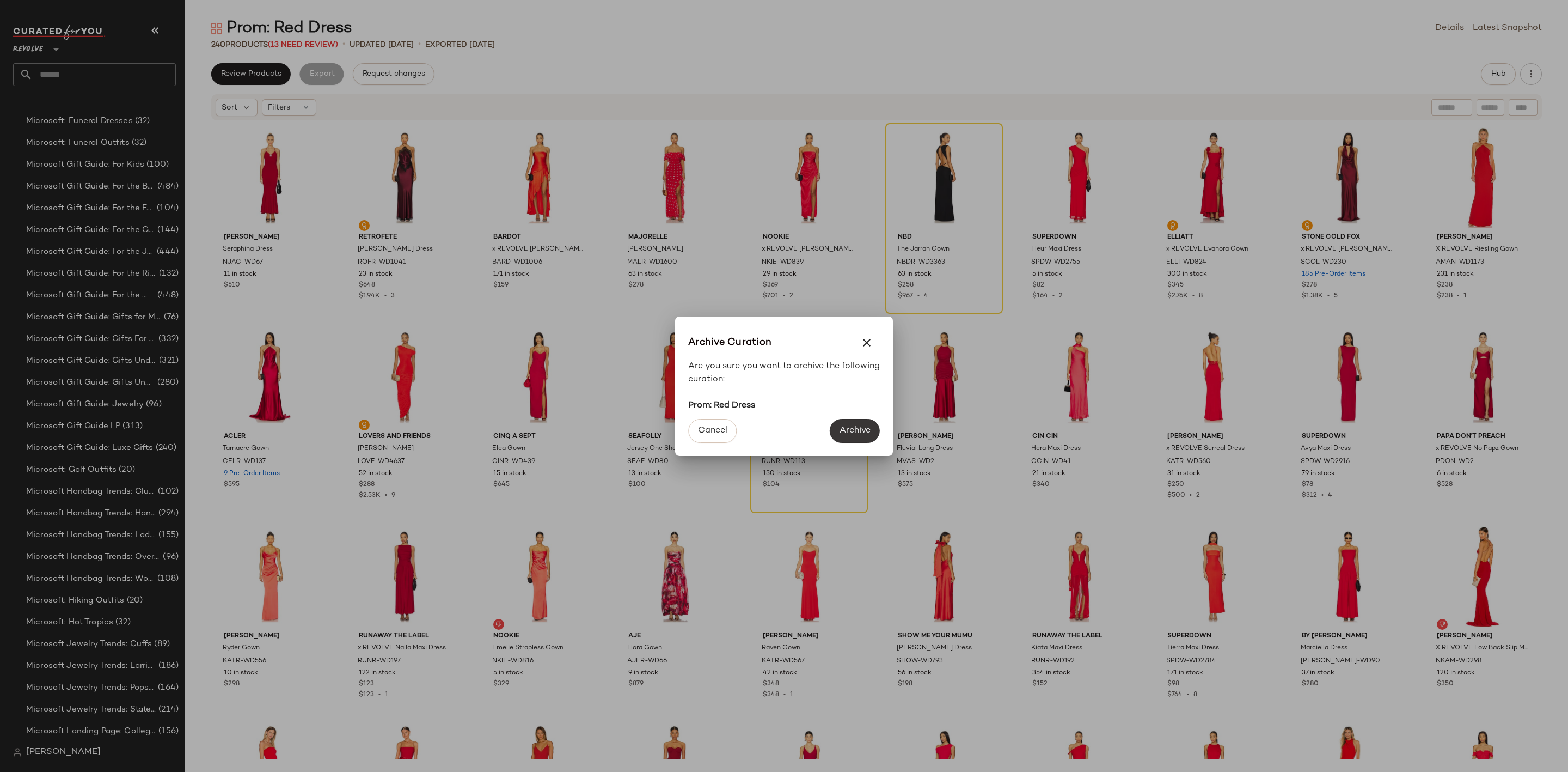
click at [861, 426] on span "Archive" at bounding box center [855, 431] width 31 height 11
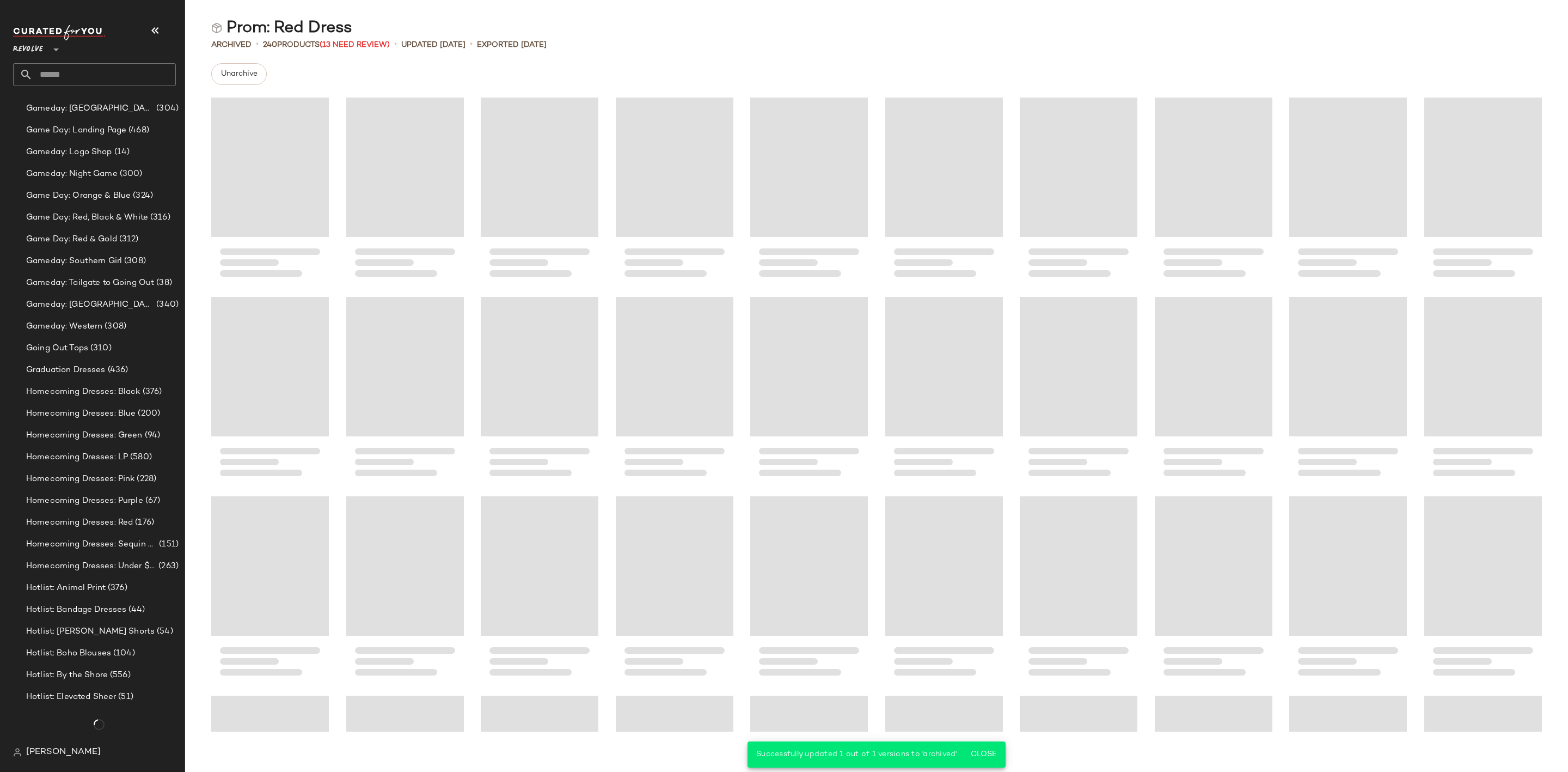
click at [115, 78] on input "text" at bounding box center [104, 75] width 143 height 23
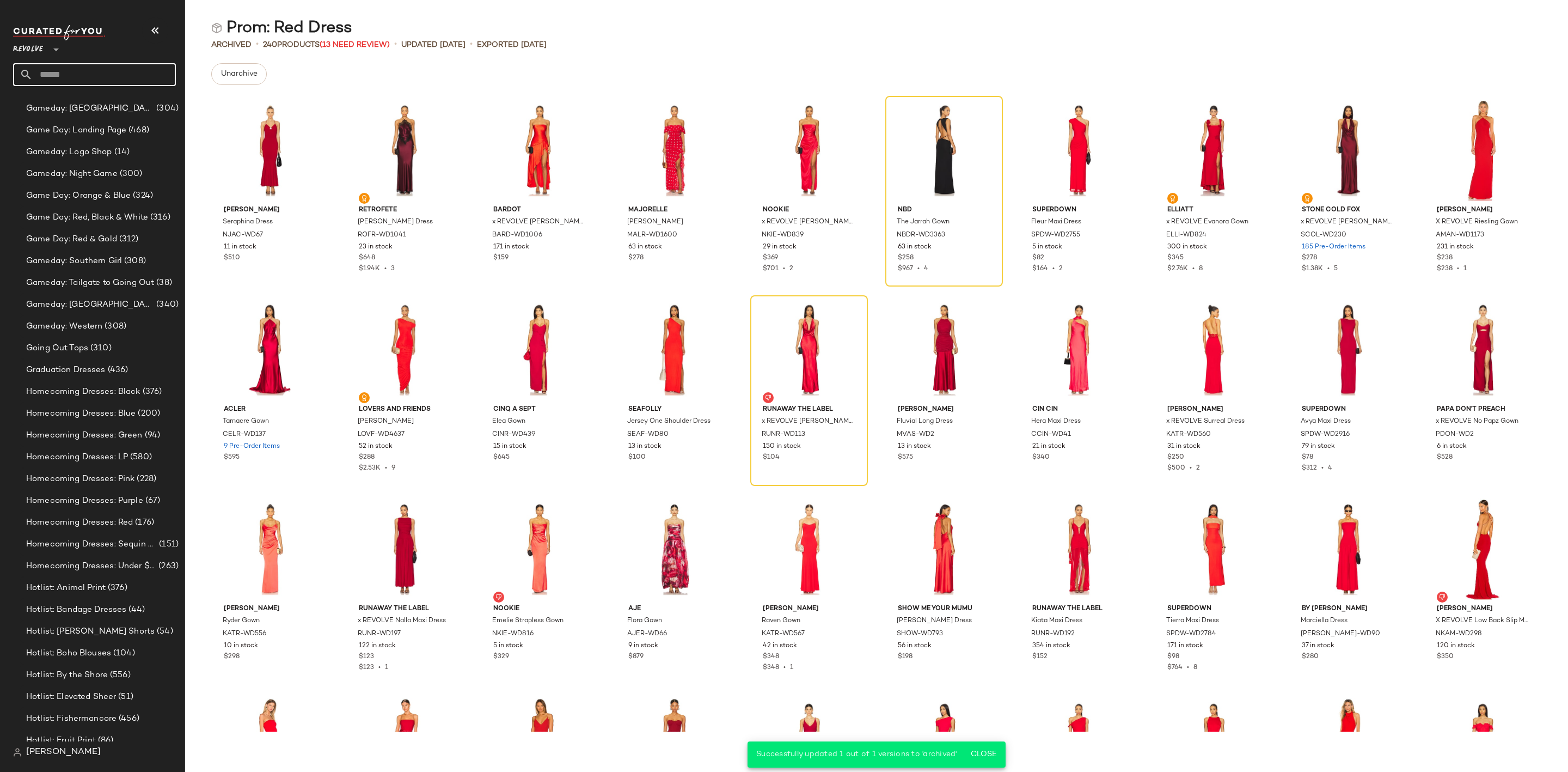
scroll to position [5222, 0]
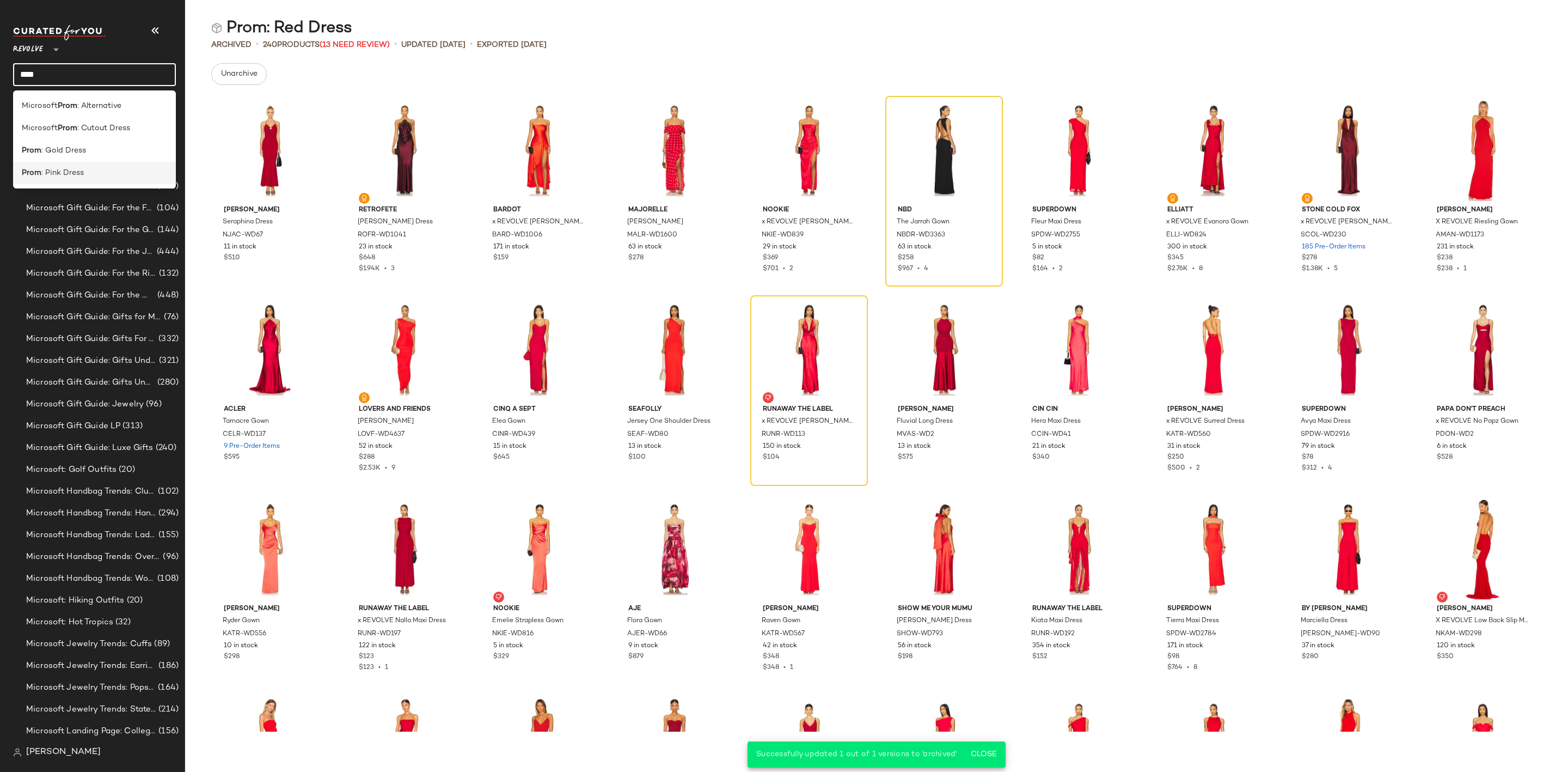
type input "****"
click at [93, 165] on div "Prom : Pink Dress" at bounding box center [94, 173] width 163 height 22
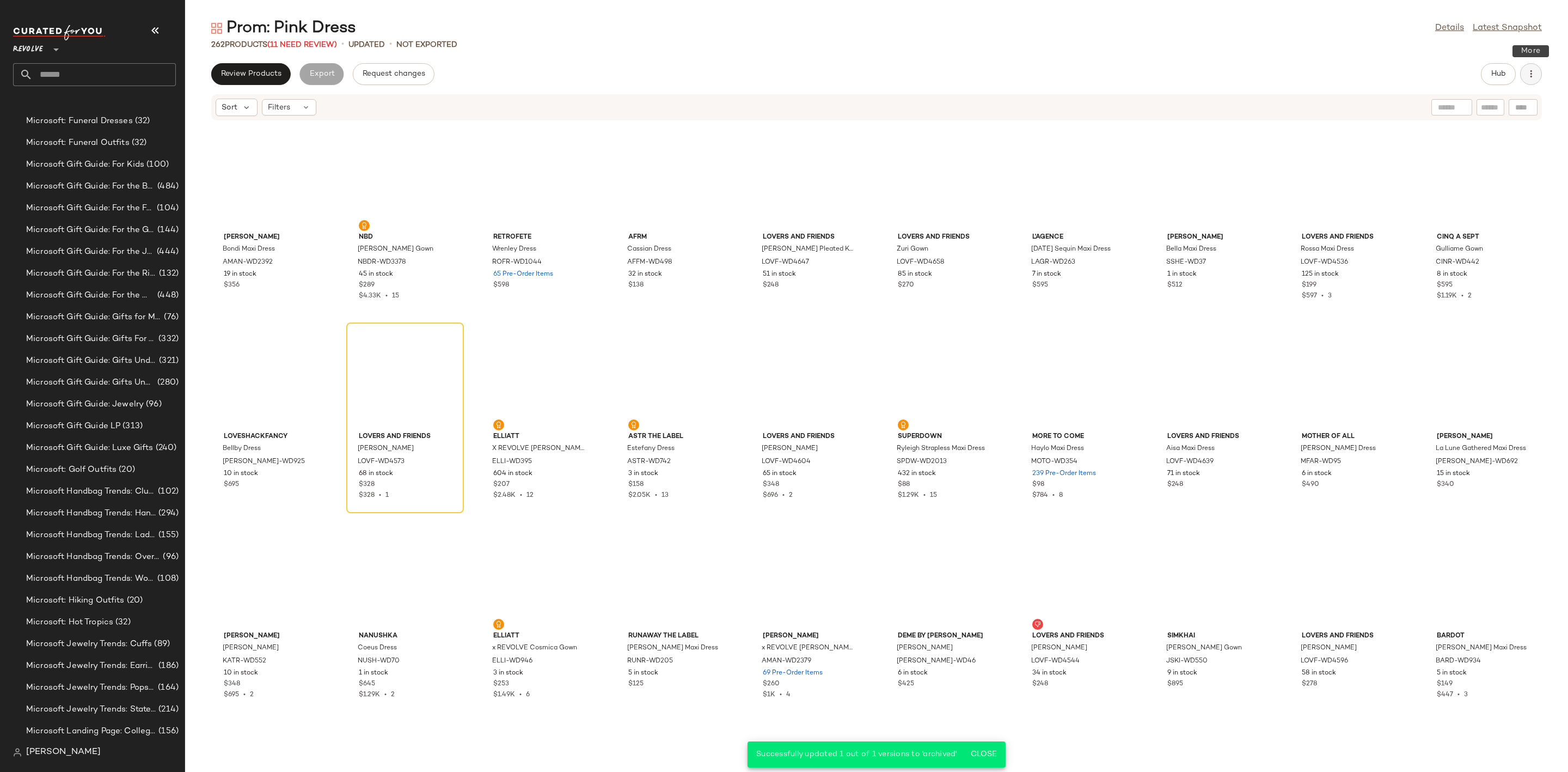
click at [1532, 80] on button "button" at bounding box center [1531, 74] width 22 height 22
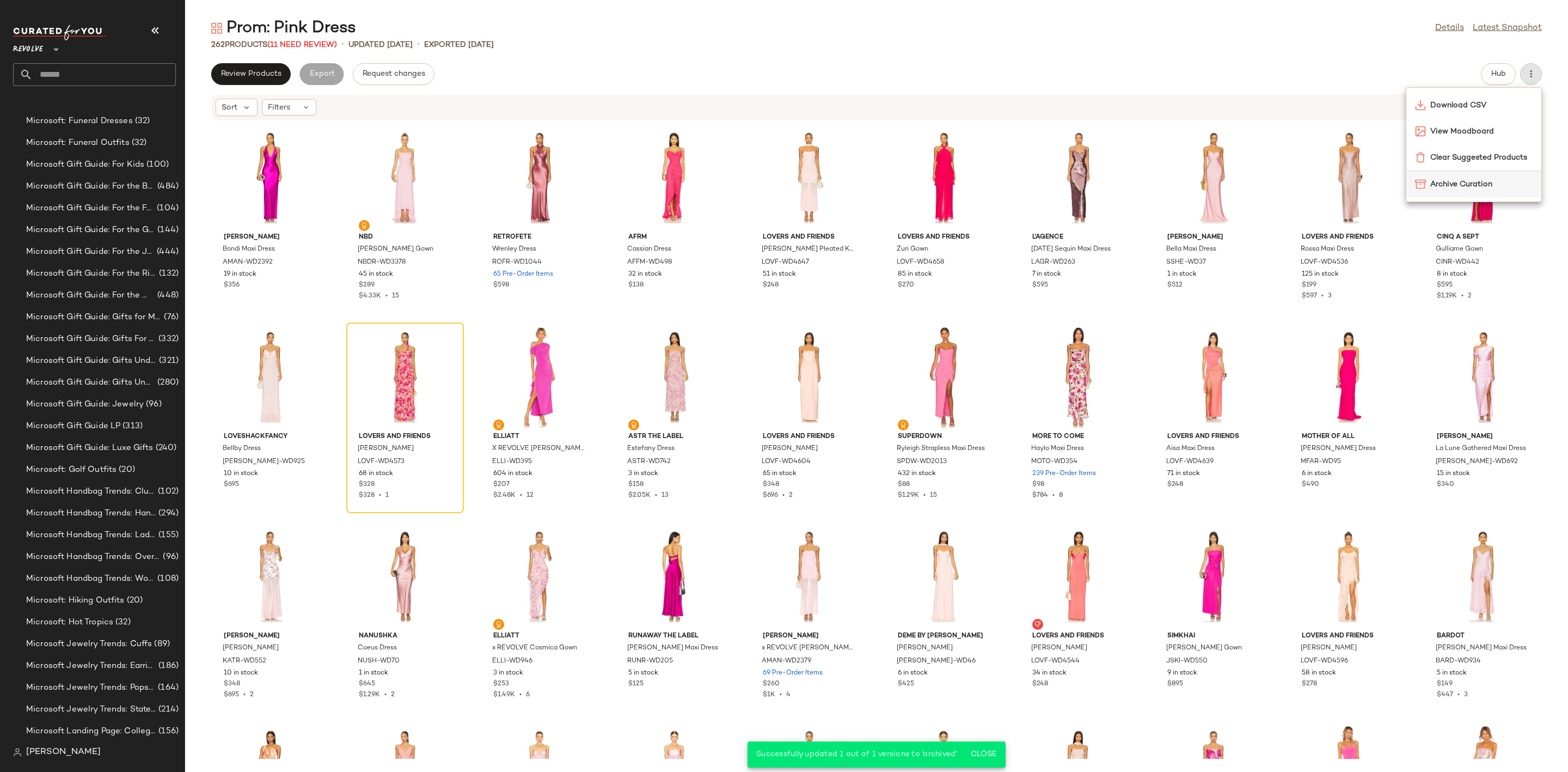
click at [1470, 180] on span "Archive Curation" at bounding box center [1482, 185] width 103 height 11
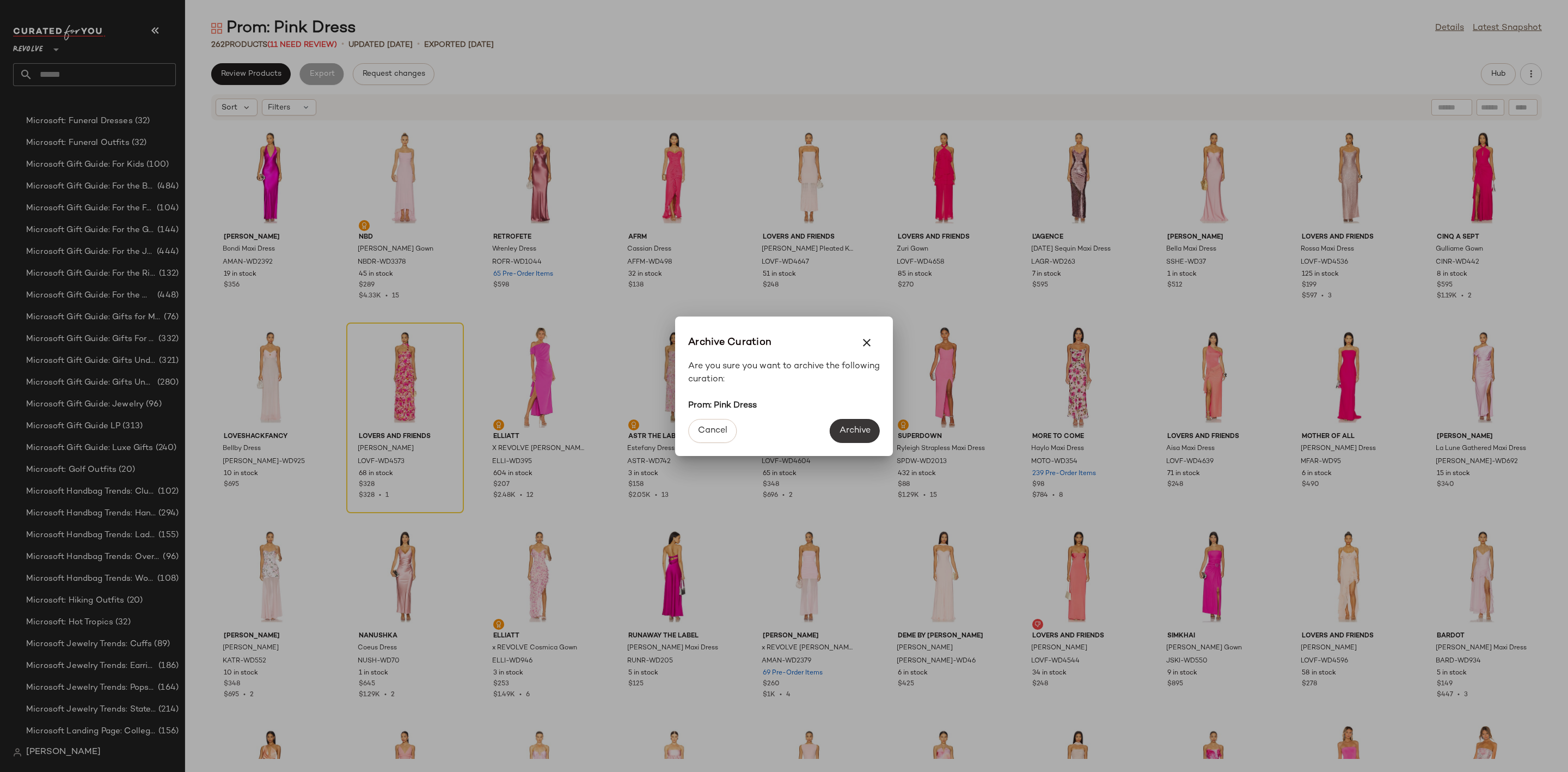
click at [855, 431] on span "Archive" at bounding box center [855, 431] width 31 height 11
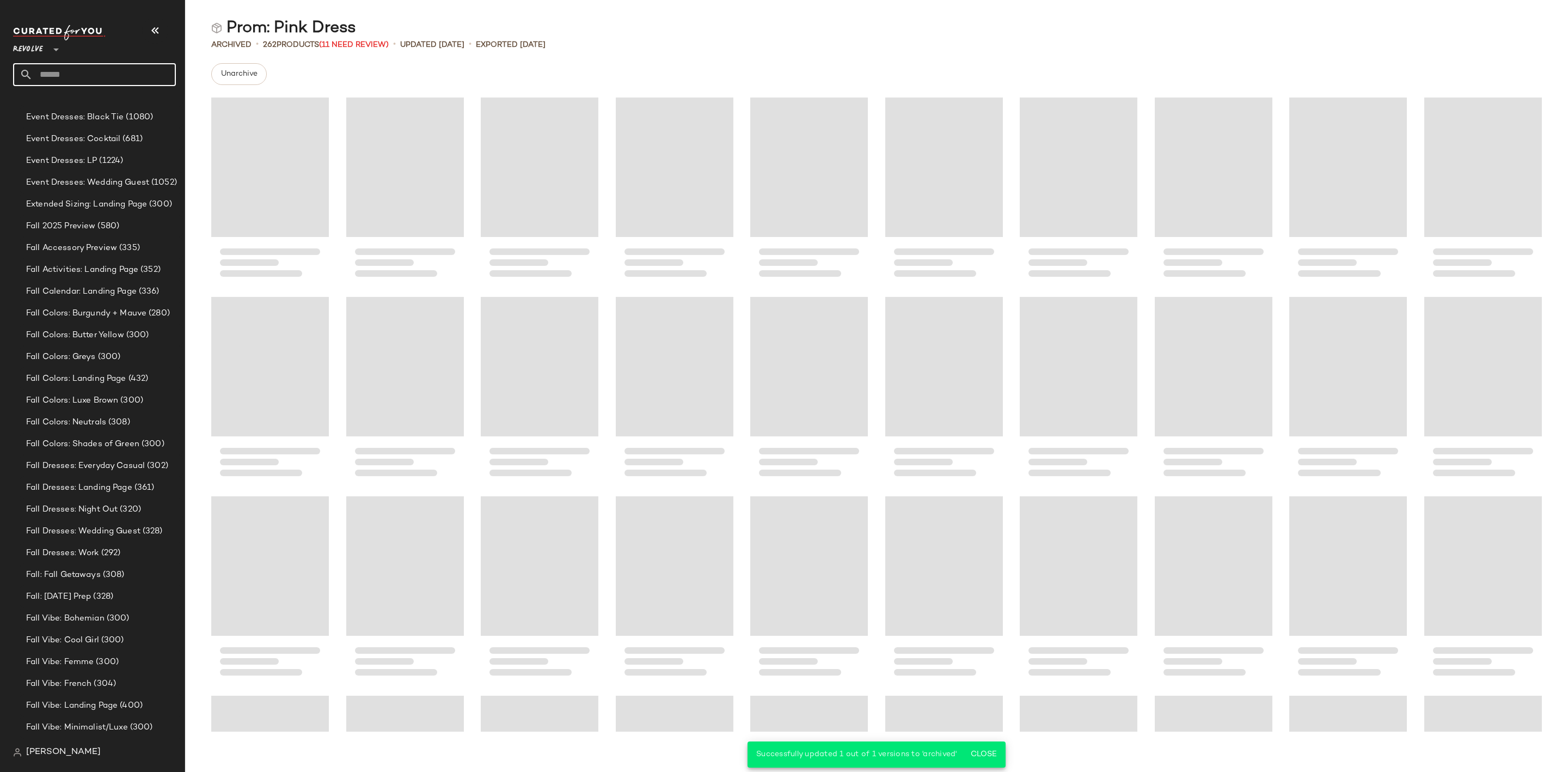
click at [140, 71] on input "text" at bounding box center [104, 75] width 143 height 23
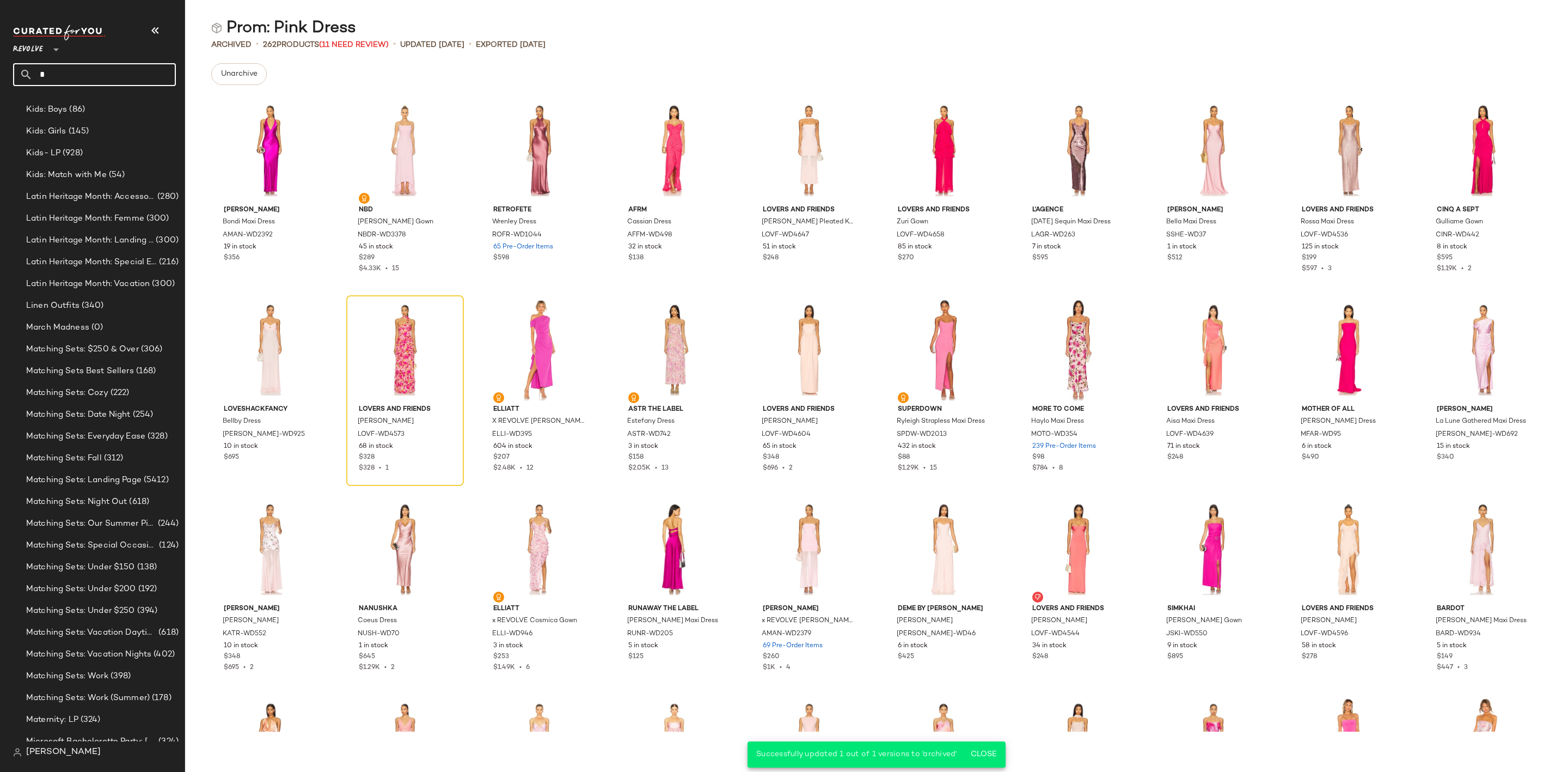
scroll to position [5222, 0]
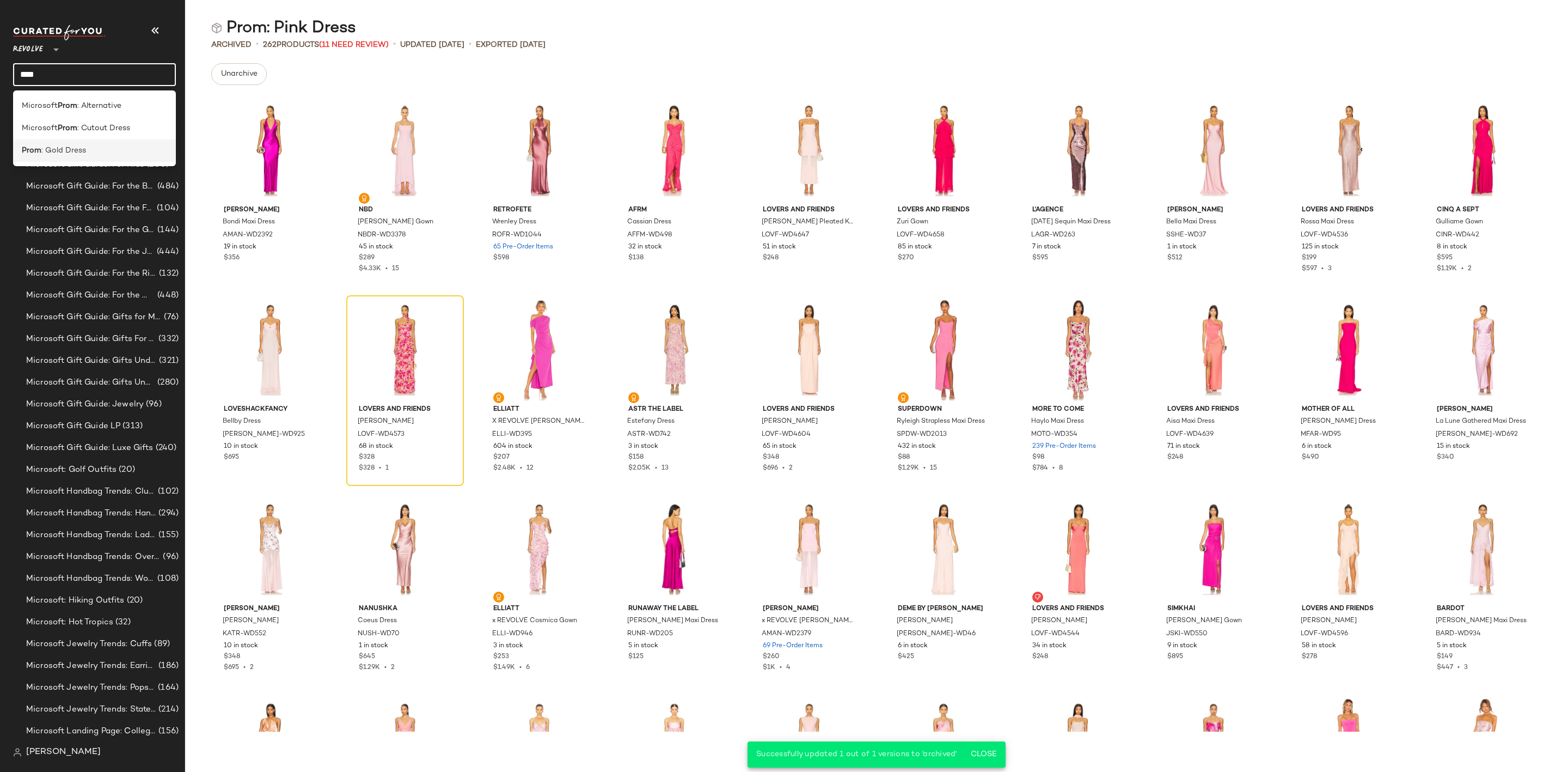
type input "****"
click at [82, 150] on span ": Gold Dress" at bounding box center [63, 150] width 45 height 11
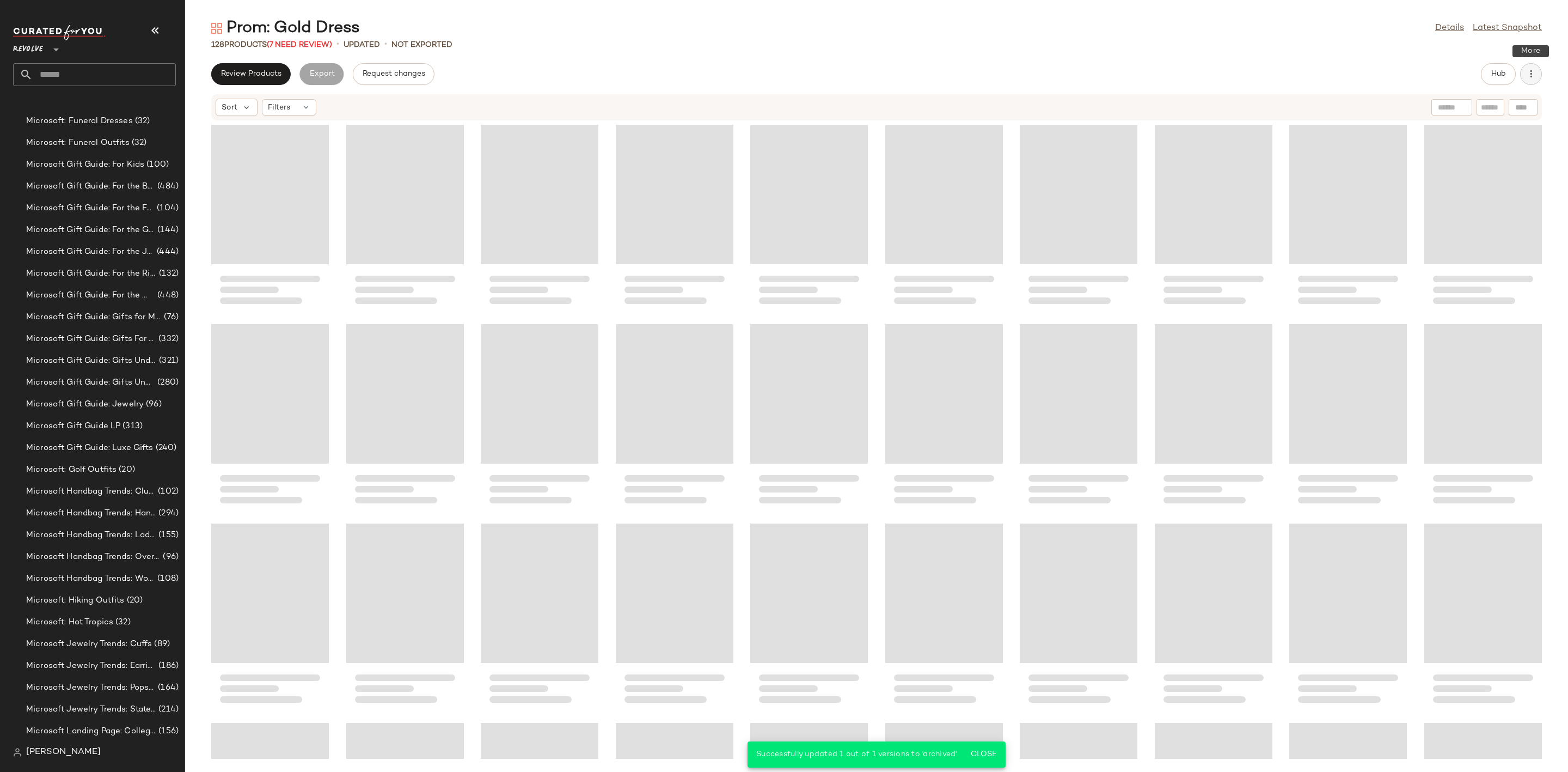
click at [1535, 78] on icon "button" at bounding box center [1530, 73] width 11 height 11
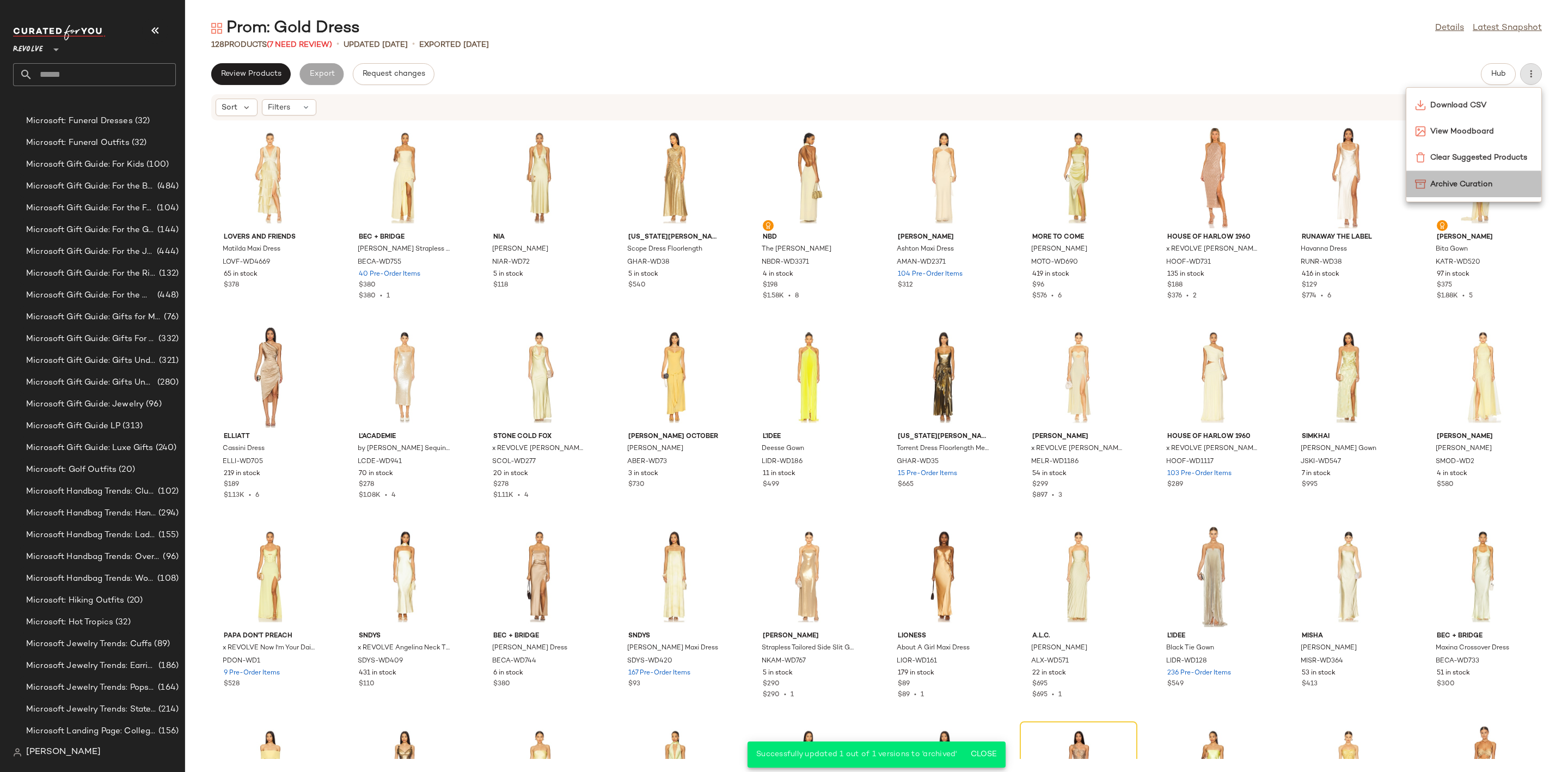
click at [1480, 188] on span "Archive Curation" at bounding box center [1482, 185] width 103 height 11
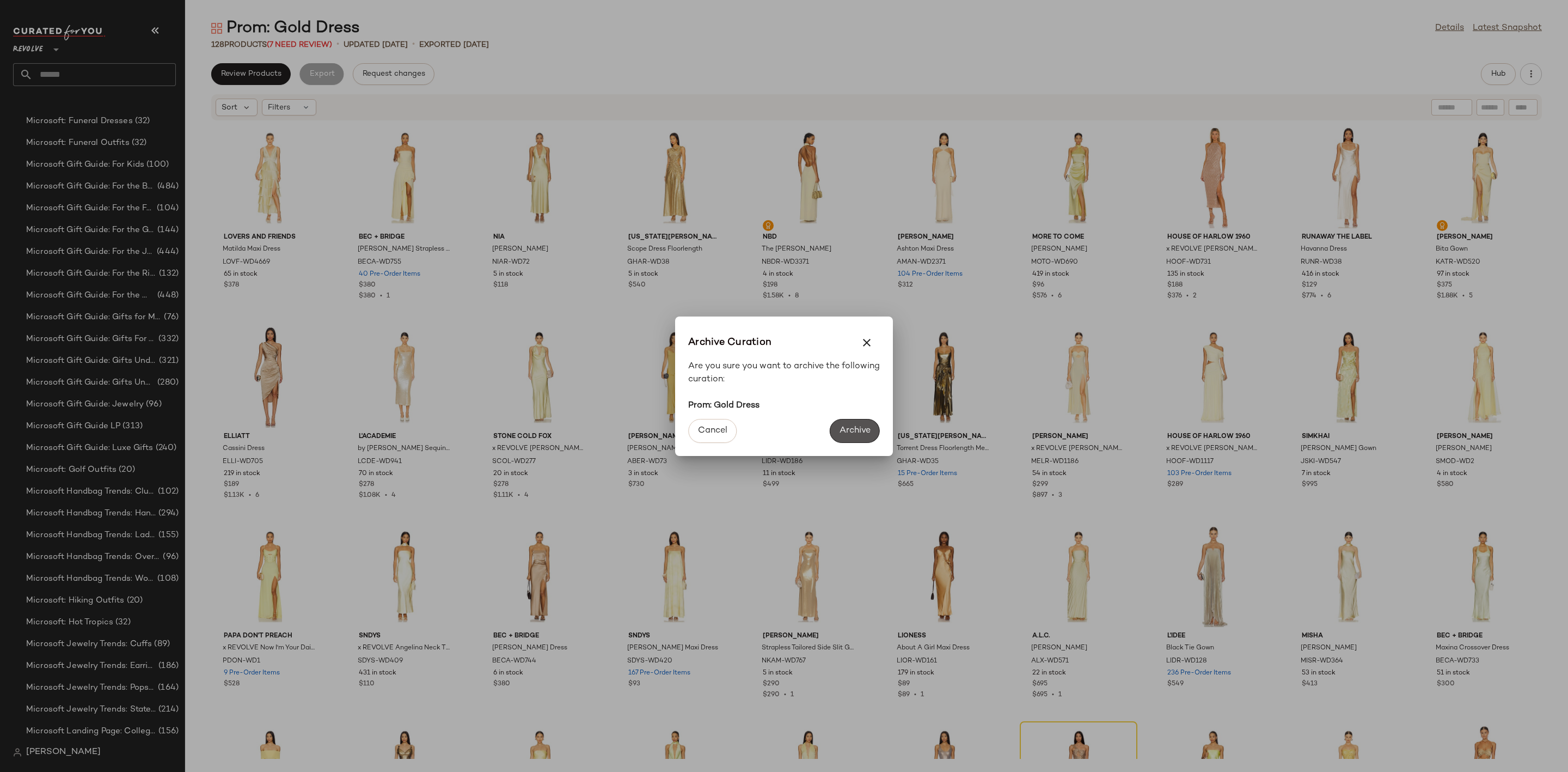
drag, startPoint x: 861, startPoint y: 425, endPoint x: 815, endPoint y: 406, distance: 49.8
click at [863, 424] on button "Archive" at bounding box center [855, 431] width 50 height 24
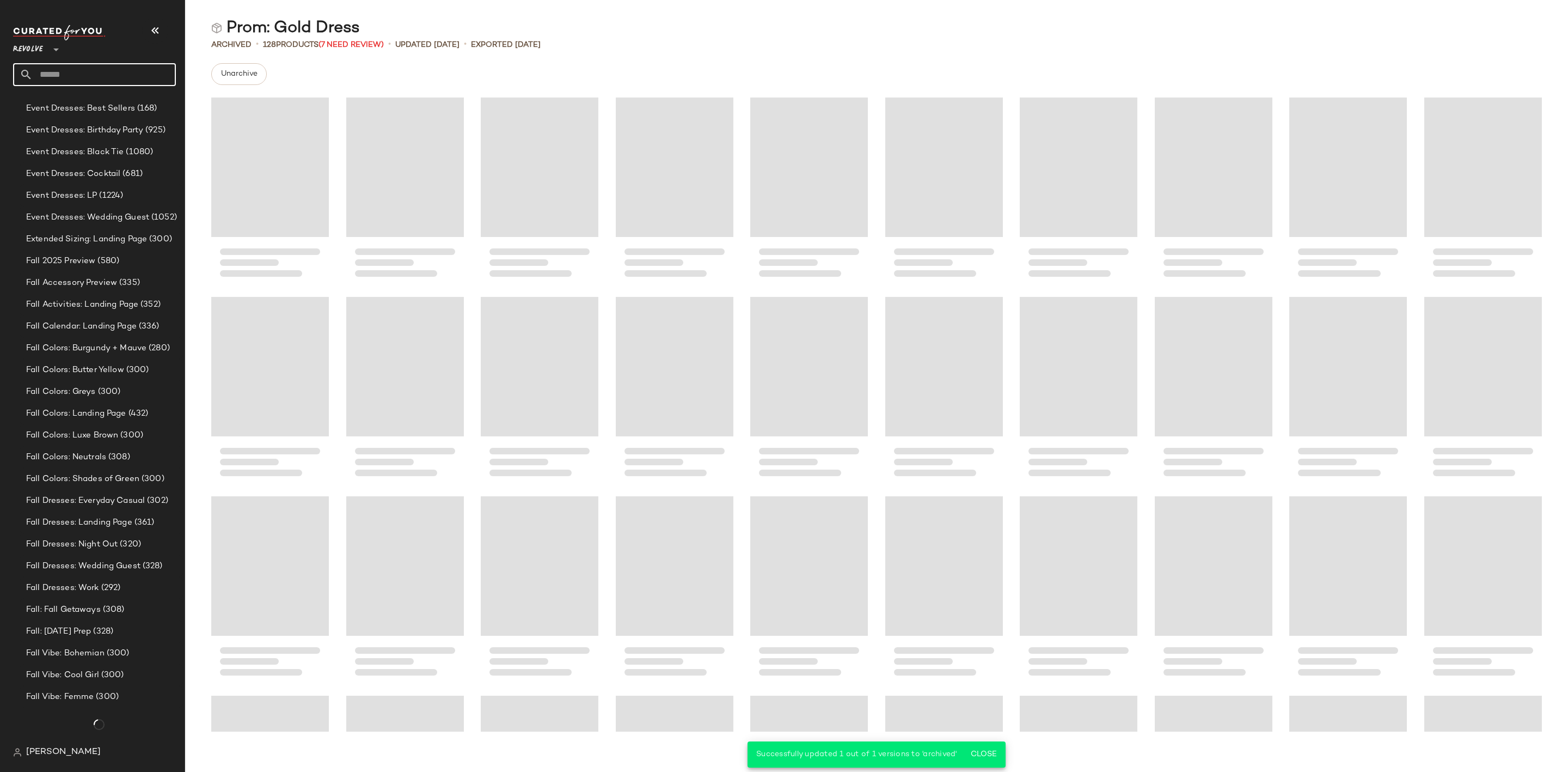
click at [73, 79] on input "text" at bounding box center [104, 75] width 143 height 23
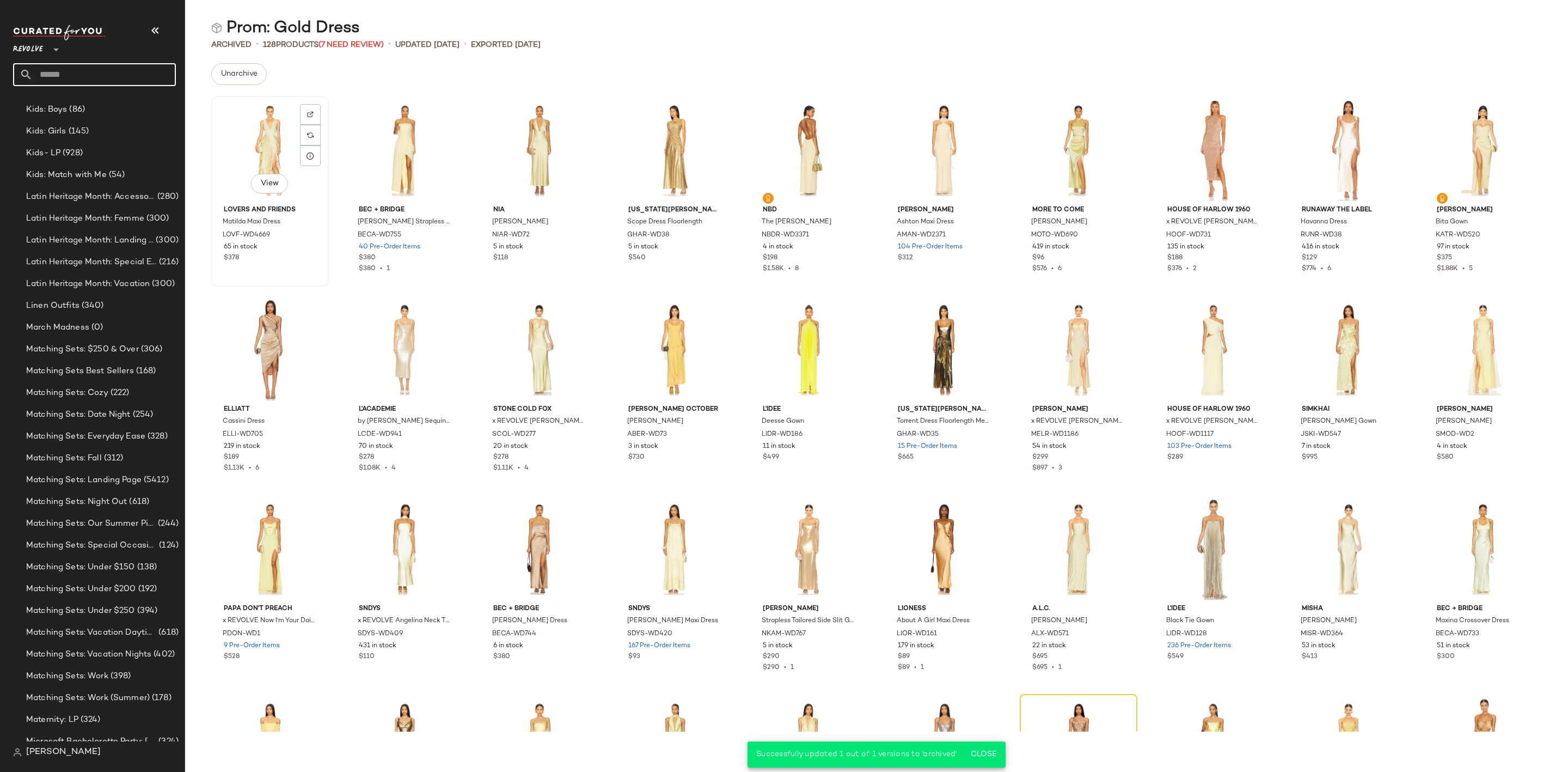
scroll to position [5222, 0]
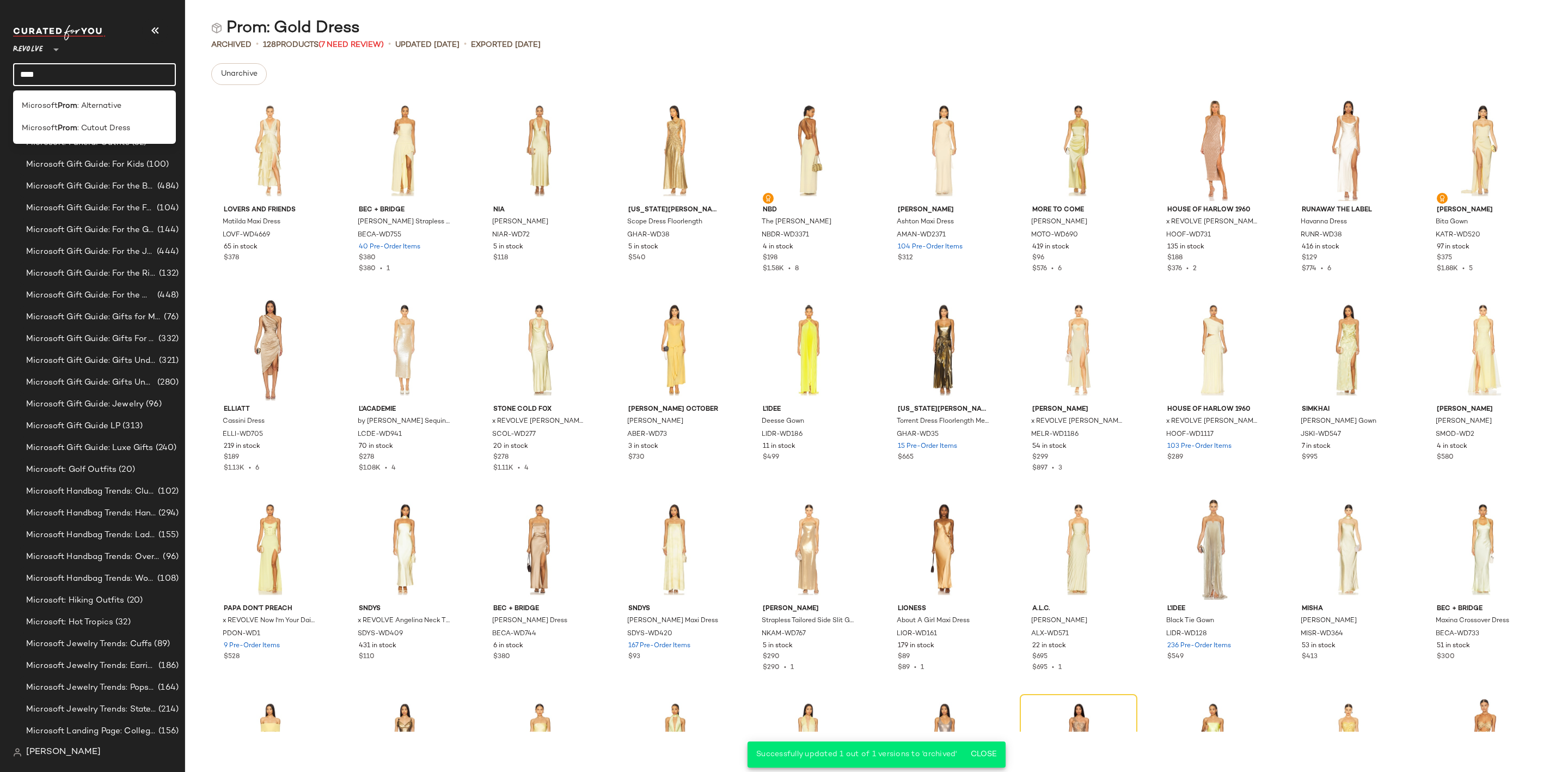
type input "****"
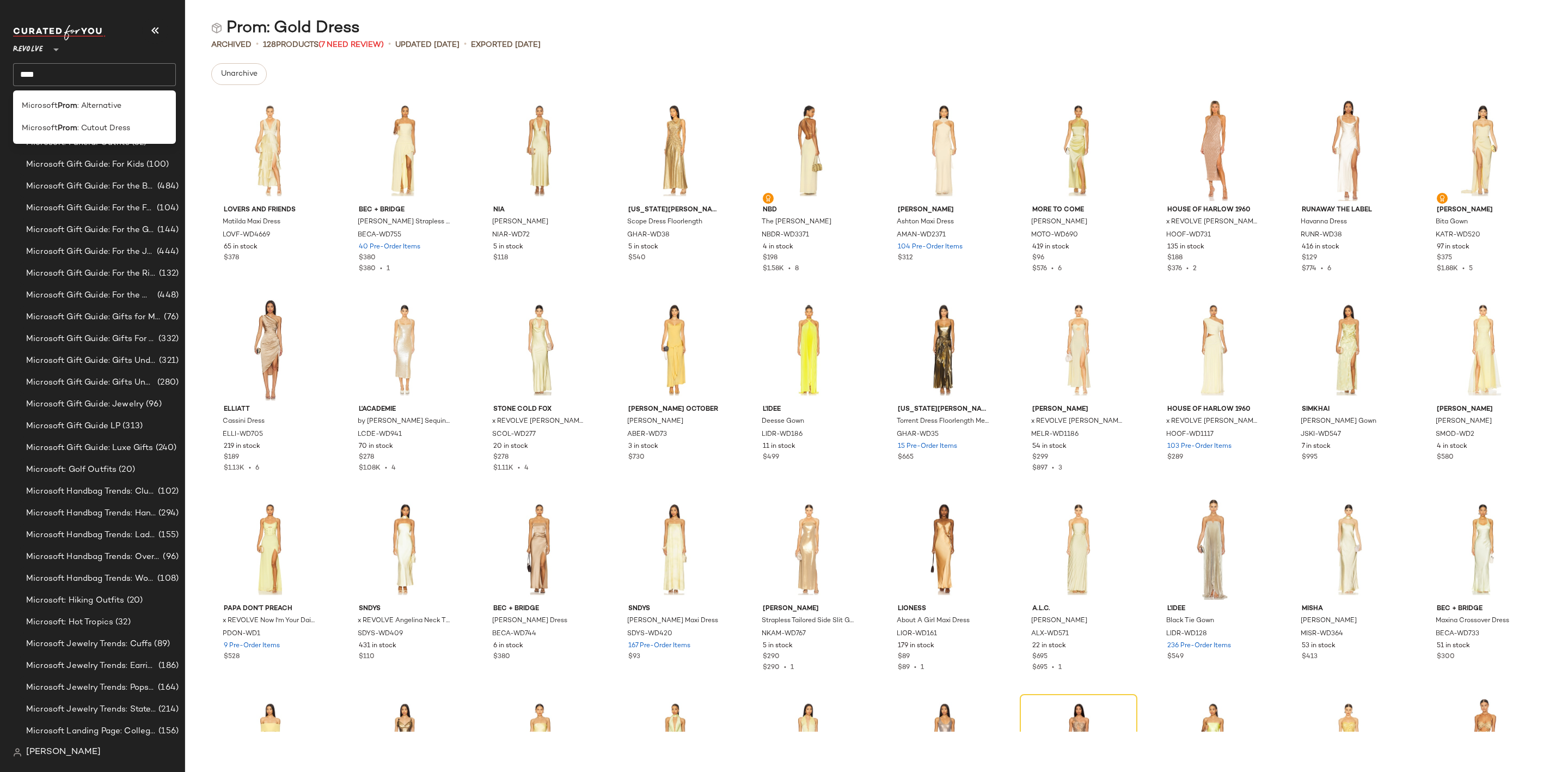
click at [558, 21] on div "Prom: Gold Dress" at bounding box center [876, 28] width 1383 height 22
